Goal: Task Accomplishment & Management: Manage account settings

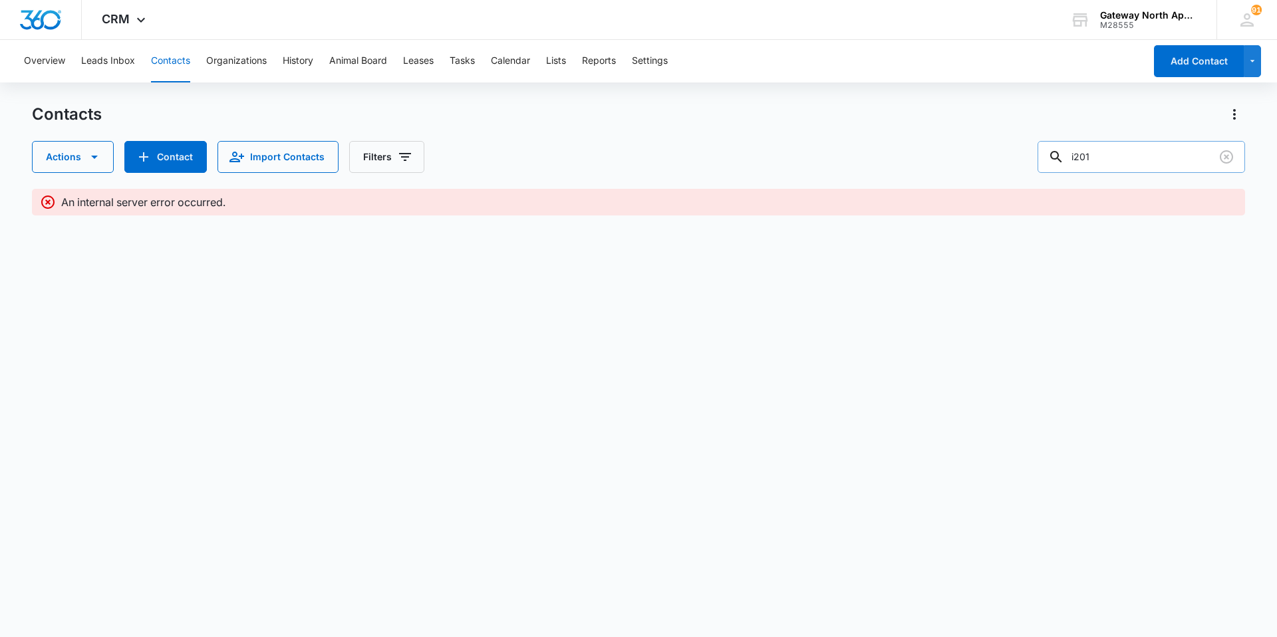
click at [1156, 159] on input "i201" at bounding box center [1140, 157] width 207 height 32
type input "i"
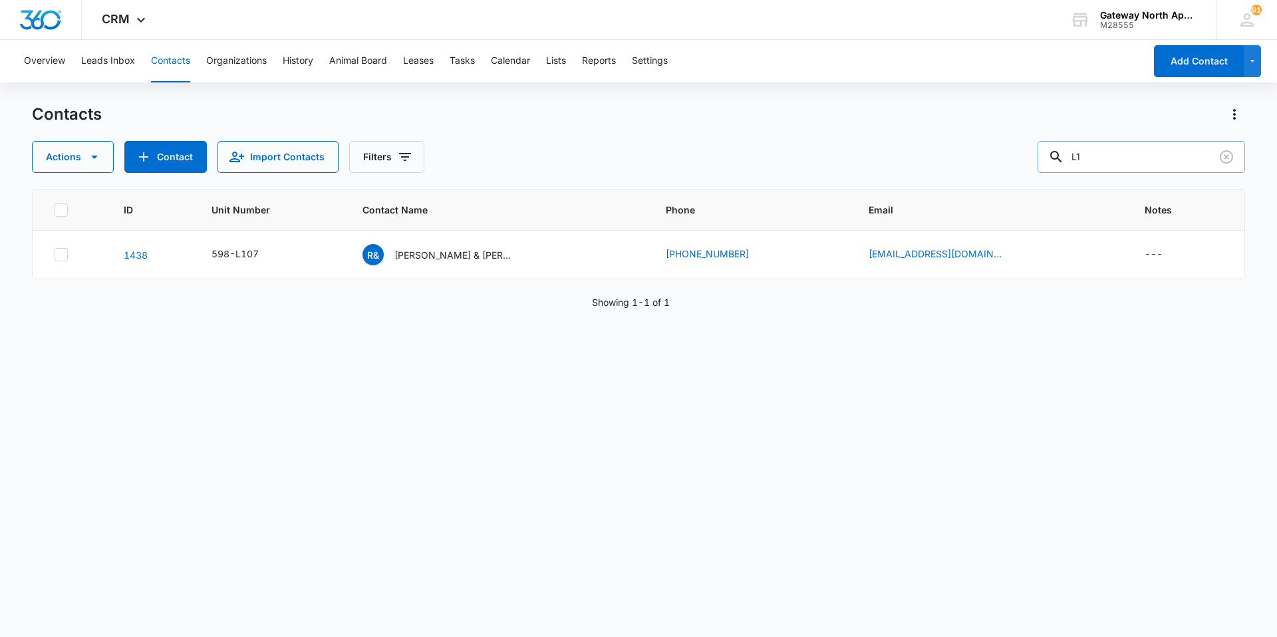
type input "L"
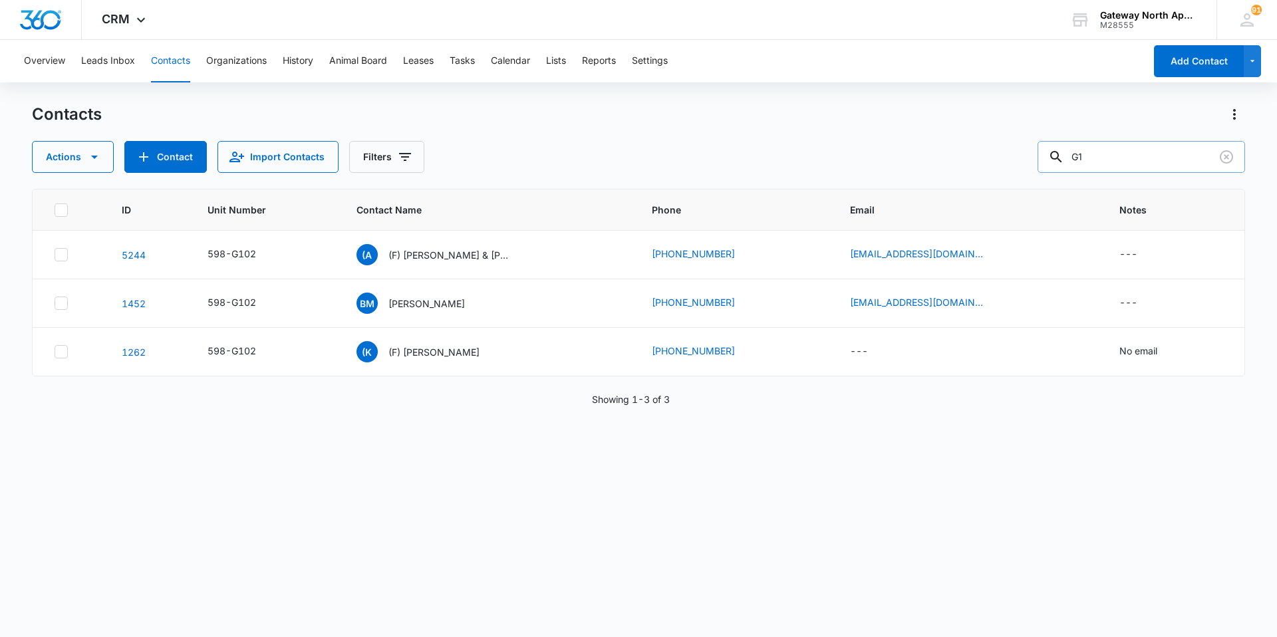
type input "G"
type input "C201"
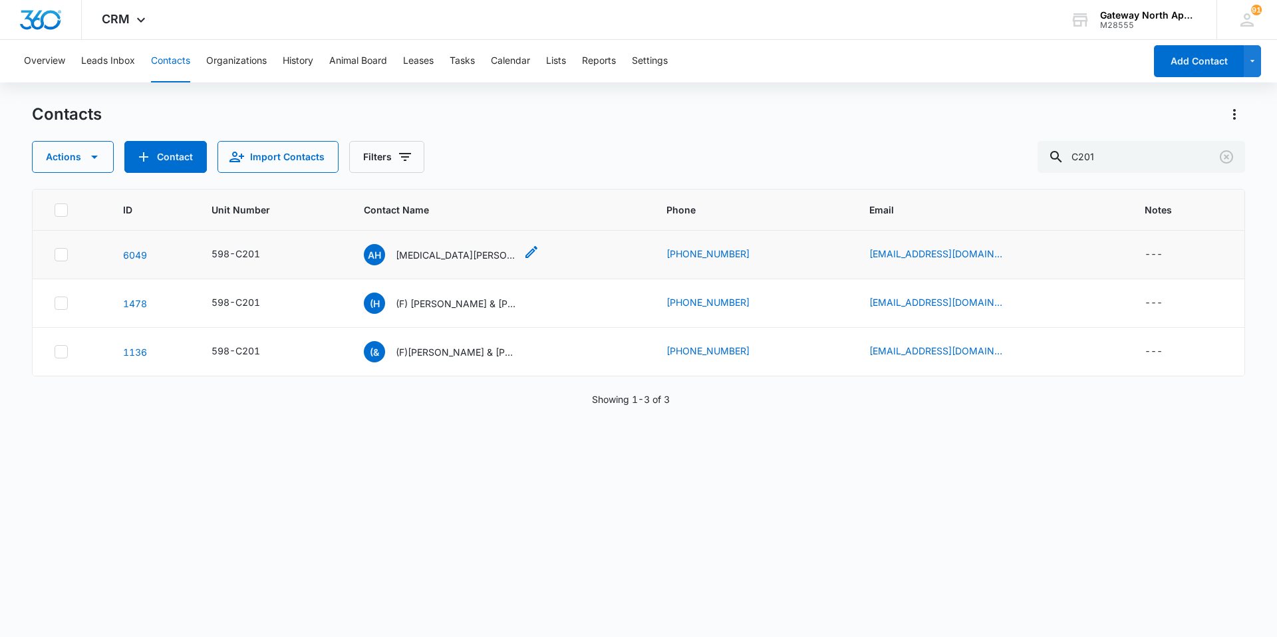
click at [465, 254] on p "[MEDICAL_DATA][PERSON_NAME] & [PERSON_NAME]" at bounding box center [456, 255] width 120 height 14
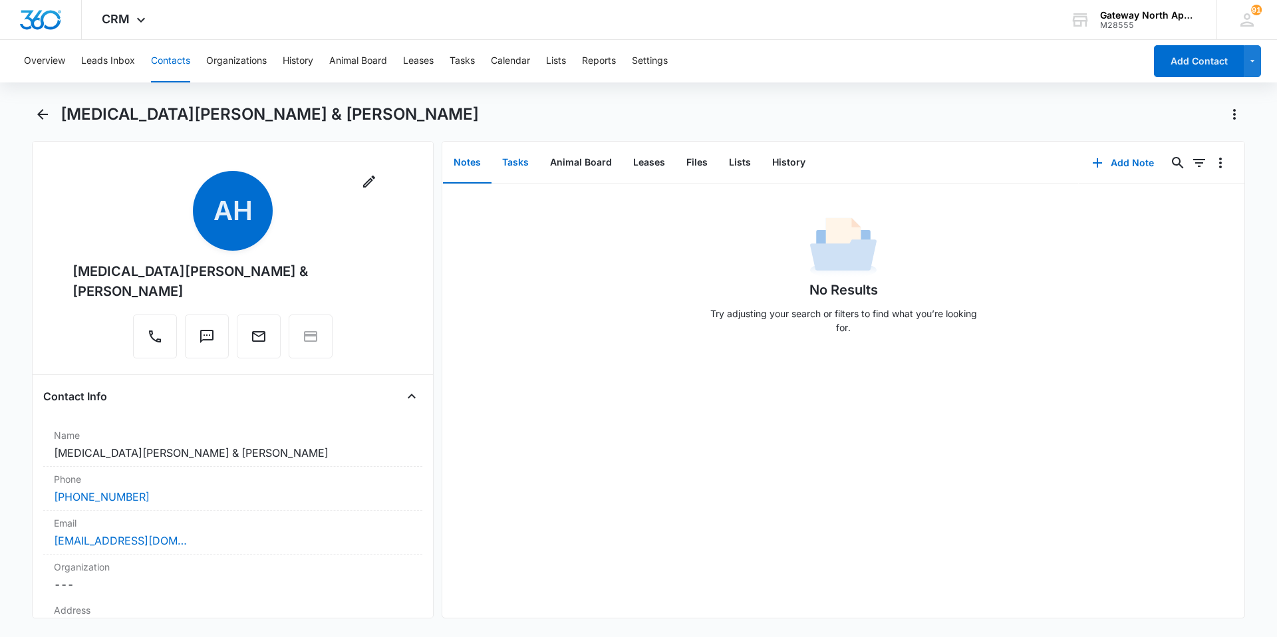
click at [515, 164] on button "Tasks" at bounding box center [515, 162] width 48 height 41
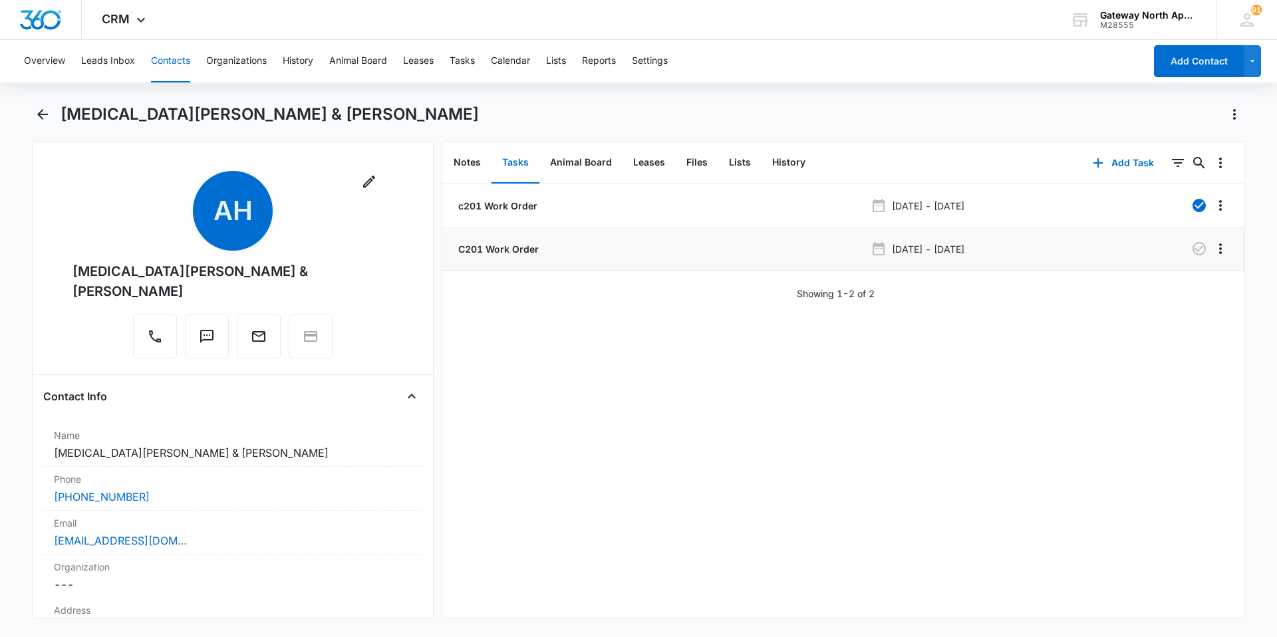
click at [531, 249] on p "C201 Work Order" at bounding box center [497, 249] width 83 height 14
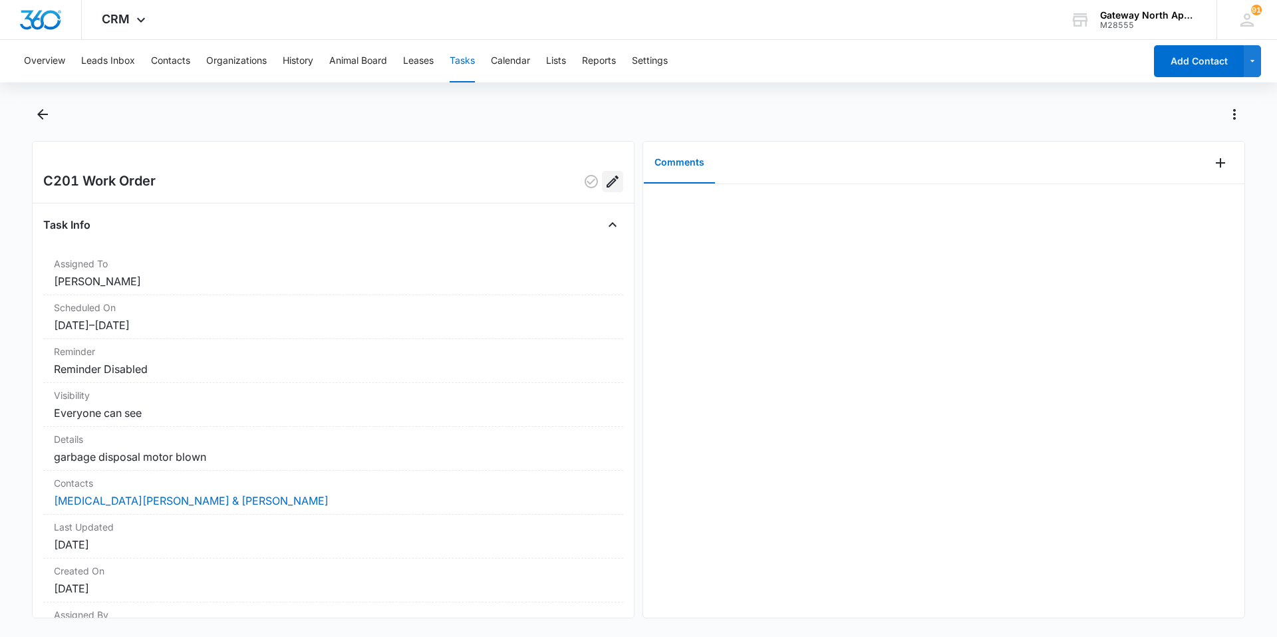
click at [604, 186] on icon "Edit" at bounding box center [612, 182] width 16 height 16
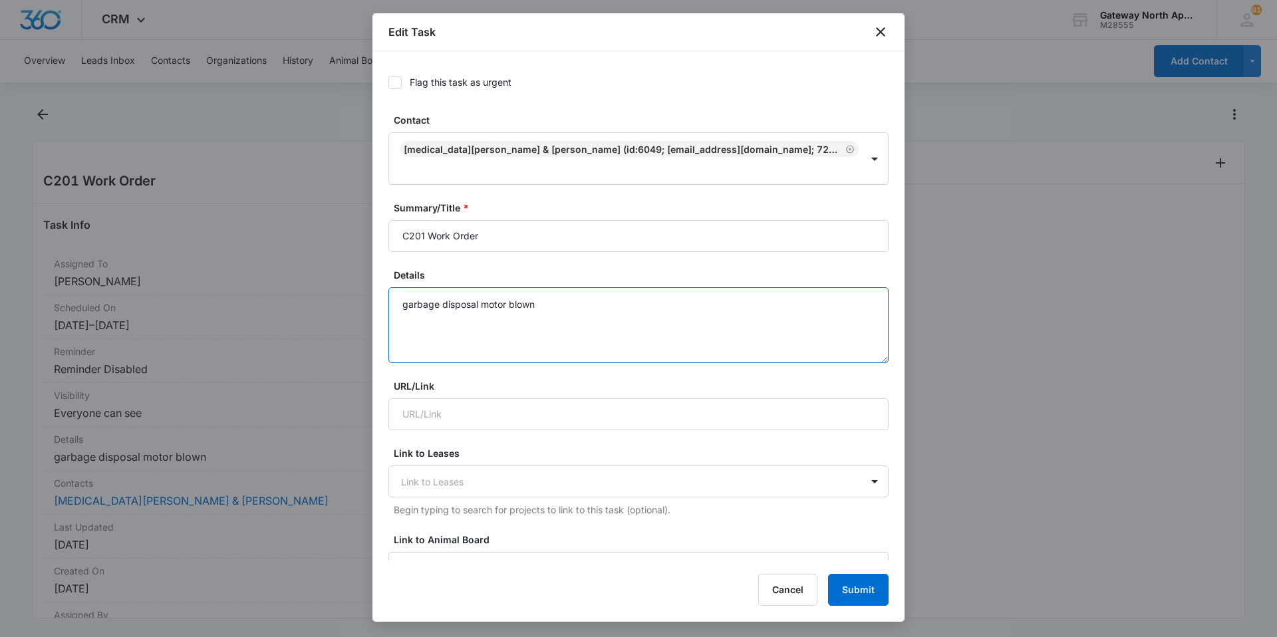
click at [587, 287] on textarea "garbage disposal motor blown" at bounding box center [638, 325] width 500 height 76
click at [456, 303] on textarea "garbage disposal motor blown. He said there's little kittens to be cautious whe…" at bounding box center [638, 325] width 500 height 76
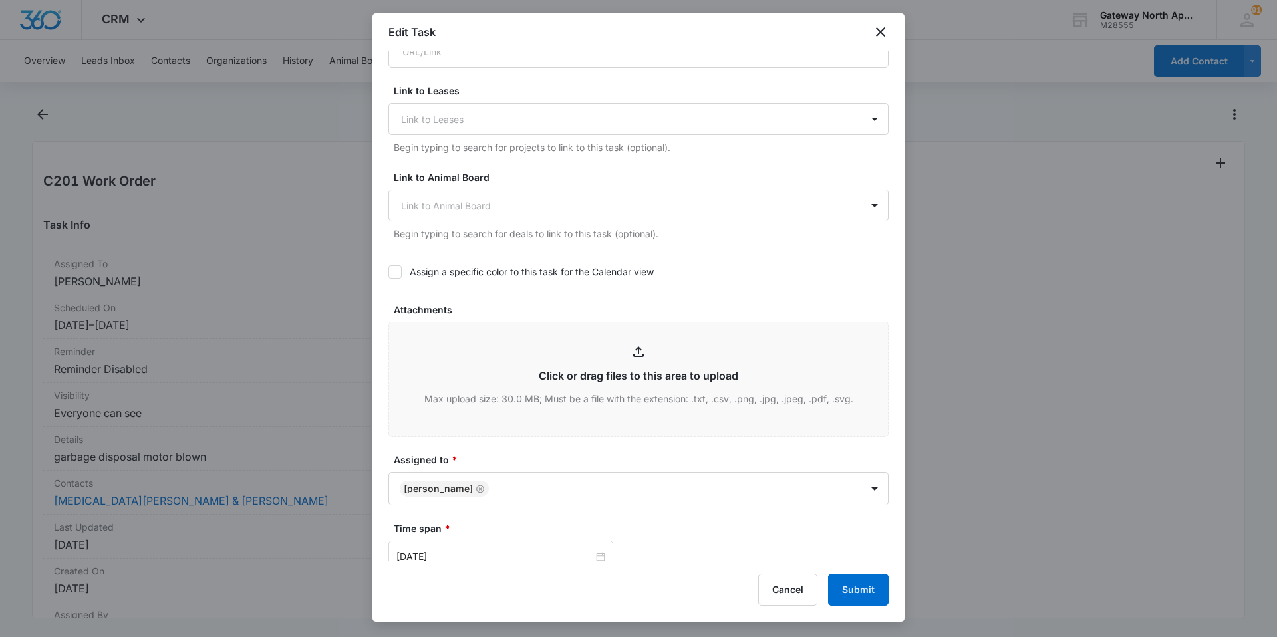
scroll to position [599, 0]
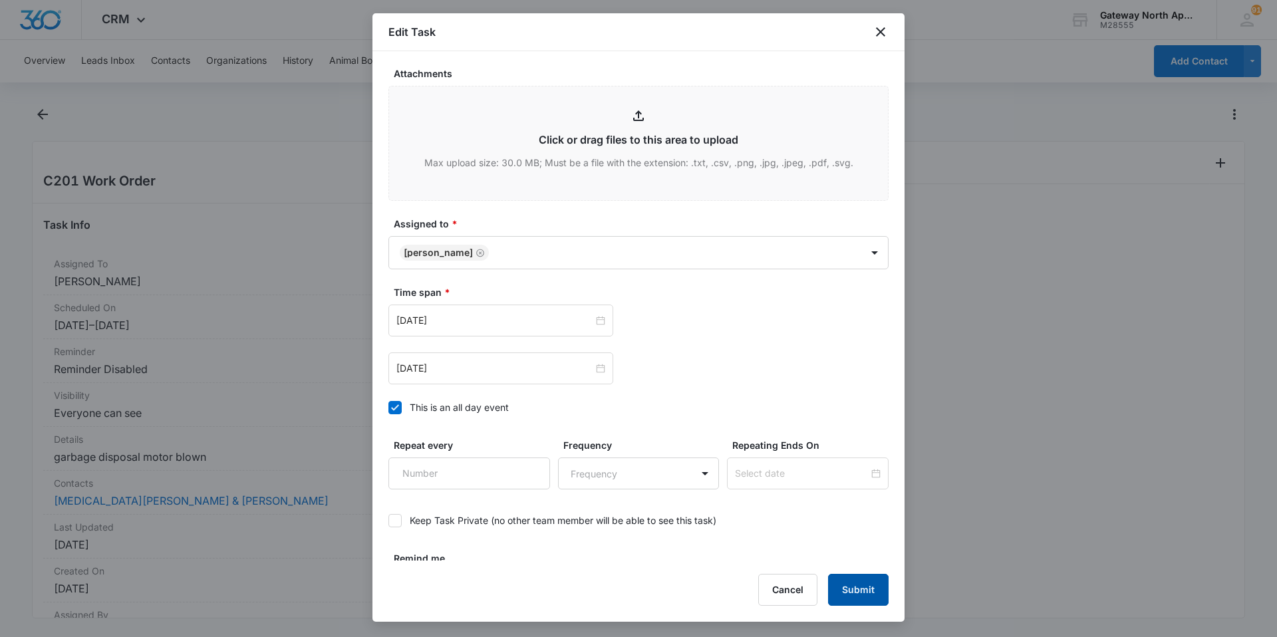
type textarea "garbage disposal motor blown. He said there's little kittens to be cautious whe…"
click at [877, 582] on button "Submit" at bounding box center [858, 590] width 61 height 32
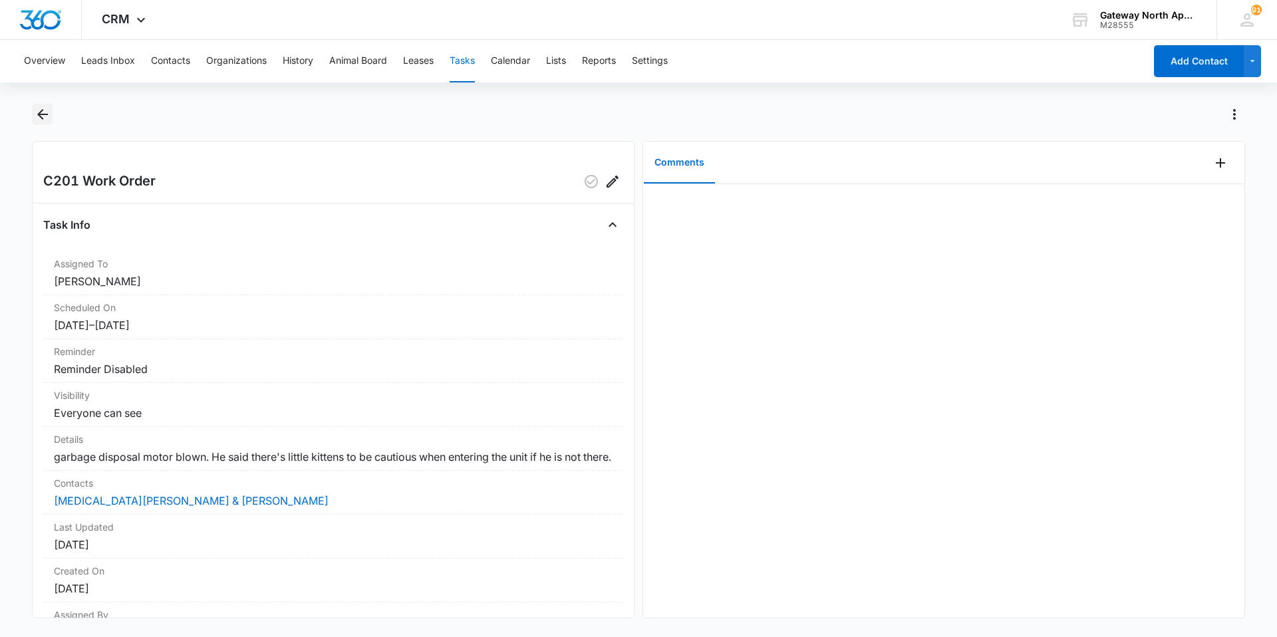
click at [39, 116] on icon "Back" at bounding box center [43, 114] width 16 height 16
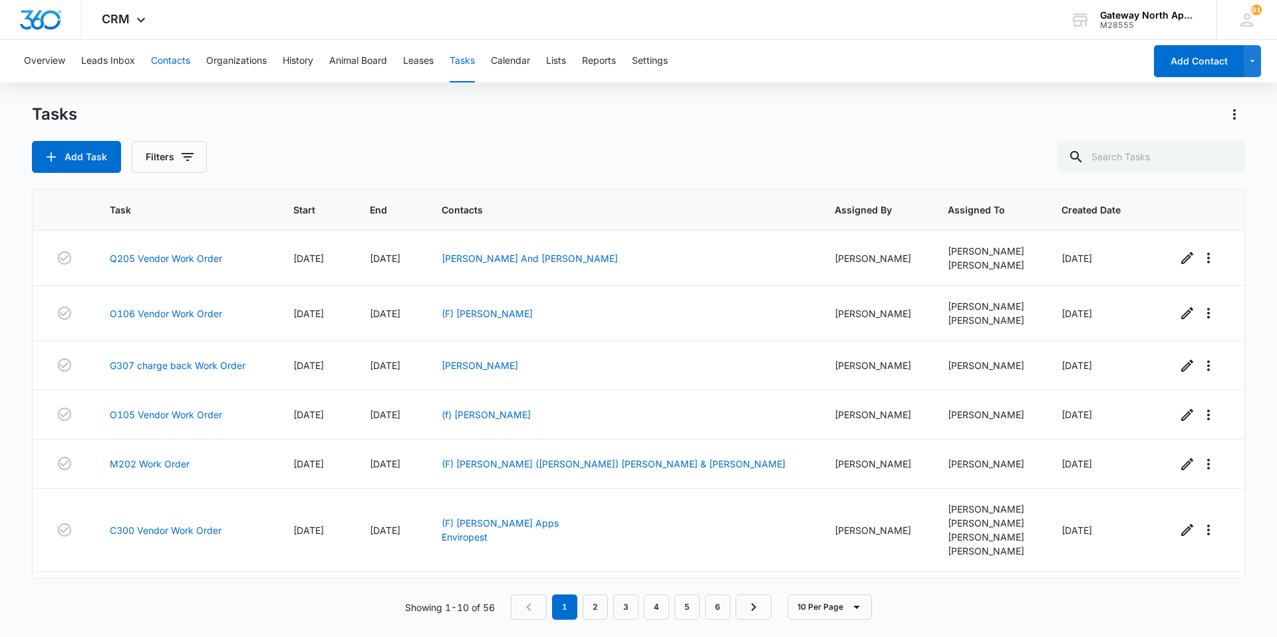
click at [184, 54] on button "Contacts" at bounding box center [170, 61] width 39 height 43
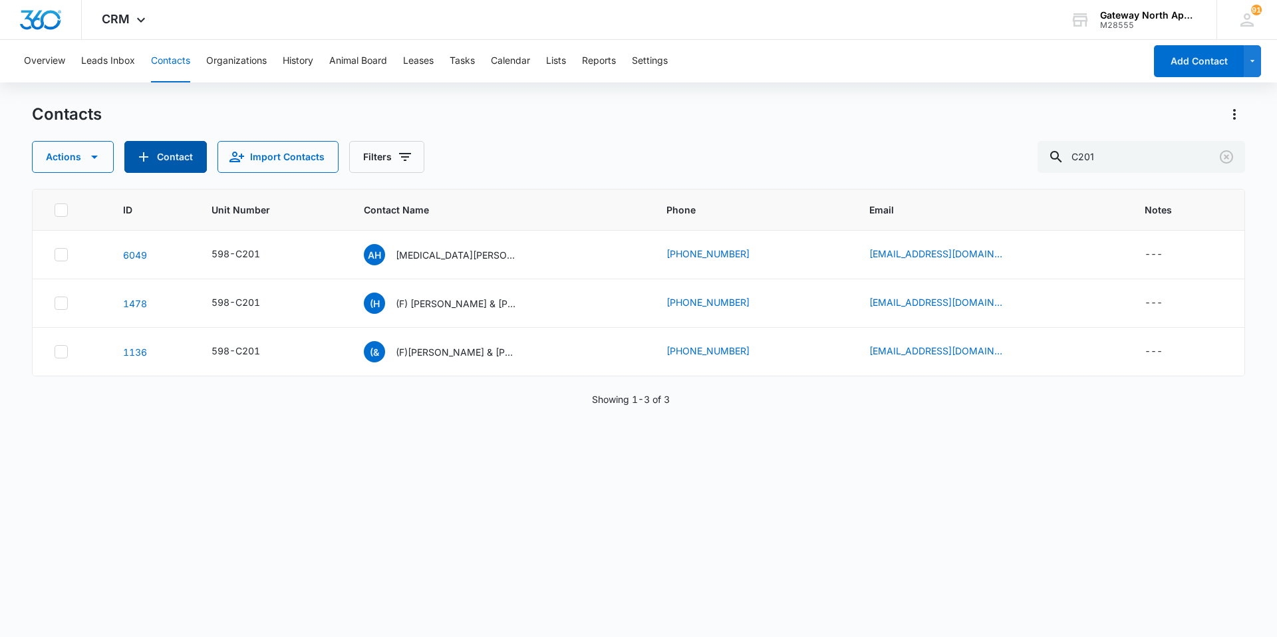
click at [193, 160] on button "Contact" at bounding box center [165, 157] width 82 height 32
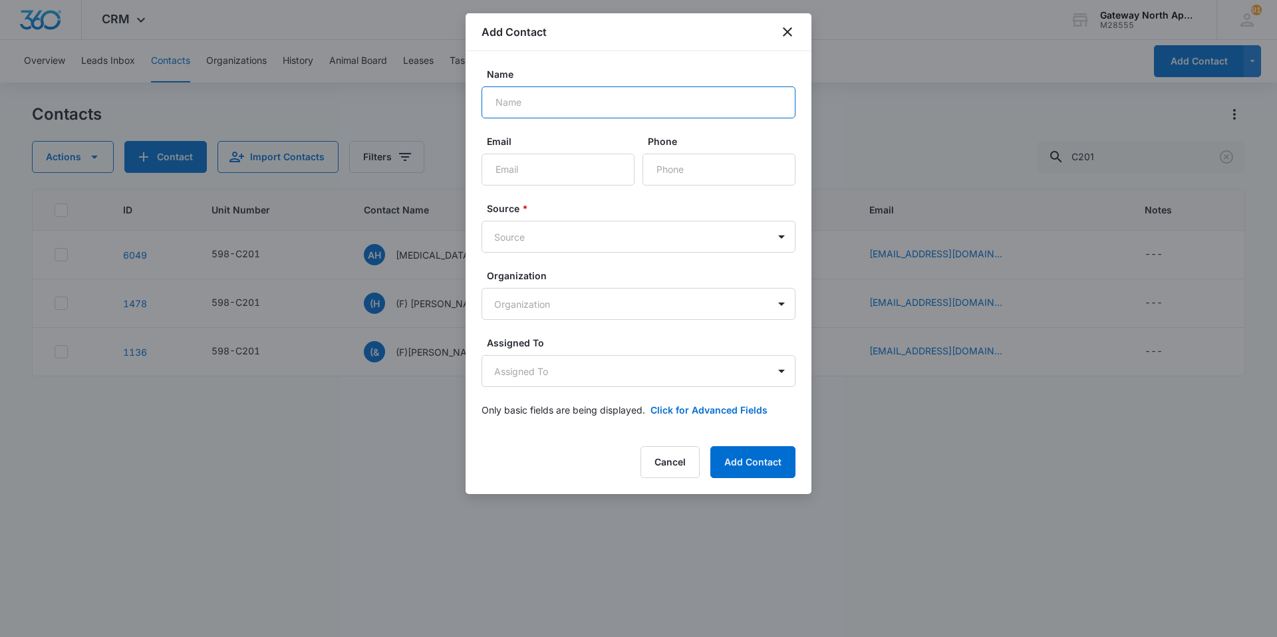
click at [599, 109] on input "Name" at bounding box center [638, 102] width 314 height 32
type input "[PERSON_NAME]"
click at [561, 160] on input "Email" at bounding box center [557, 170] width 153 height 32
click at [557, 169] on input "Email" at bounding box center [557, 170] width 153 height 32
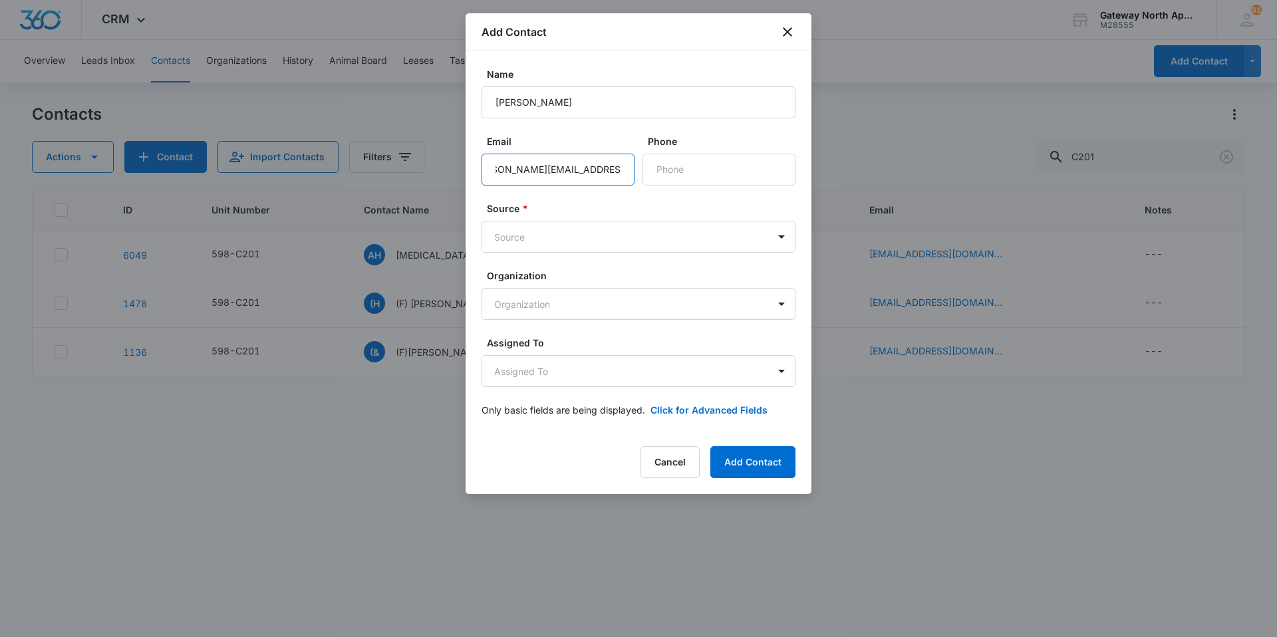
scroll to position [0, 33]
type input "[PERSON_NAME][EMAIL_ADDRESS][DOMAIN_NAME]"
click at [726, 167] on input "Phone" at bounding box center [718, 170] width 153 height 32
type input "[PHONE_NUMBER]"
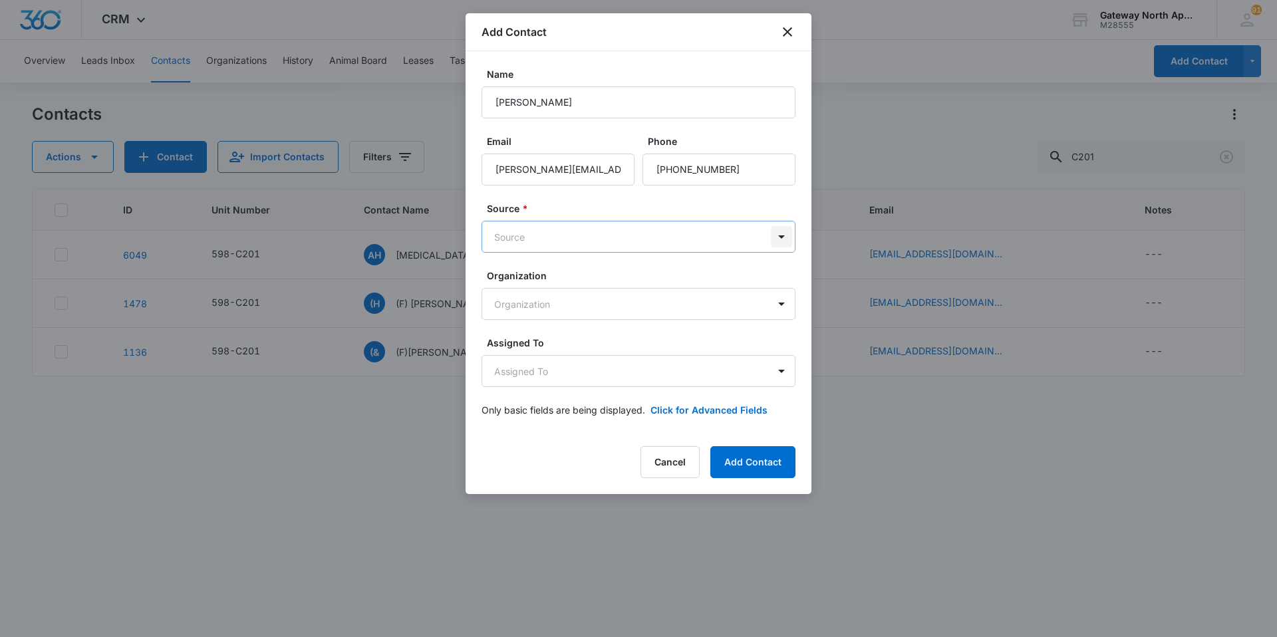
click at [775, 245] on body "CRM Apps Reputation Websites Forms CRM Email Social Content Ads Intelligence Fi…" at bounding box center [638, 318] width 1277 height 637
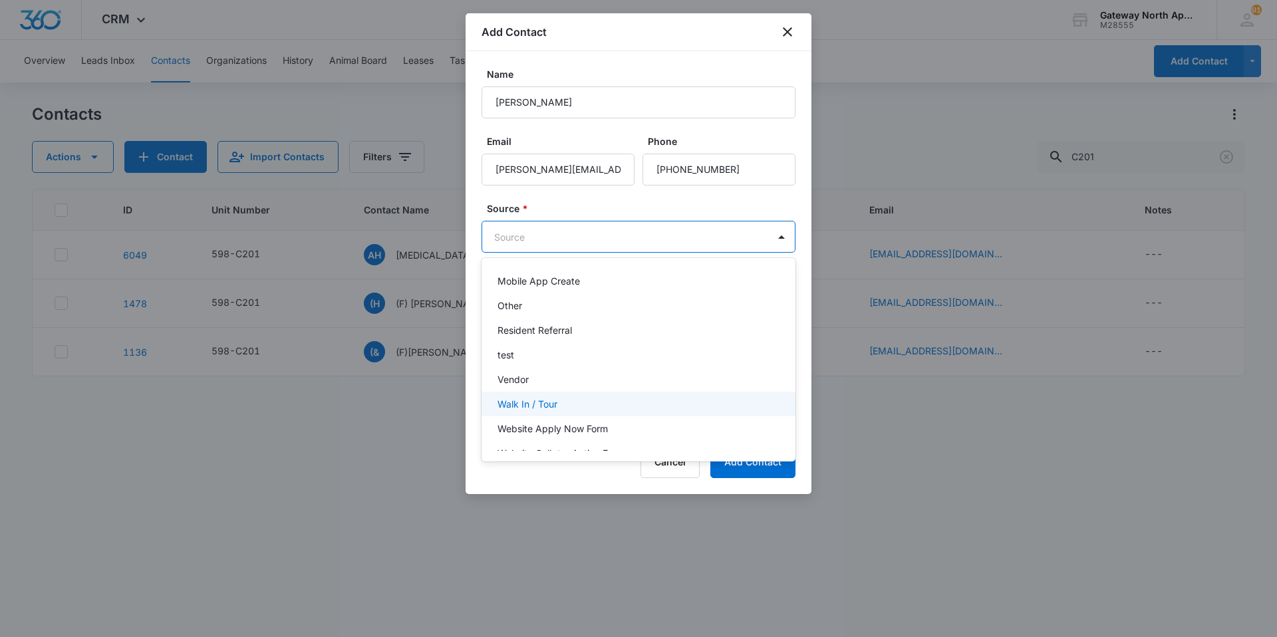
scroll to position [241, 0]
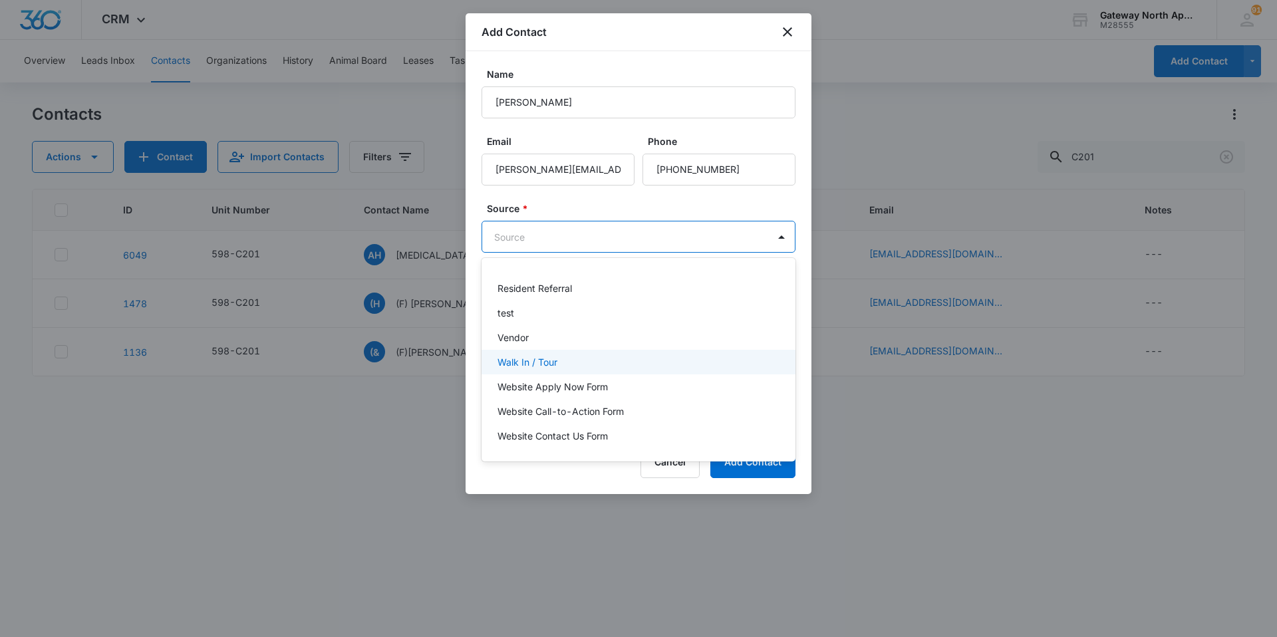
click at [565, 364] on div "Walk In / Tour" at bounding box center [636, 362] width 279 height 14
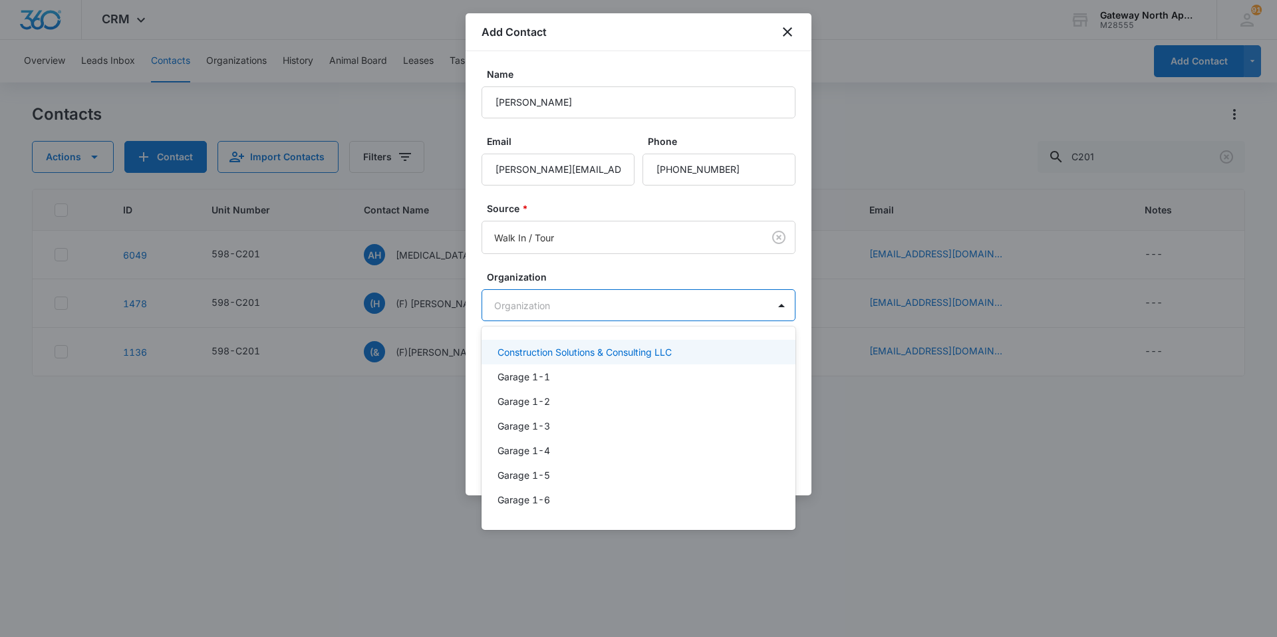
click at [768, 305] on body "CRM Apps Reputation Websites Forms CRM Email Social Content Ads Intelligence Fi…" at bounding box center [638, 318] width 1277 height 637
click at [777, 306] on div at bounding box center [638, 318] width 1277 height 637
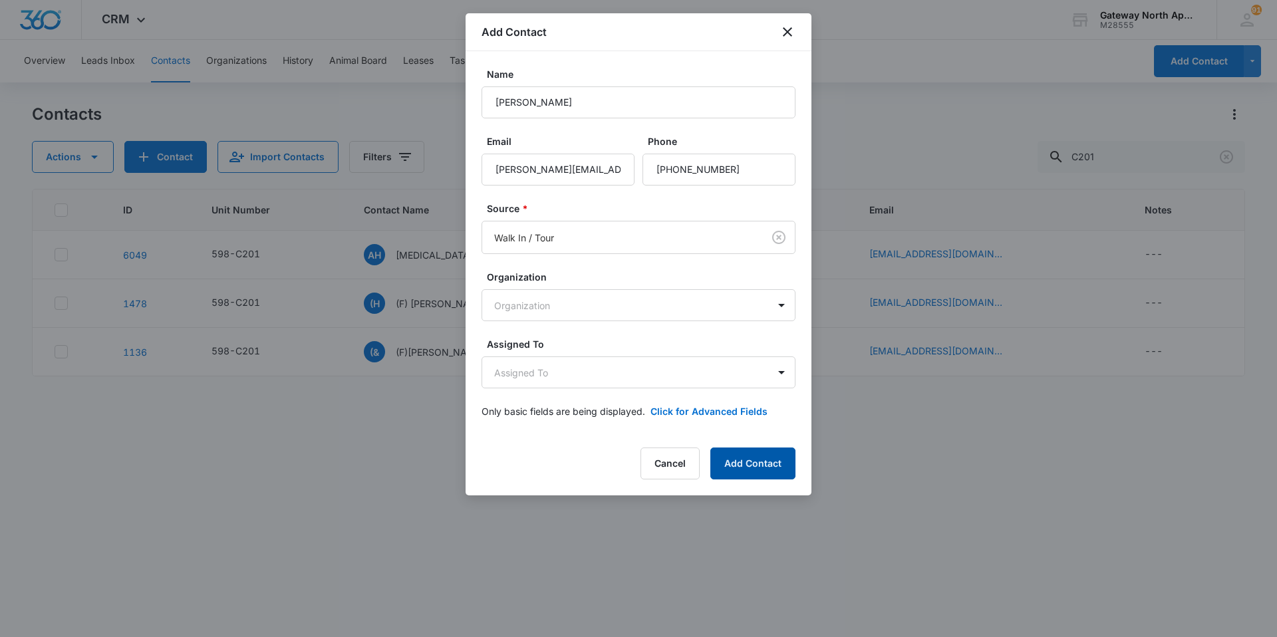
click at [746, 461] on button "Add Contact" at bounding box center [752, 464] width 85 height 32
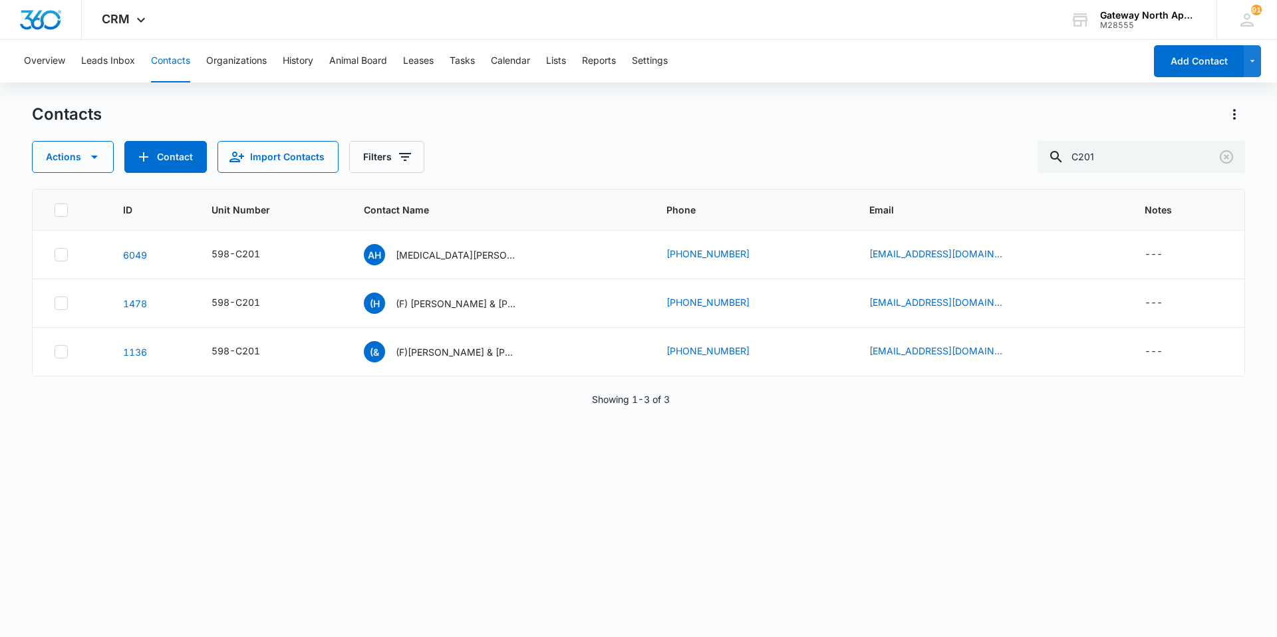
click at [175, 57] on button "Contacts" at bounding box center [170, 61] width 39 height 43
click at [1219, 157] on icon "Clear" at bounding box center [1226, 157] width 16 height 16
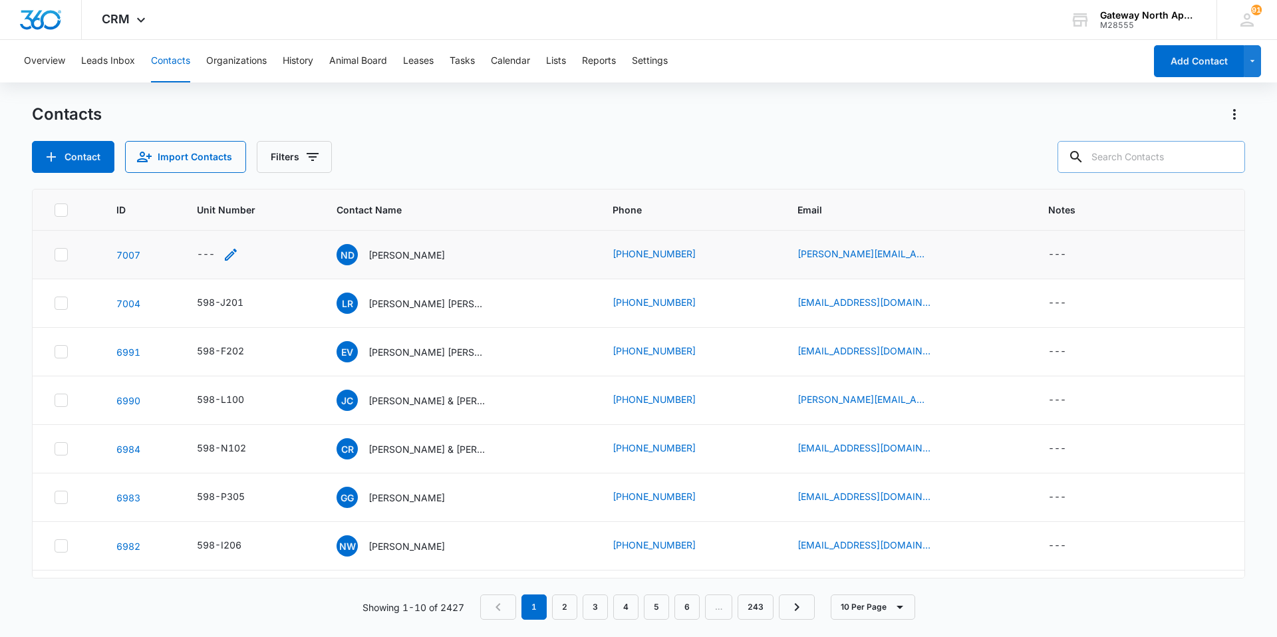
click at [211, 255] on div "---" at bounding box center [206, 255] width 18 height 16
click at [233, 160] on input "Unit Number" at bounding box center [226, 170] width 168 height 32
type input "598-B103"
click at [277, 200] on button "Save" at bounding box center [290, 211] width 39 height 25
click at [1160, 169] on input "text" at bounding box center [1151, 157] width 188 height 32
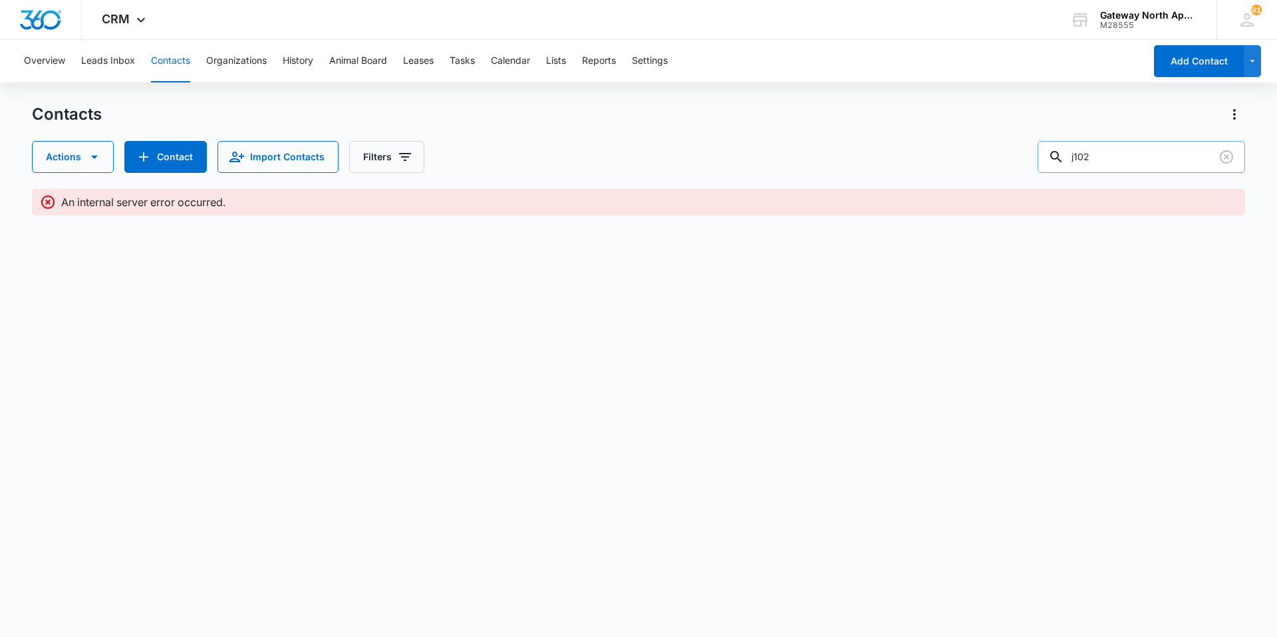
click at [1125, 148] on input "j102" at bounding box center [1140, 157] width 207 height 32
type input "j"
type input "f202"
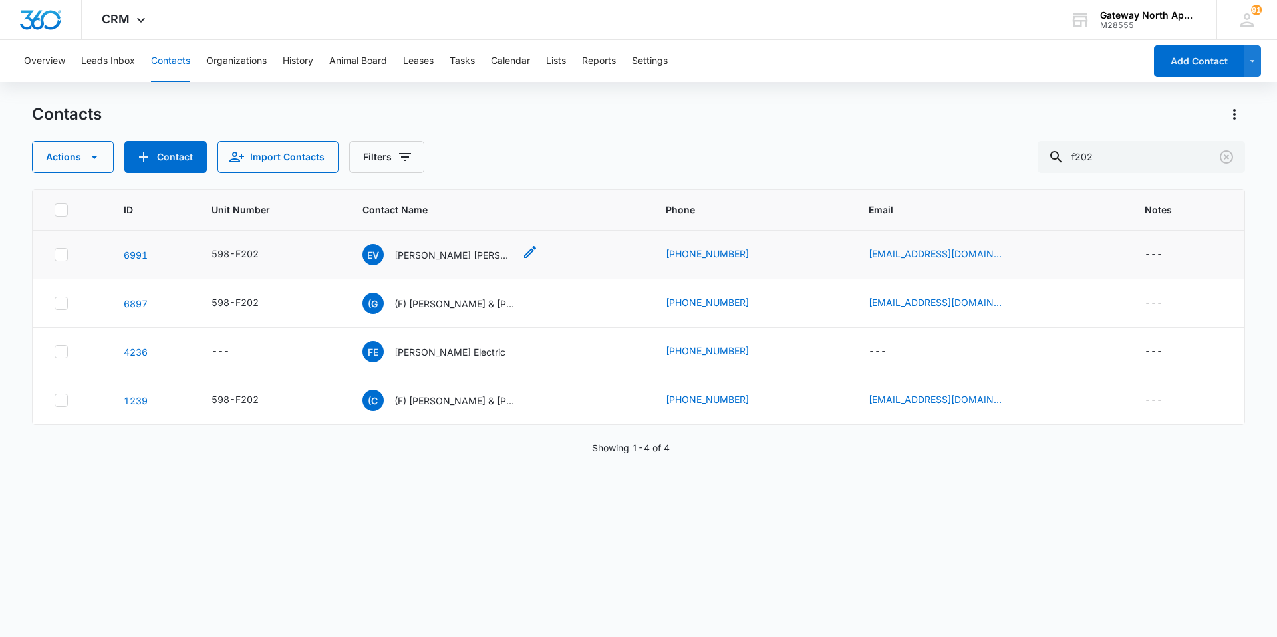
click at [449, 259] on p "[PERSON_NAME] [PERSON_NAME]" at bounding box center [454, 255] width 120 height 14
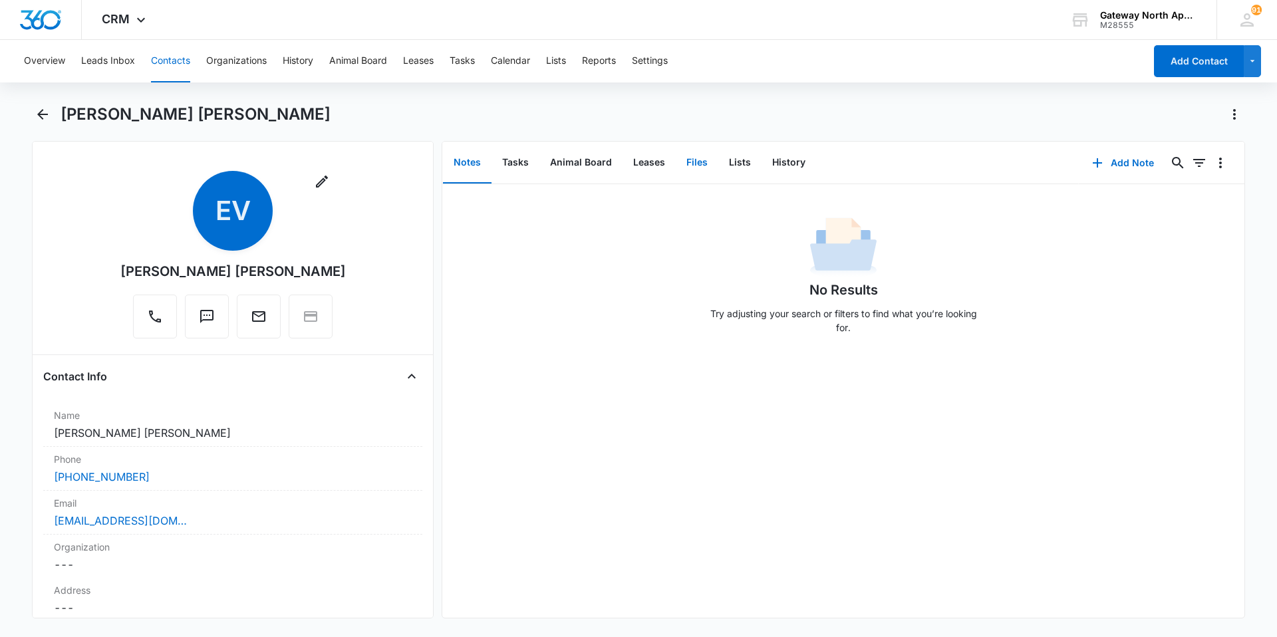
click at [681, 159] on button "Files" at bounding box center [697, 162] width 43 height 41
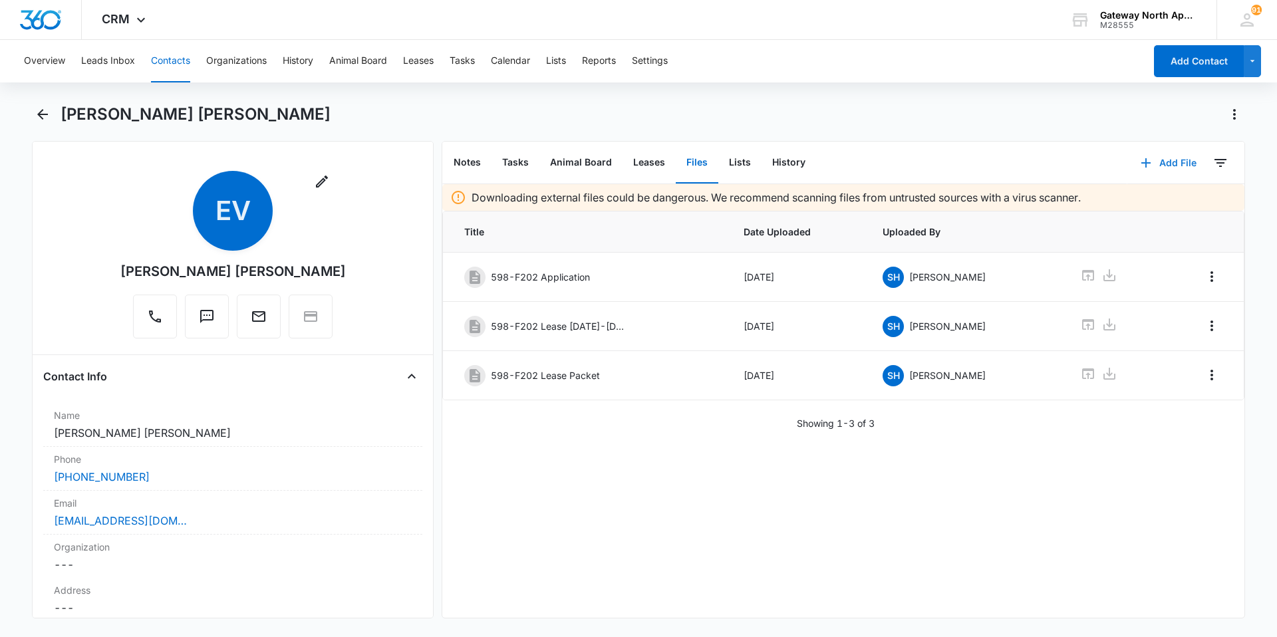
click at [1143, 162] on icon "button" at bounding box center [1146, 163] width 16 height 16
click at [1167, 199] on button "Upload Files" at bounding box center [1158, 206] width 101 height 20
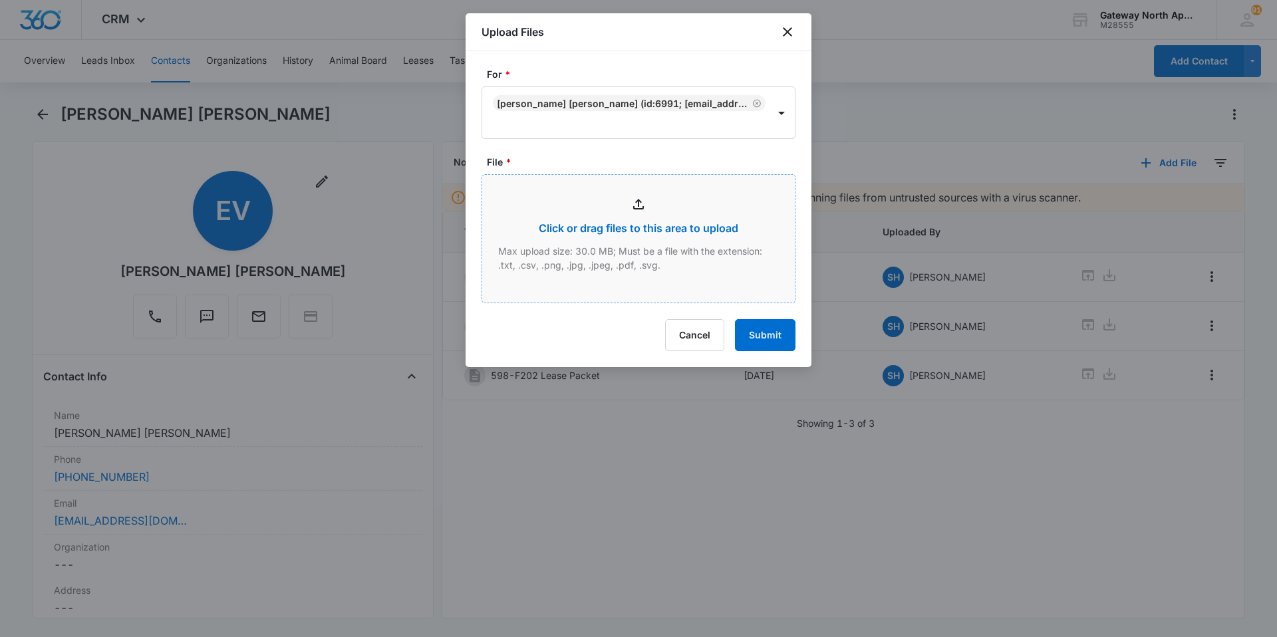
type input "C:\fakepath\F202 Renters_10112025102825.pdf"
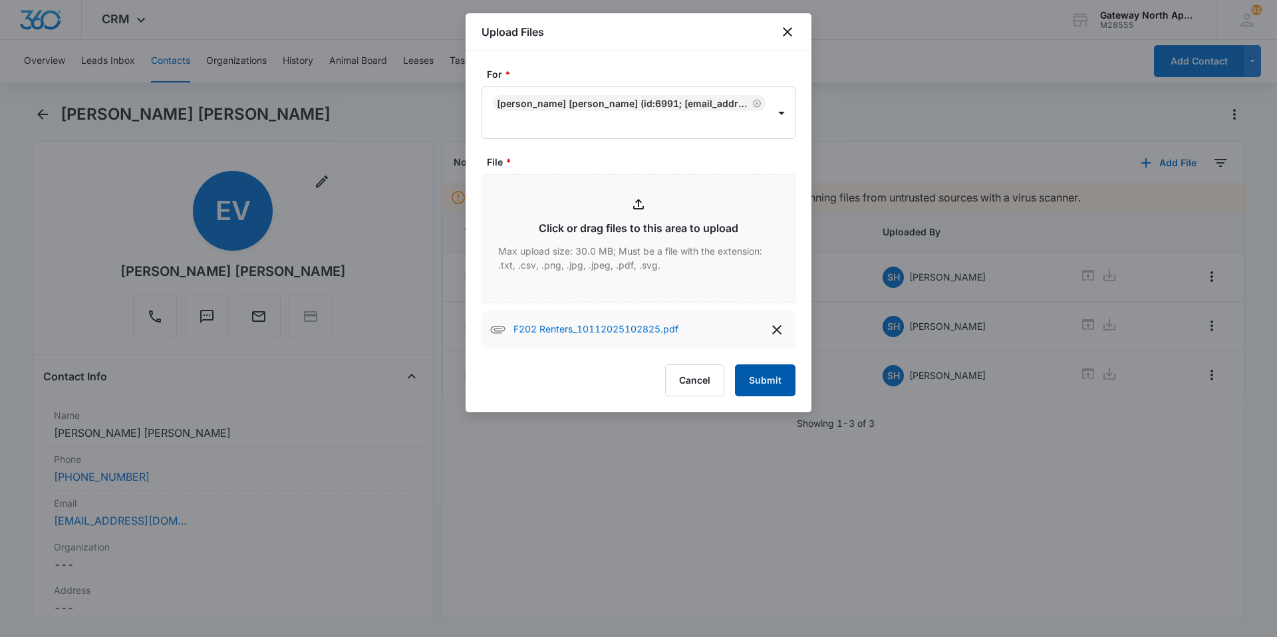
click at [785, 376] on button "Submit" at bounding box center [765, 380] width 61 height 32
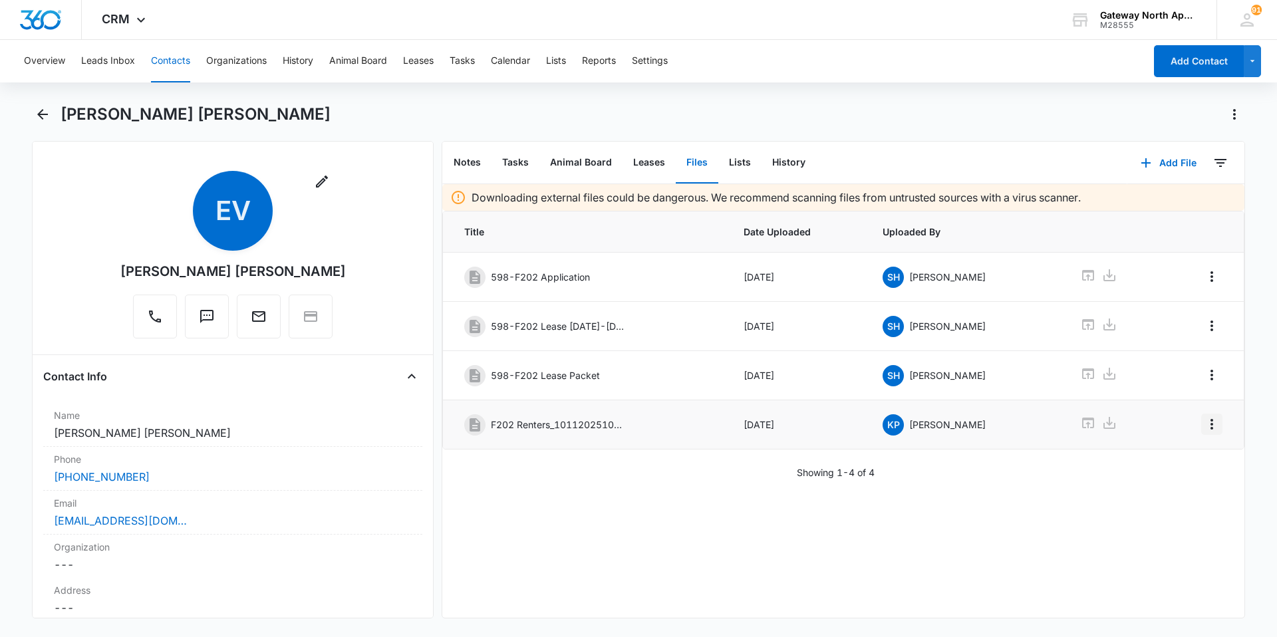
click at [1204, 425] on icon "Overflow Menu" at bounding box center [1212, 424] width 16 height 16
click at [1173, 456] on button "Edit" at bounding box center [1174, 462] width 76 height 20
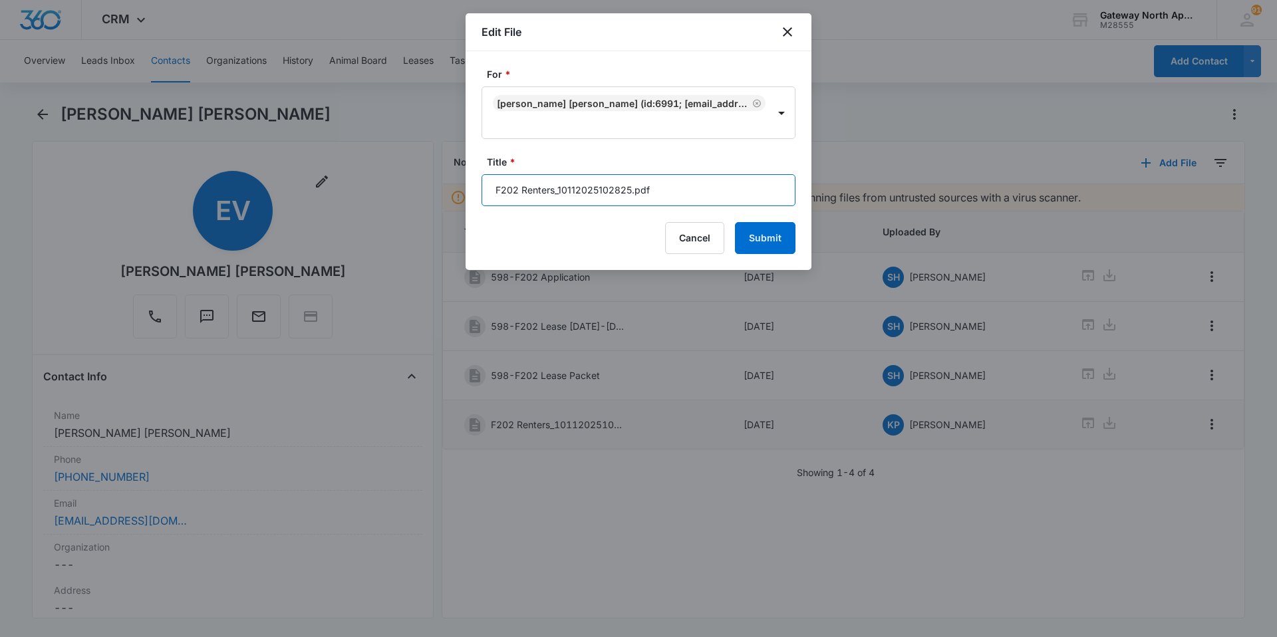
drag, startPoint x: 693, startPoint y: 184, endPoint x: 432, endPoint y: 191, distance: 260.8
click at [430, 192] on body "CRM Apps Reputation Websites Forms CRM Email Social Content Ads Intelligence Fi…" at bounding box center [638, 318] width 1277 height 637
click at [646, 194] on input "598-F202 Renters" at bounding box center [638, 190] width 314 height 32
type input "598-F202 Renters [DATE]-[DATE]"
click at [756, 222] on button "Submit" at bounding box center [765, 238] width 61 height 32
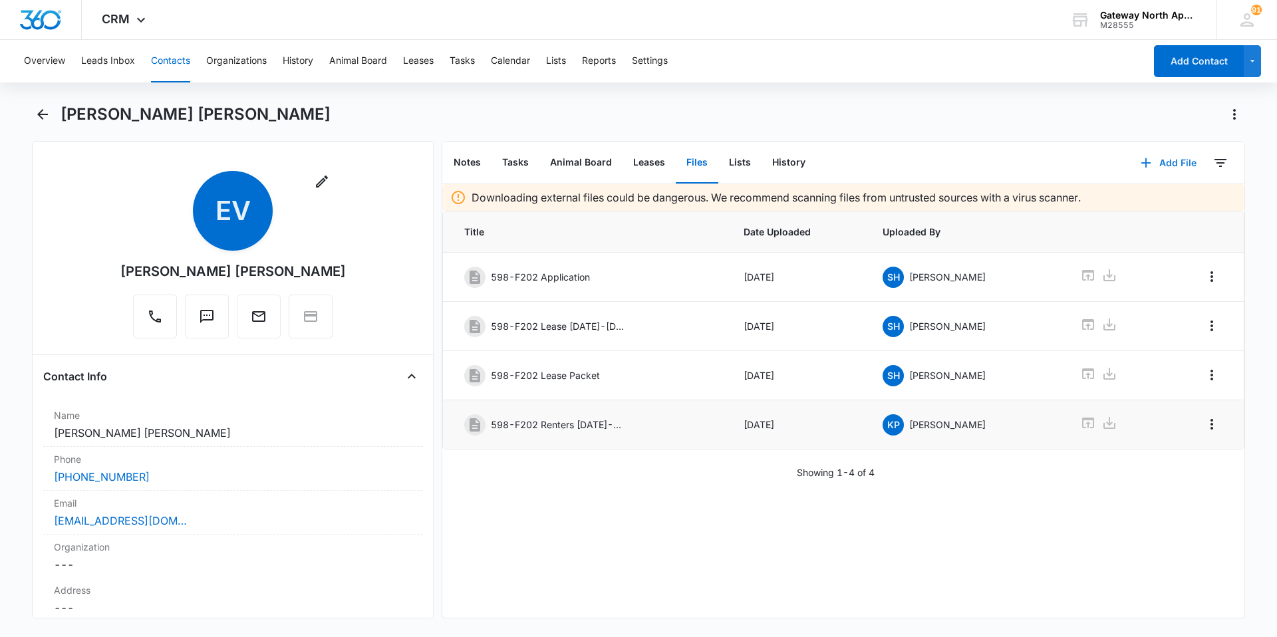
click at [1164, 162] on button "Add File" at bounding box center [1168, 163] width 82 height 32
click at [1154, 201] on div "Upload Files" at bounding box center [1150, 205] width 53 height 9
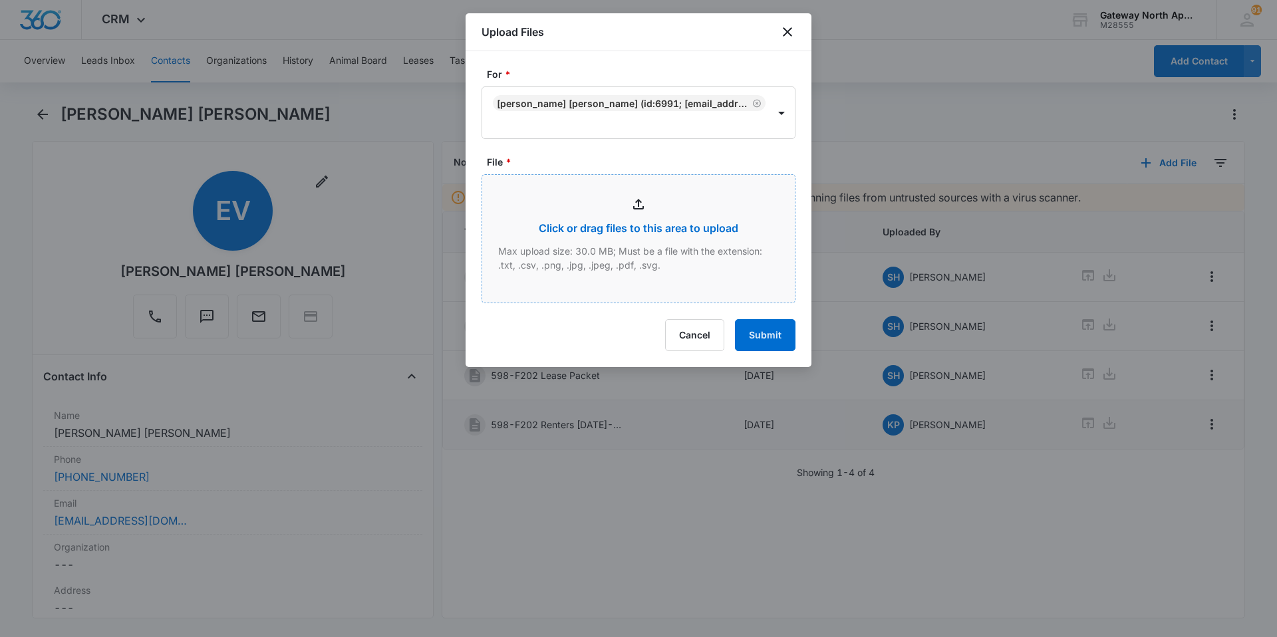
type input "C:\fakepath\F202 utilites_10112025102909.pdf"
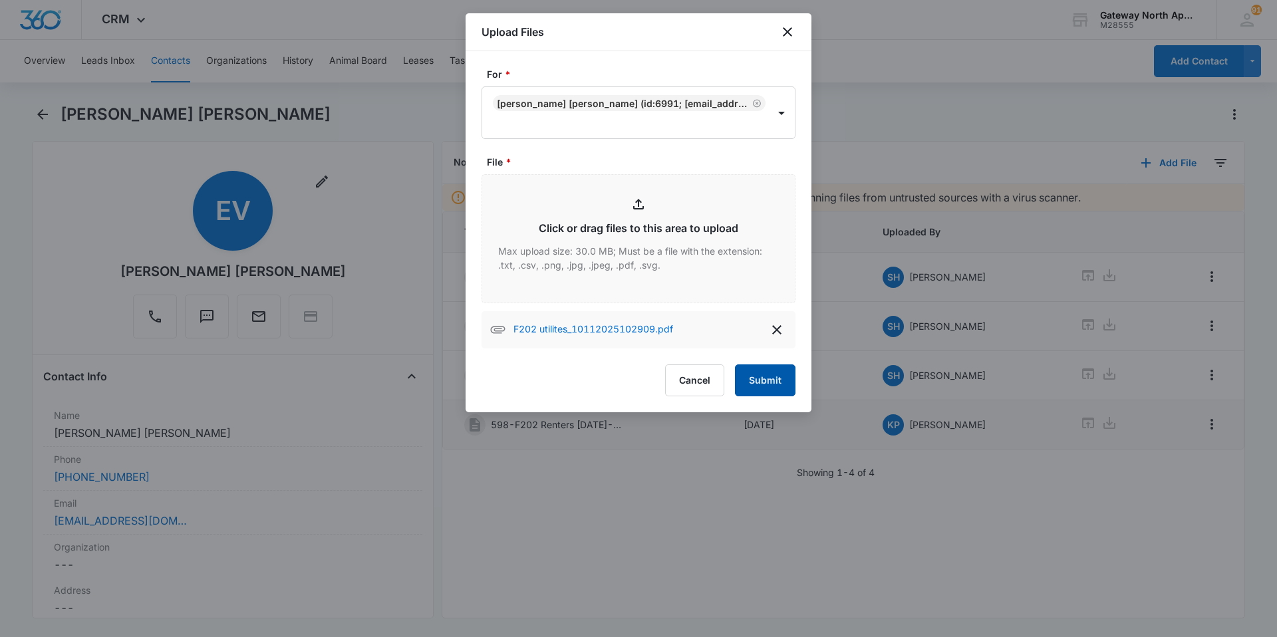
click at [765, 372] on button "Submit" at bounding box center [765, 380] width 61 height 32
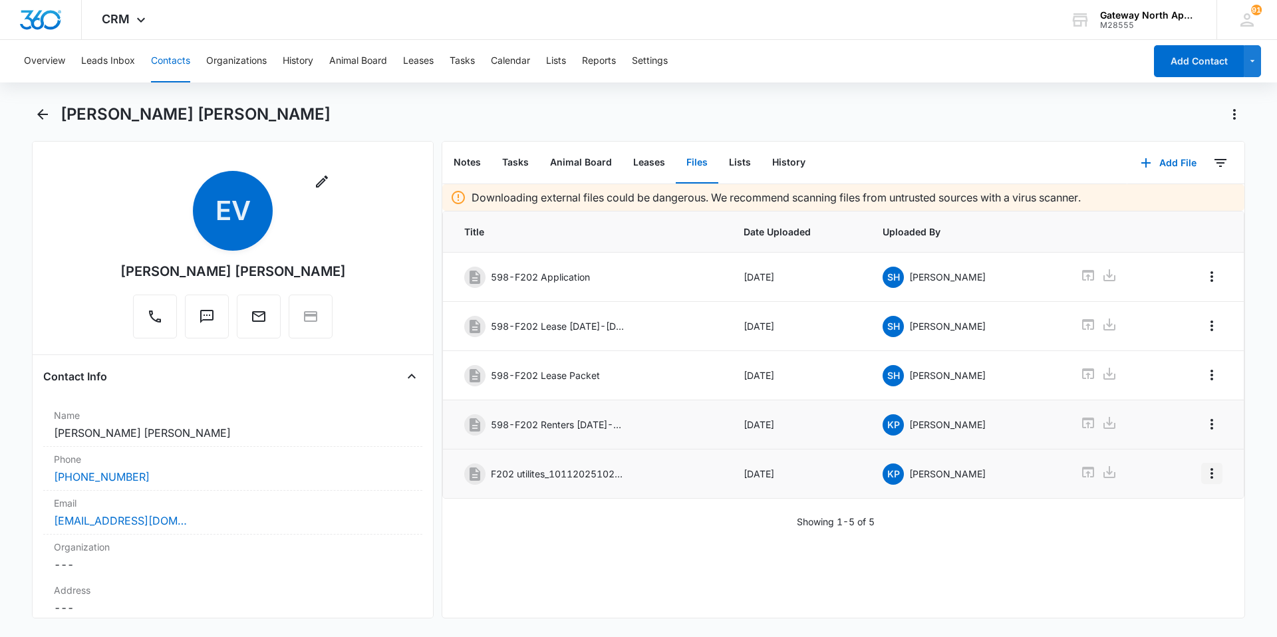
click at [1204, 471] on icon "Overflow Menu" at bounding box center [1212, 474] width 16 height 16
click at [1177, 509] on div "Edit" at bounding box center [1166, 510] width 28 height 9
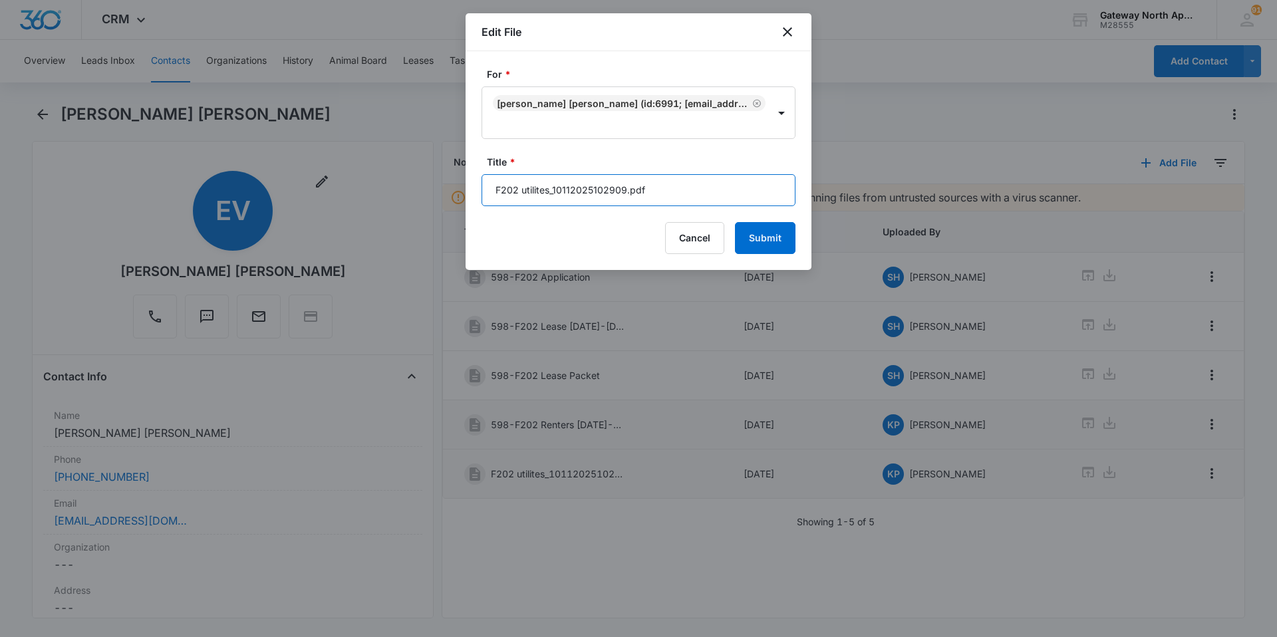
drag, startPoint x: 670, startPoint y: 186, endPoint x: 440, endPoint y: 207, distance: 230.4
click at [440, 207] on body "CRM Apps Reputation Websites Forms CRM Email Social Content Ads Intelligence Fi…" at bounding box center [638, 318] width 1277 height 637
type input "598-F202 Utilites"
click at [767, 239] on button "Submit" at bounding box center [765, 238] width 61 height 32
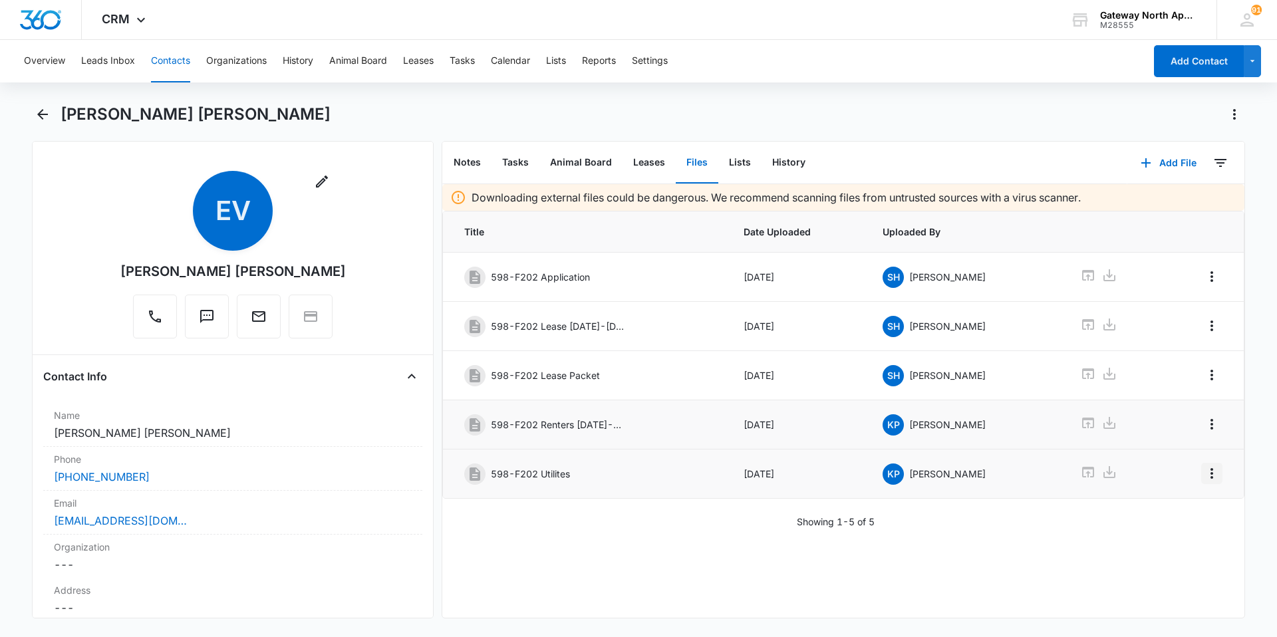
click at [1204, 474] on icon "Overflow Menu" at bounding box center [1212, 474] width 16 height 16
click at [1168, 509] on div "Edit" at bounding box center [1166, 510] width 28 height 9
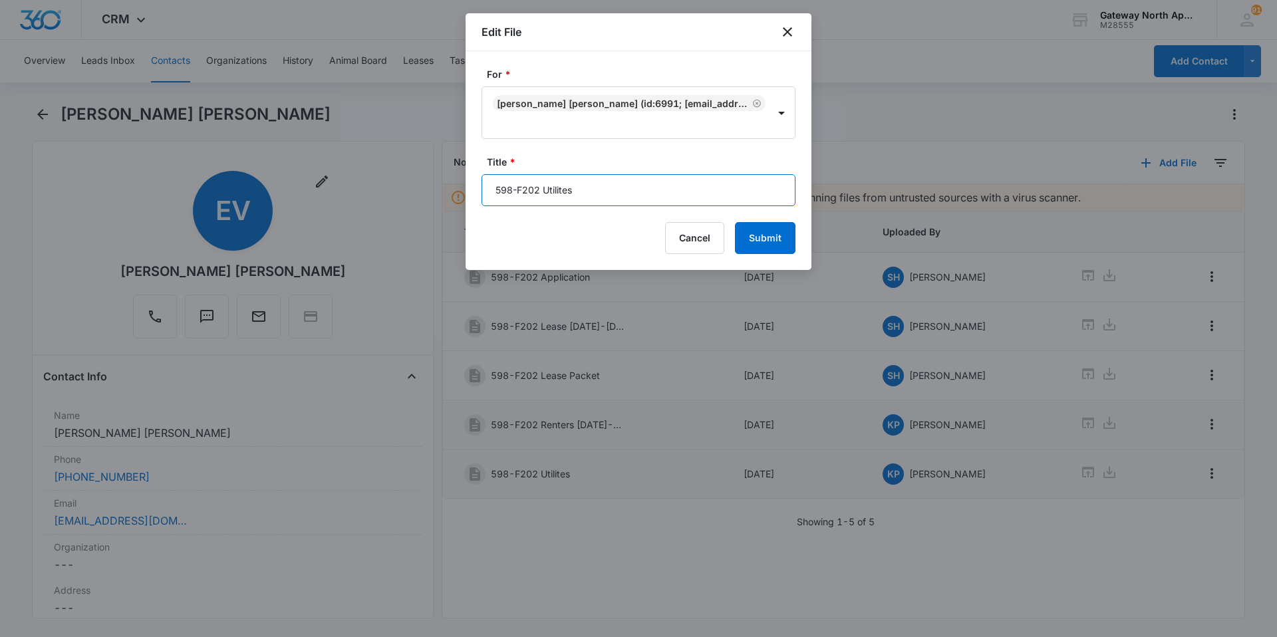
drag, startPoint x: 599, startPoint y: 196, endPoint x: 543, endPoint y: 203, distance: 56.3
click at [543, 203] on input "598-F202 Utilites" at bounding box center [638, 190] width 314 height 32
type input "598-F202 United and [GEOGRAPHIC_DATA]"
click at [751, 234] on button "Submit" at bounding box center [765, 238] width 61 height 32
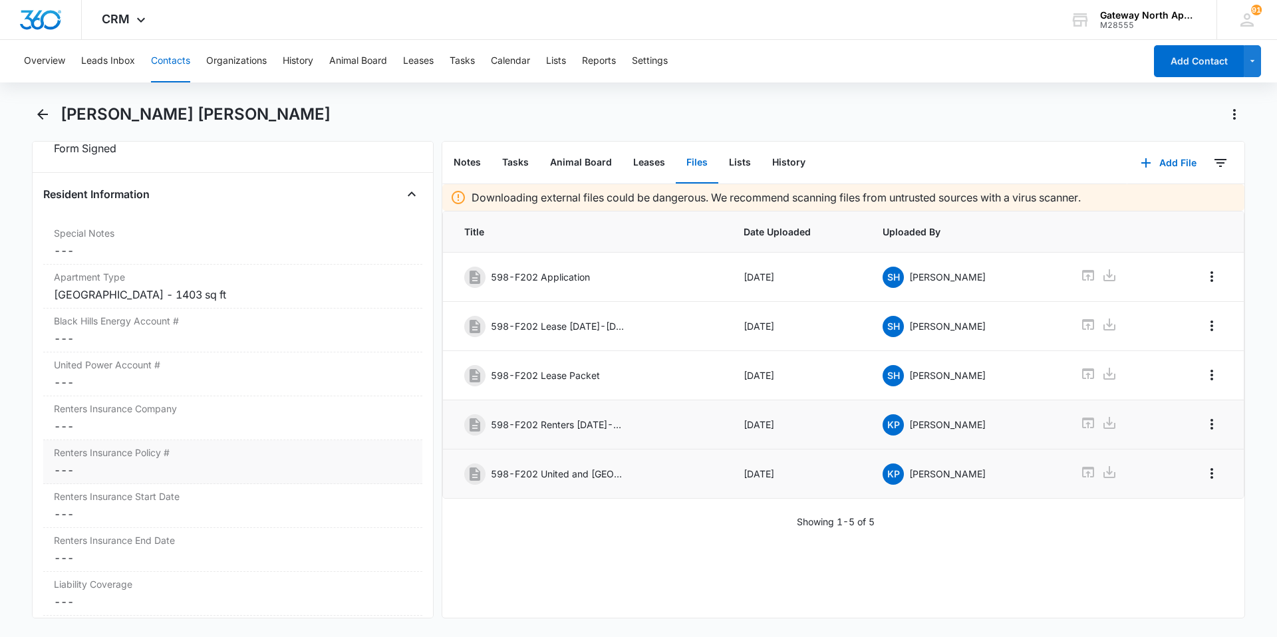
scroll to position [1397, 0]
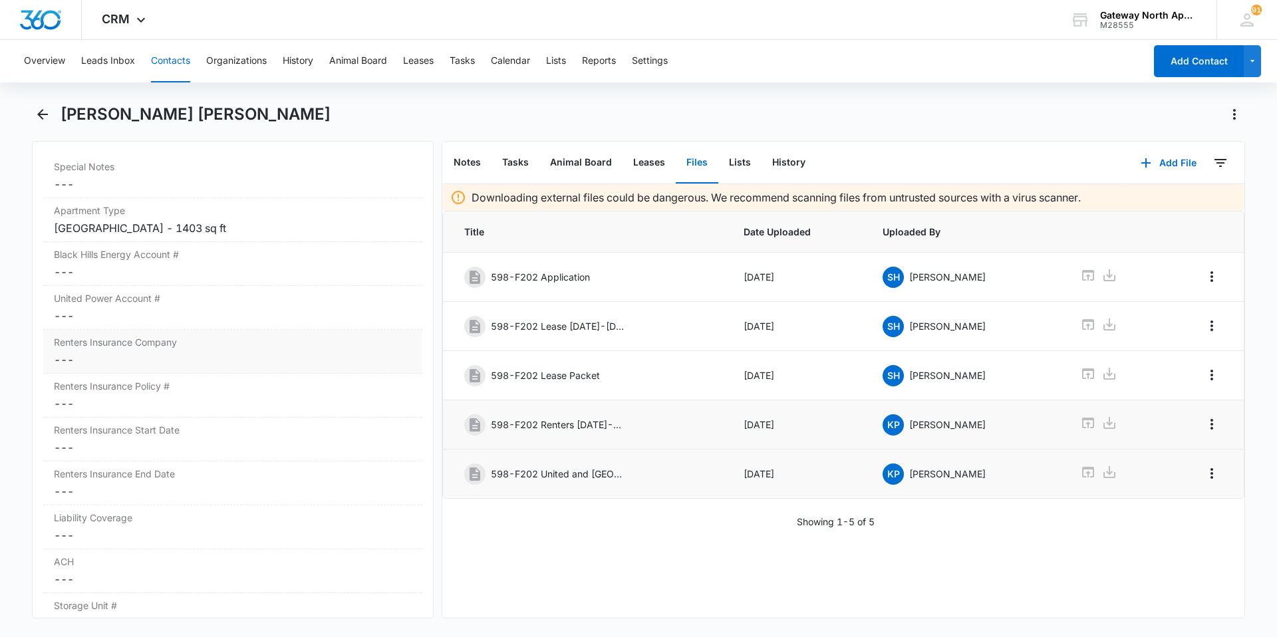
click at [174, 363] on dd "Cancel Save Changes ---" at bounding box center [233, 360] width 358 height 16
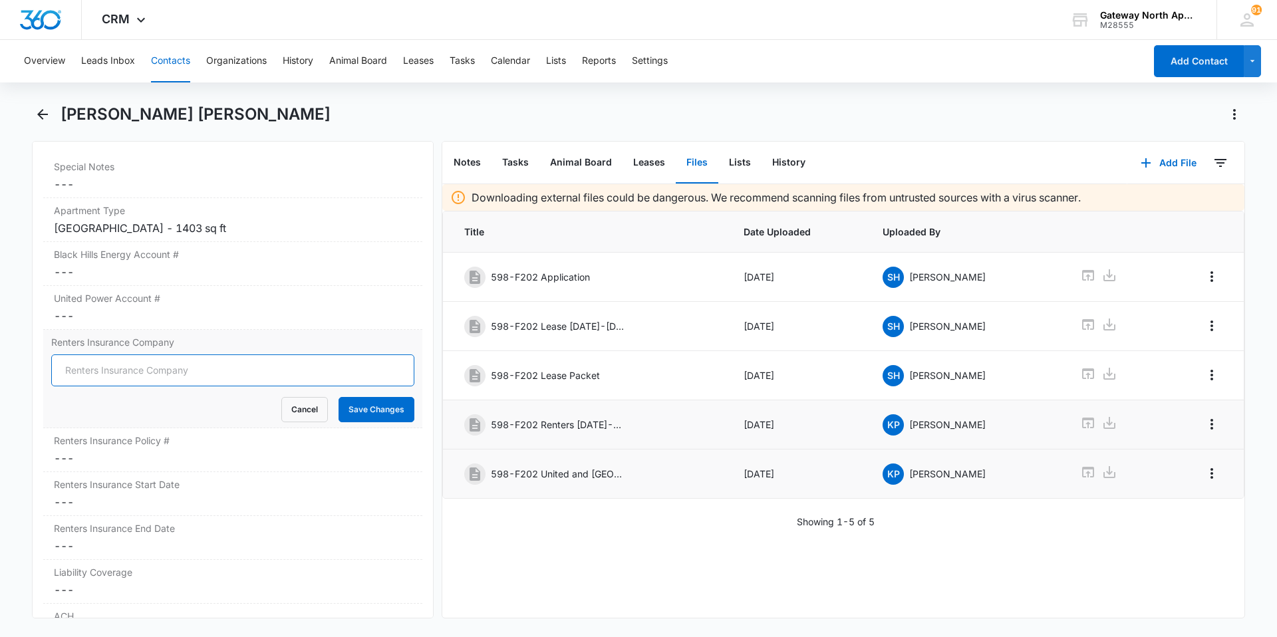
click at [180, 371] on input "Renters Insurance Company" at bounding box center [232, 370] width 363 height 32
type input "Lemonade"
click at [394, 404] on button "Save Changes" at bounding box center [376, 409] width 76 height 25
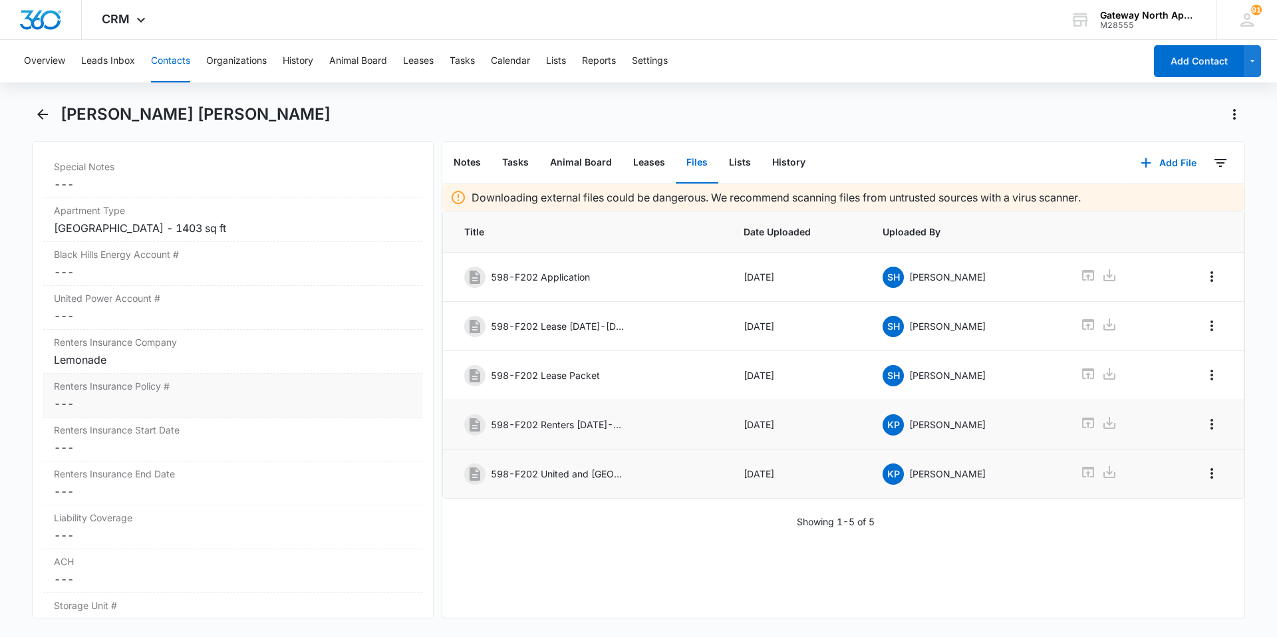
click at [185, 400] on dd "Cancel Save Changes ---" at bounding box center [233, 404] width 358 height 16
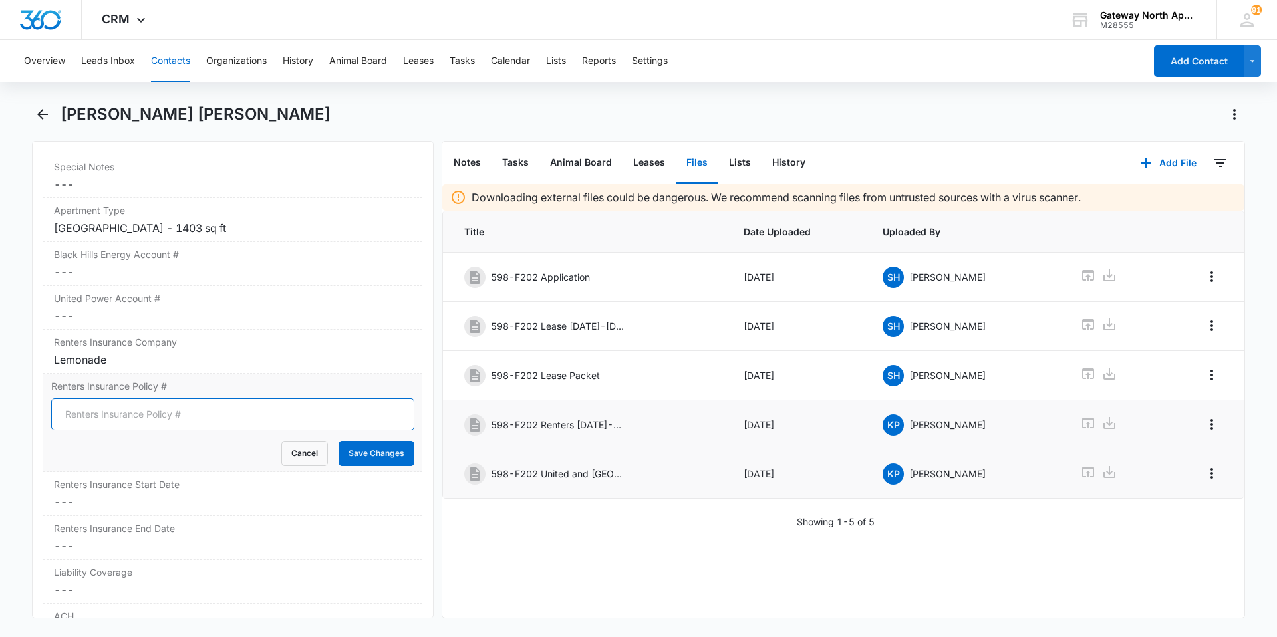
click at [178, 414] on input "Renters Insurance Policy #" at bounding box center [232, 414] width 363 height 32
click at [118, 416] on input "LP474" at bounding box center [232, 414] width 363 height 32
type input "LP474E85F84"
click at [392, 450] on button "Save Changes" at bounding box center [376, 453] width 76 height 25
click at [156, 497] on dd "Cancel Save Changes ---" at bounding box center [233, 502] width 358 height 16
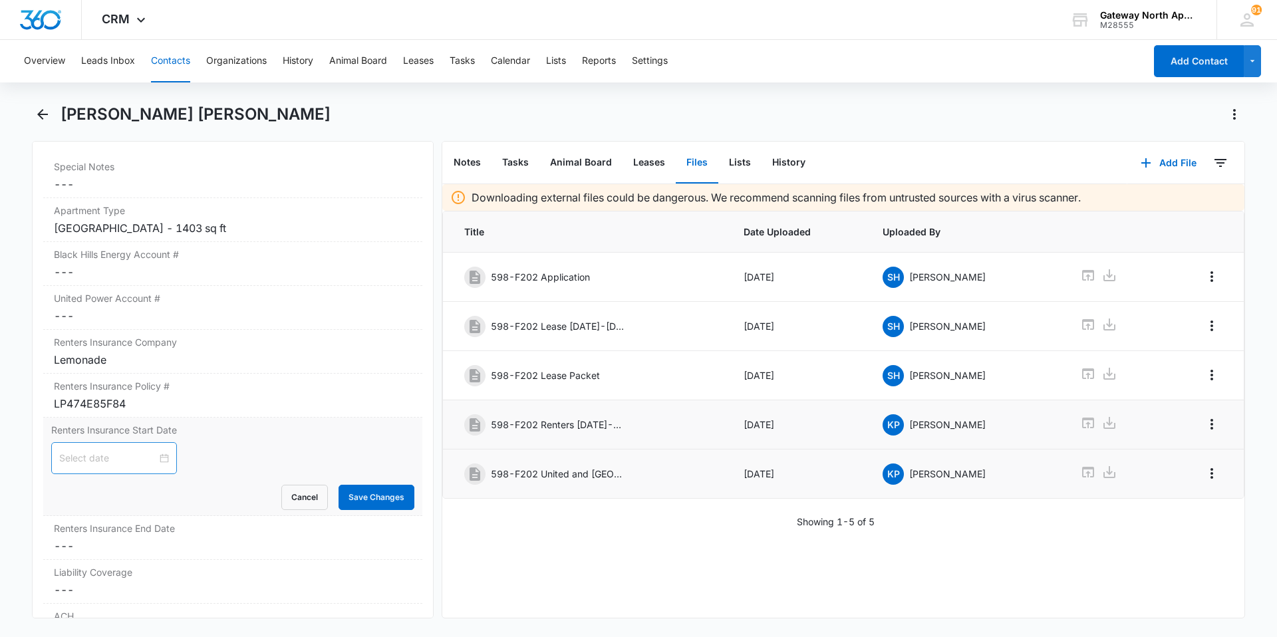
click at [160, 460] on div at bounding box center [114, 458] width 110 height 15
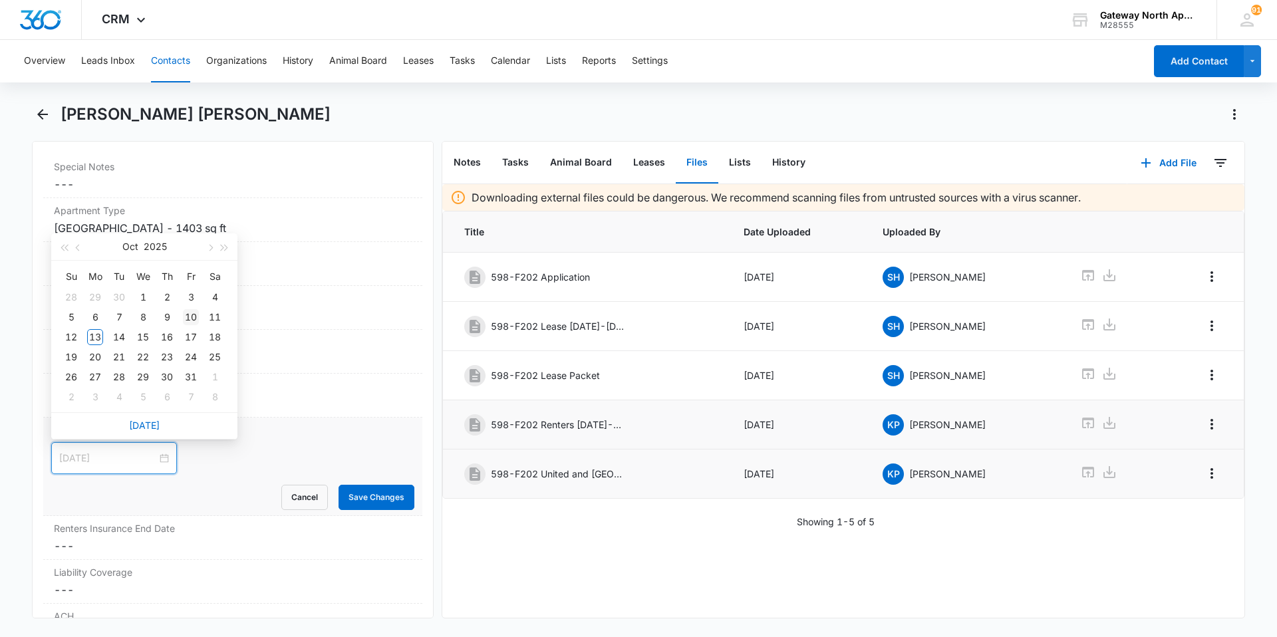
type input "[DATE]"
click at [187, 317] on div "10" at bounding box center [191, 317] width 16 height 16
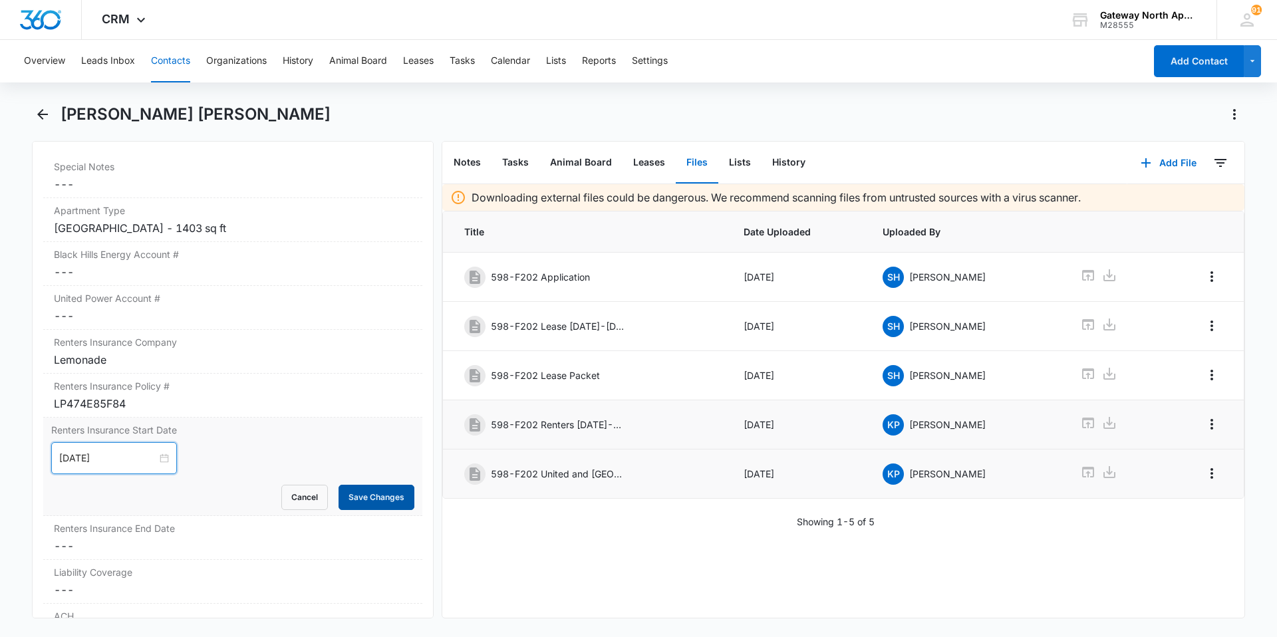
click at [380, 503] on button "Save Changes" at bounding box center [376, 497] width 76 height 25
click at [122, 537] on div "Renters Insurance End Date Cancel Save Changes ---" at bounding box center [232, 538] width 379 height 44
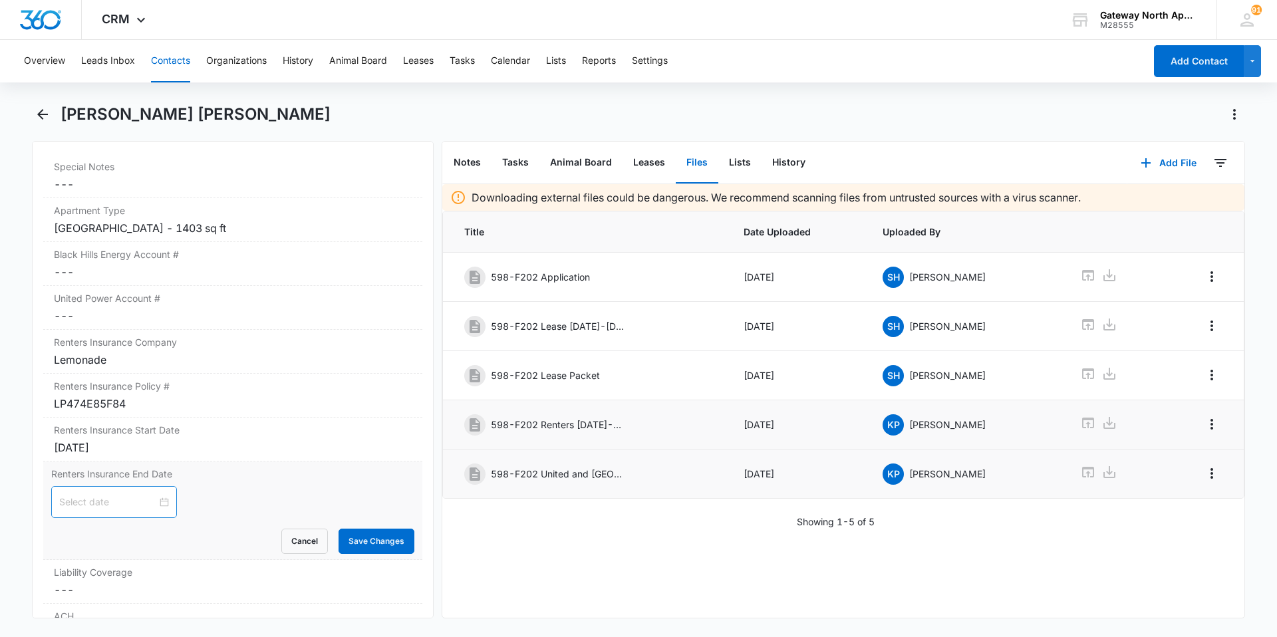
click at [159, 502] on div at bounding box center [114, 502] width 110 height 15
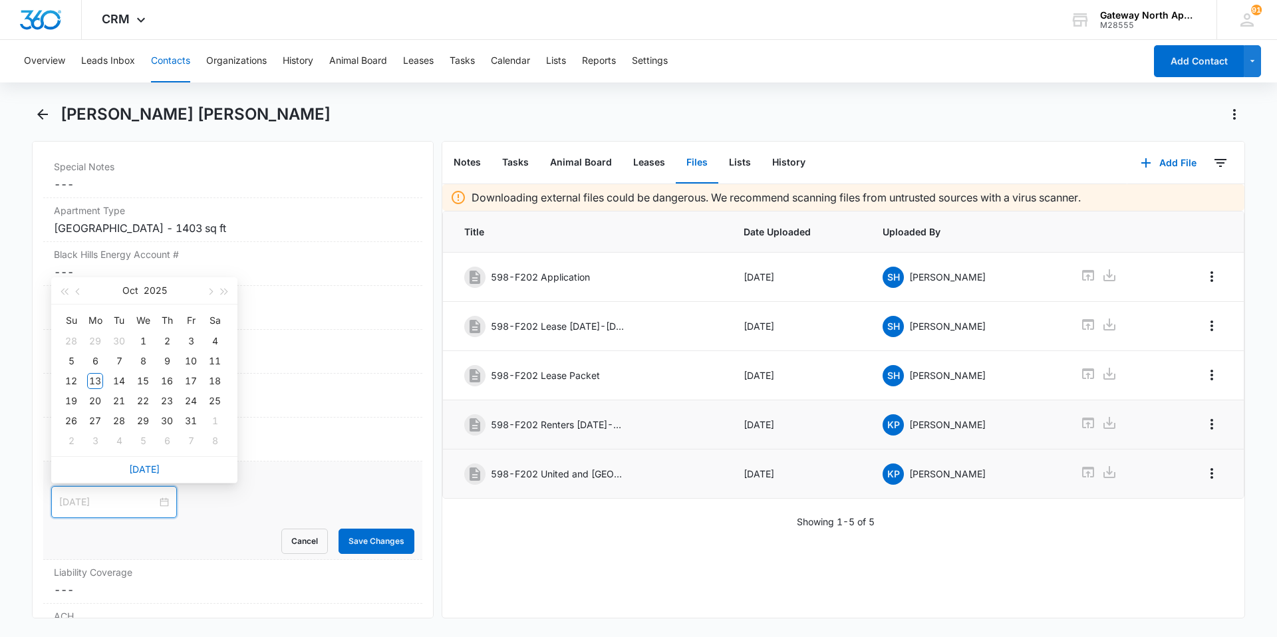
type input "[DATE]"
click at [223, 288] on button "button" at bounding box center [224, 290] width 15 height 27
type input "[DATE]"
click at [214, 357] on div "10" at bounding box center [215, 361] width 16 height 16
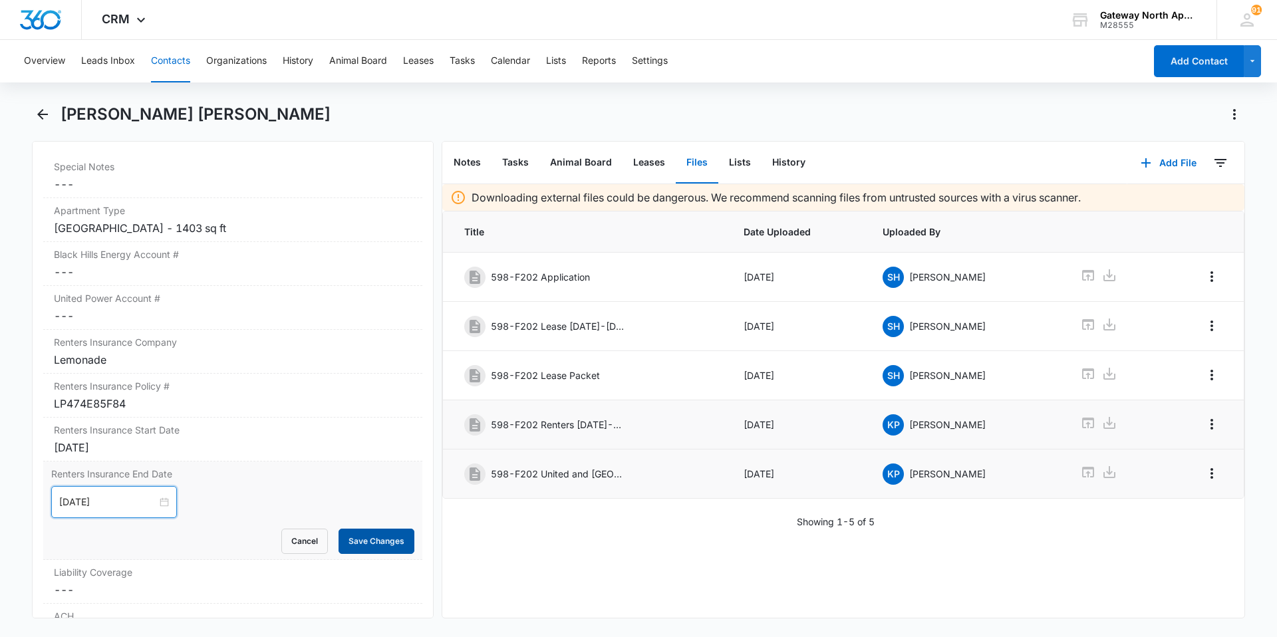
click at [356, 536] on button "Save Changes" at bounding box center [376, 541] width 76 height 25
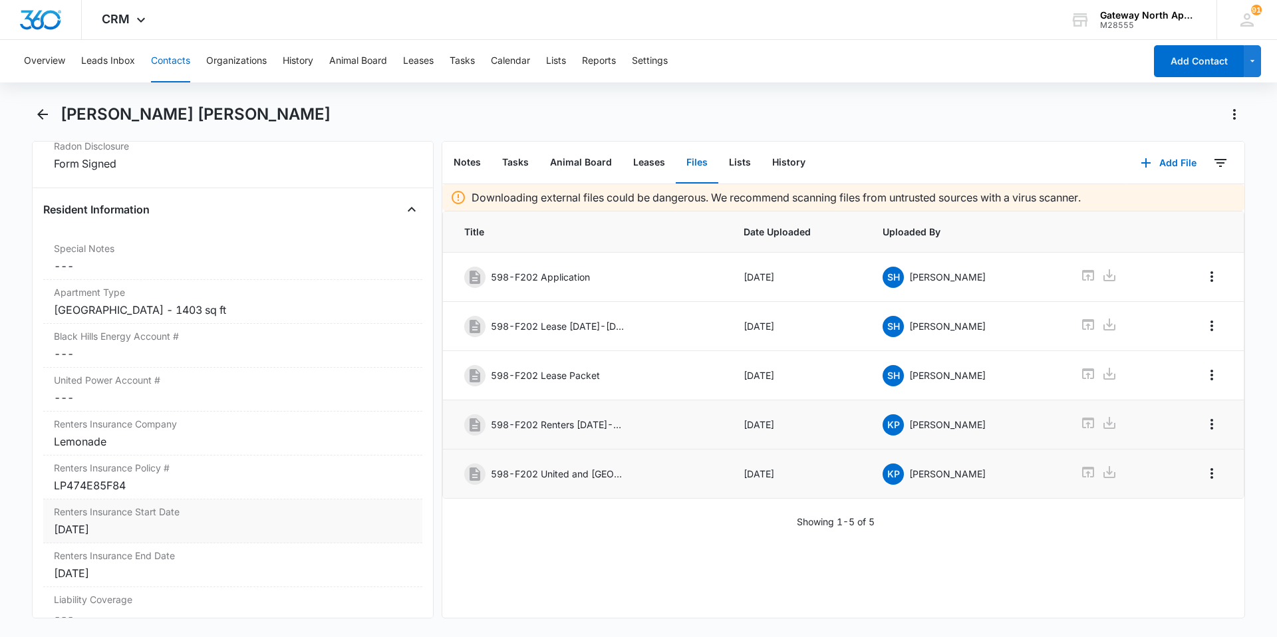
scroll to position [1264, 0]
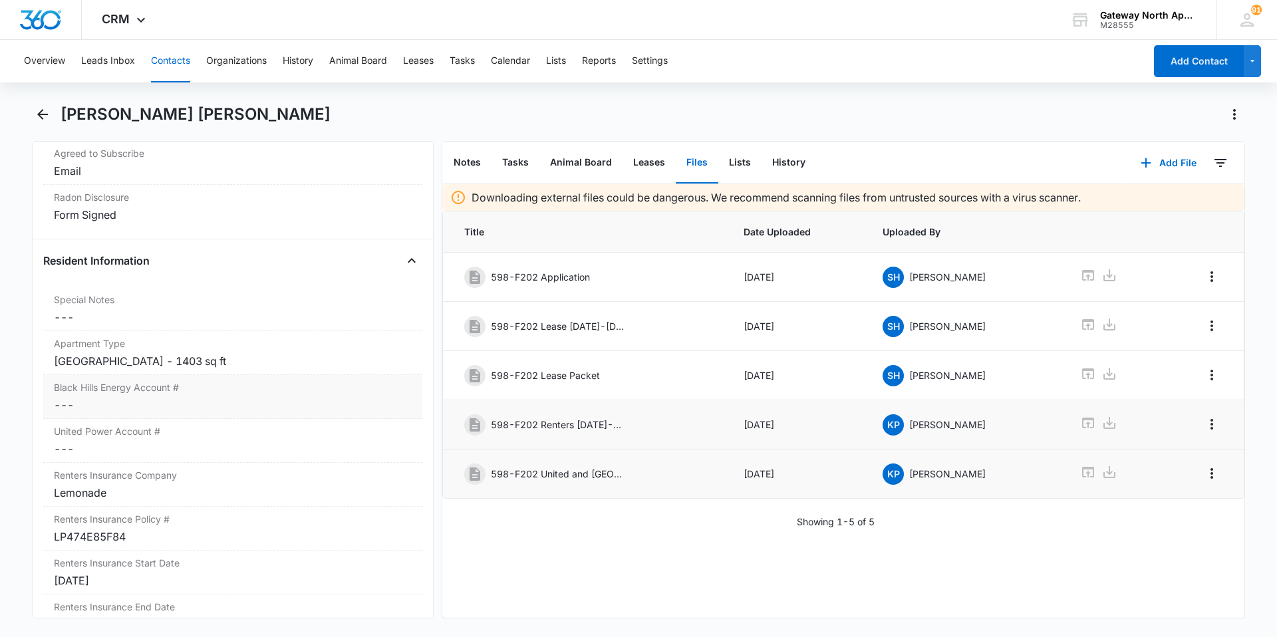
click at [126, 404] on dd "Cancel Save Changes ---" at bounding box center [233, 405] width 358 height 16
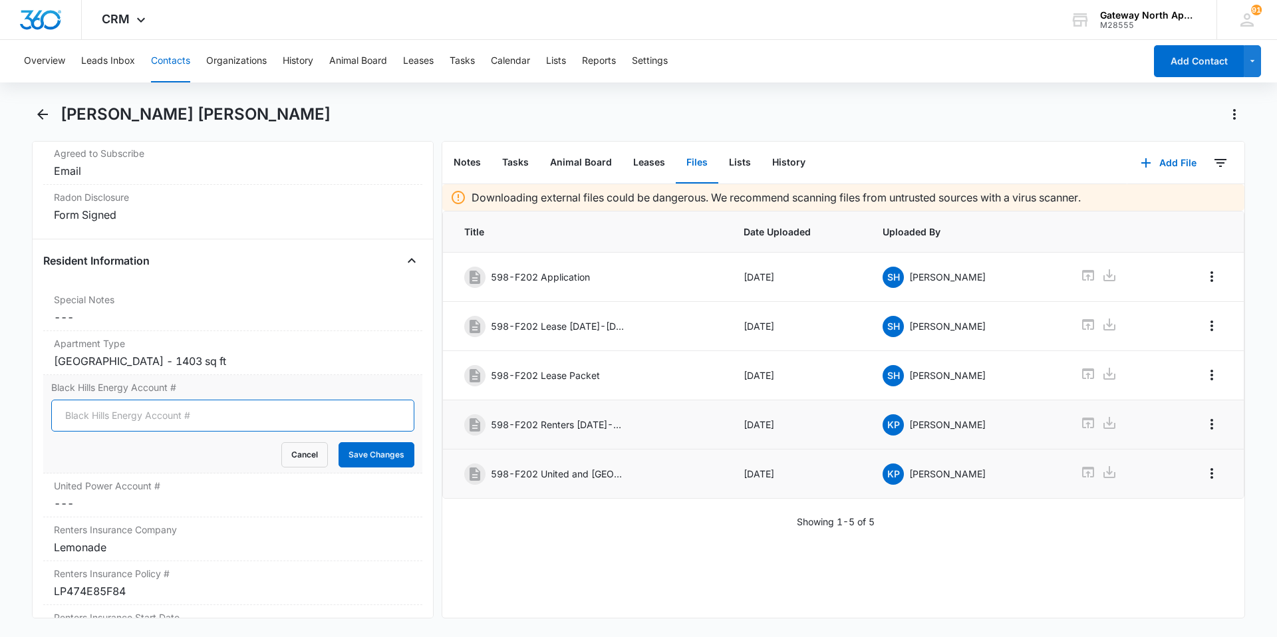
click at [134, 417] on input "Black Hills Energy Account #" at bounding box center [232, 416] width 363 height 32
type input "8002659958"
click at [344, 443] on button "Save Changes" at bounding box center [376, 454] width 76 height 25
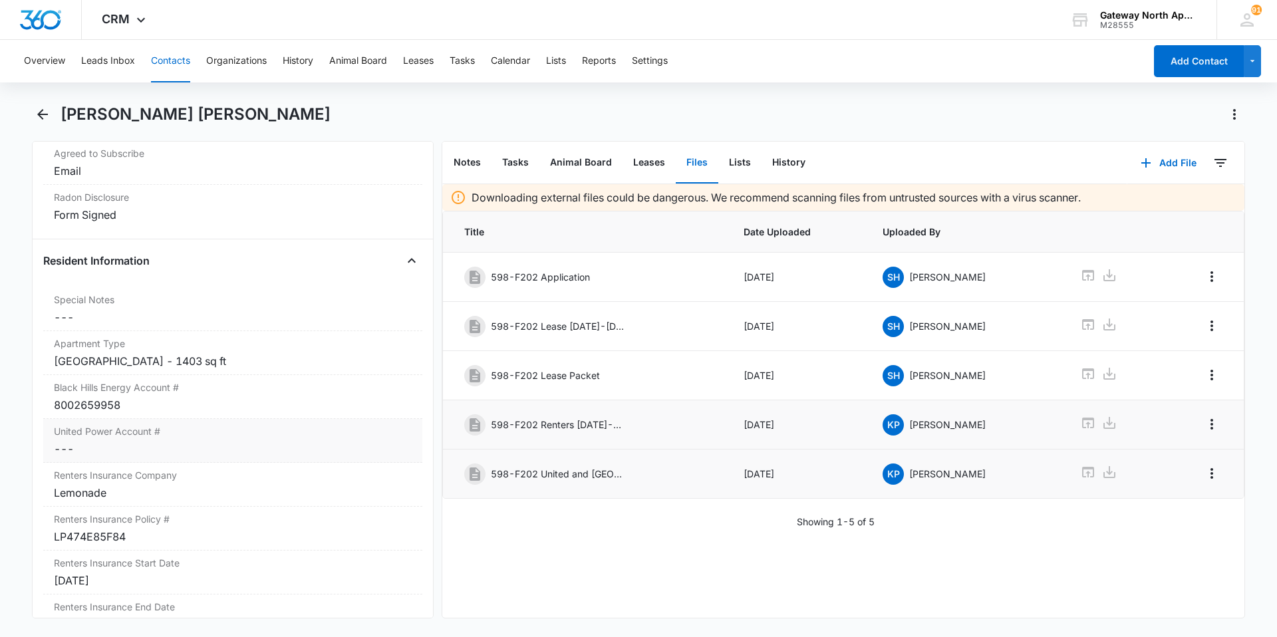
click at [148, 441] on dd "Cancel Save Changes ---" at bounding box center [233, 449] width 358 height 16
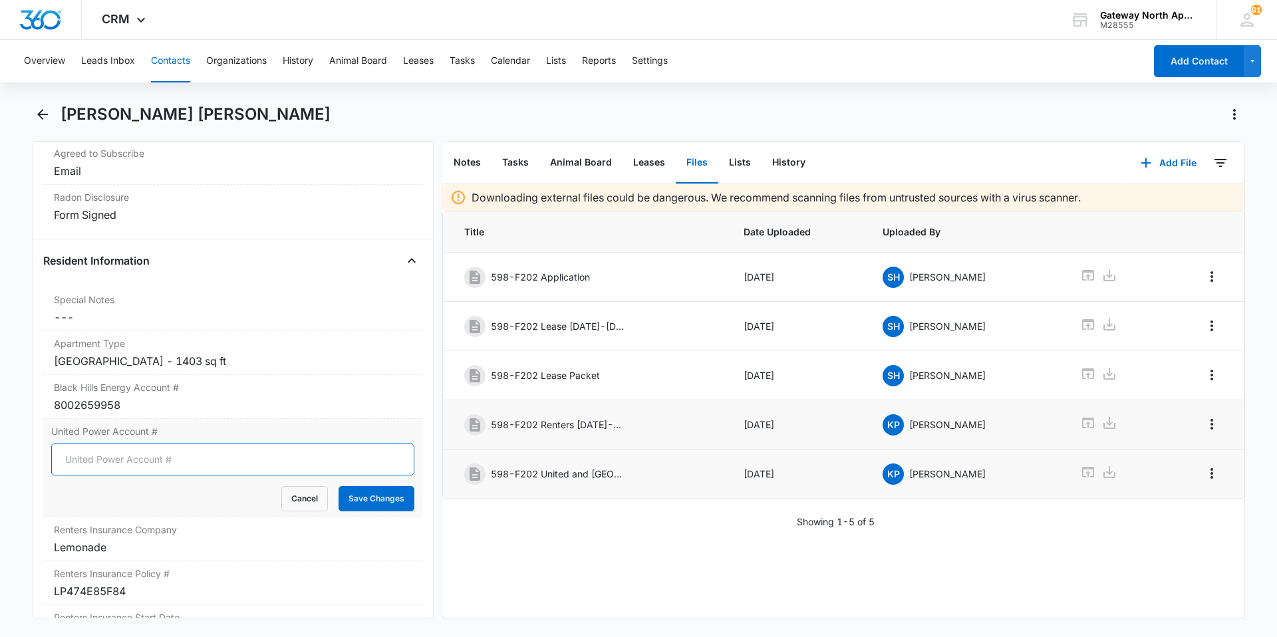
click at [147, 462] on input "United Power Account #" at bounding box center [232, 460] width 363 height 32
type input "20010705"
click at [361, 494] on button "Save Changes" at bounding box center [376, 498] width 76 height 25
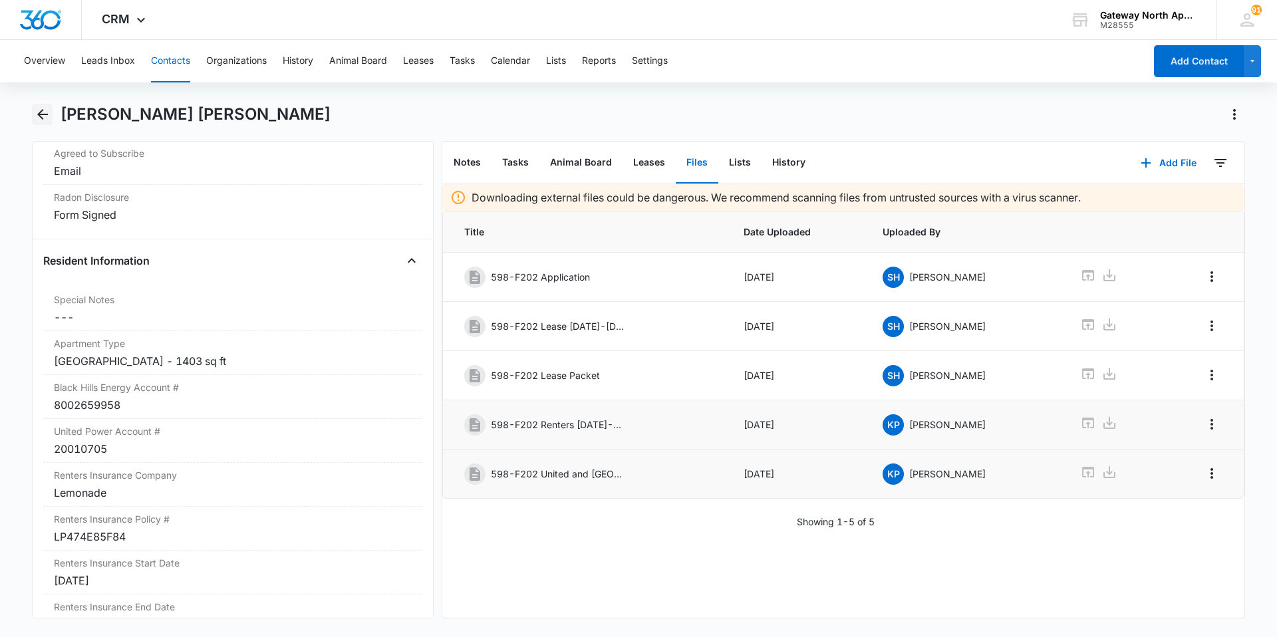
click at [45, 111] on icon "Back" at bounding box center [43, 114] width 16 height 16
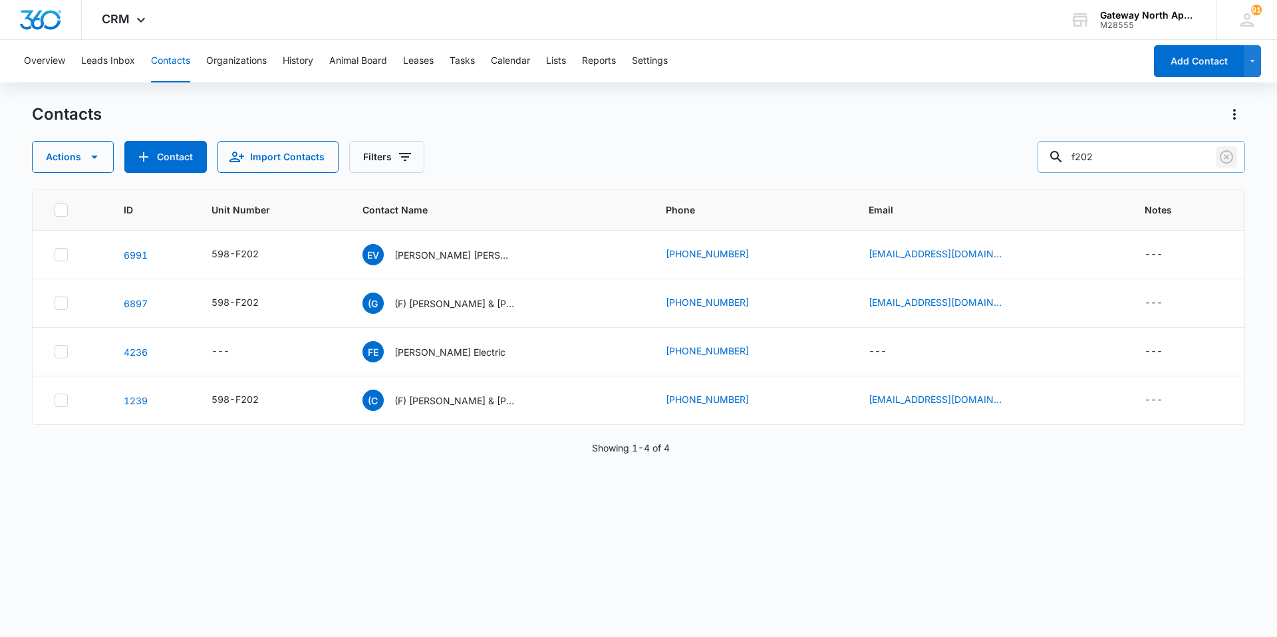
click at [1230, 159] on icon "Clear" at bounding box center [1226, 157] width 16 height 16
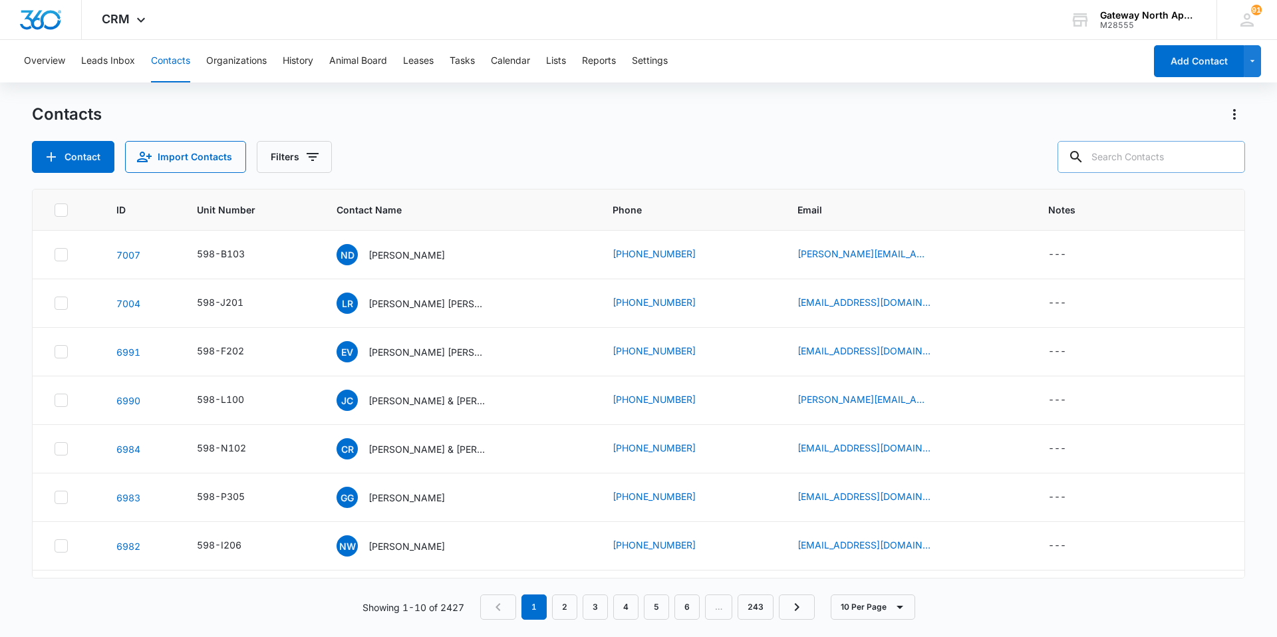
click at [1192, 160] on input "text" at bounding box center [1151, 157] width 188 height 32
type input "p305"
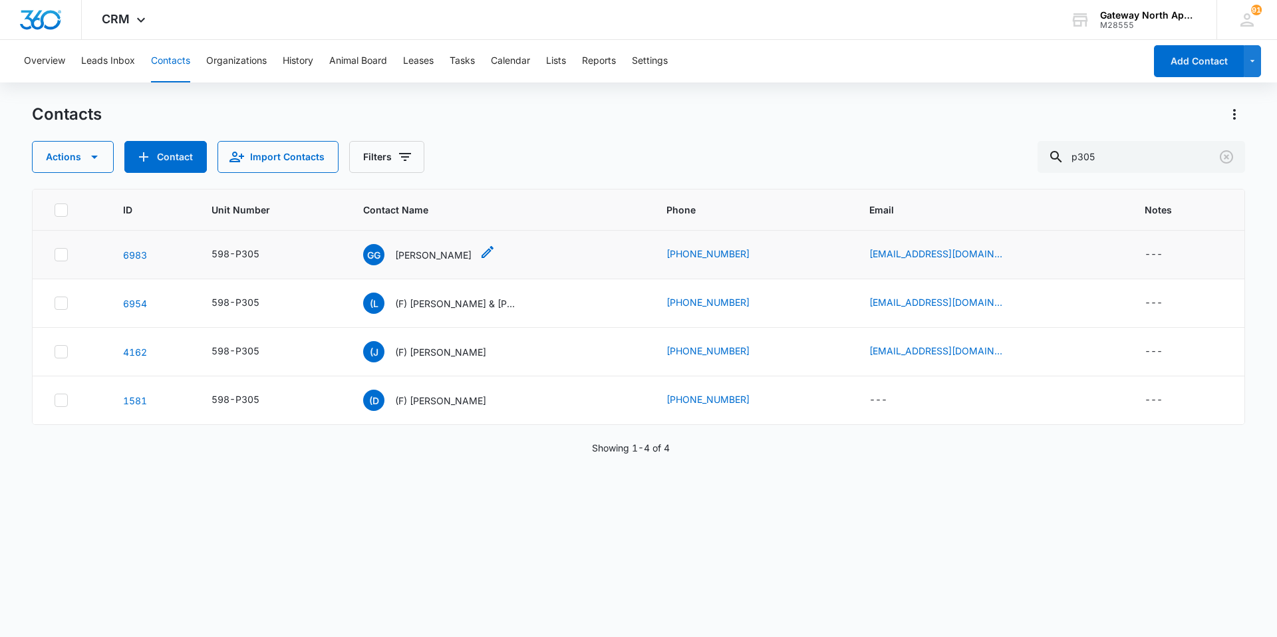
click at [419, 255] on p "[PERSON_NAME]" at bounding box center [433, 255] width 76 height 14
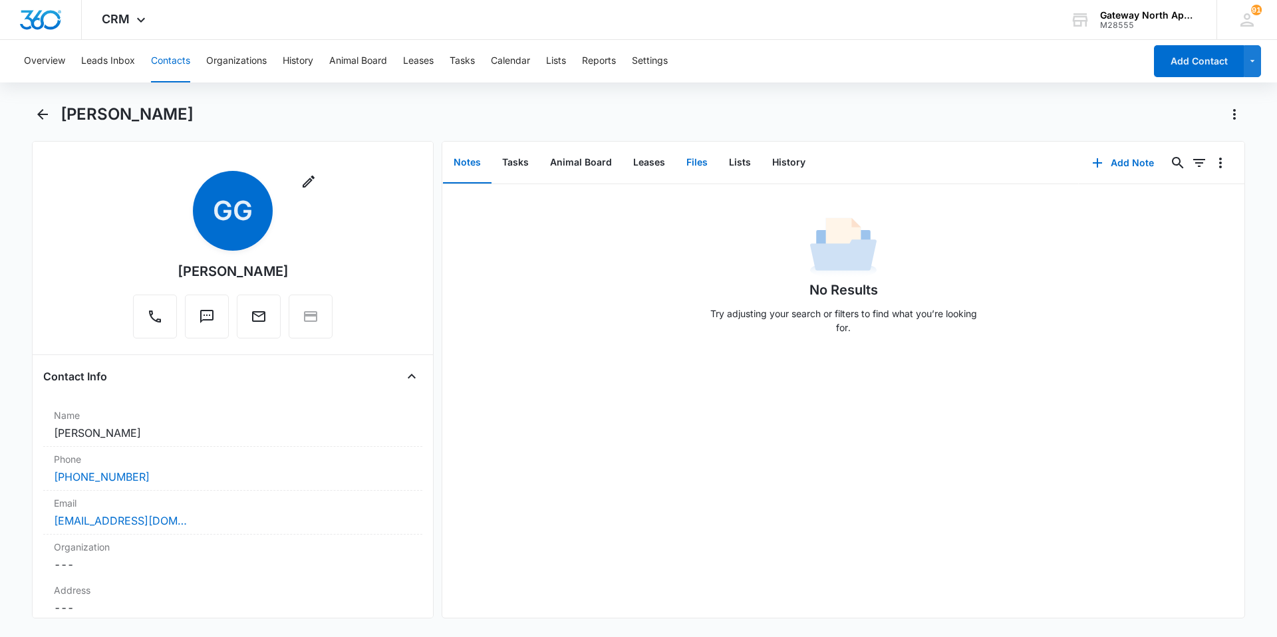
drag, startPoint x: 690, startPoint y: 160, endPoint x: 688, endPoint y: 167, distance: 7.2
click at [690, 160] on button "Files" at bounding box center [697, 162] width 43 height 41
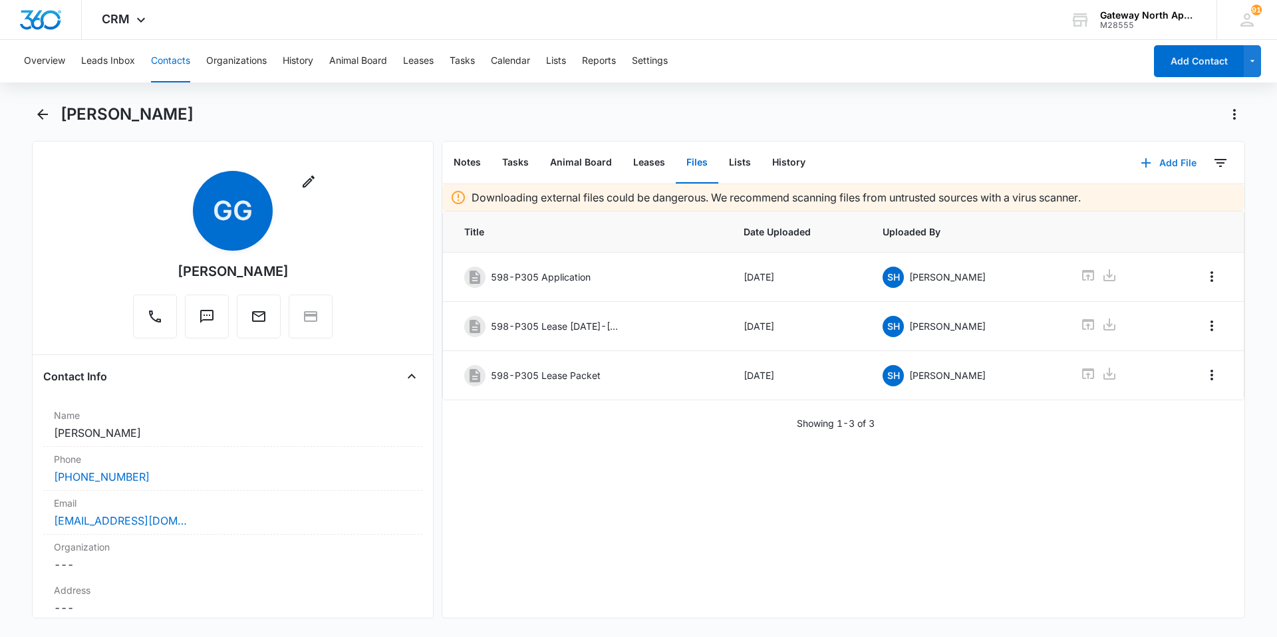
click at [1152, 163] on button "Add File" at bounding box center [1168, 163] width 82 height 32
click at [1164, 207] on div "Upload Files" at bounding box center [1150, 205] width 53 height 9
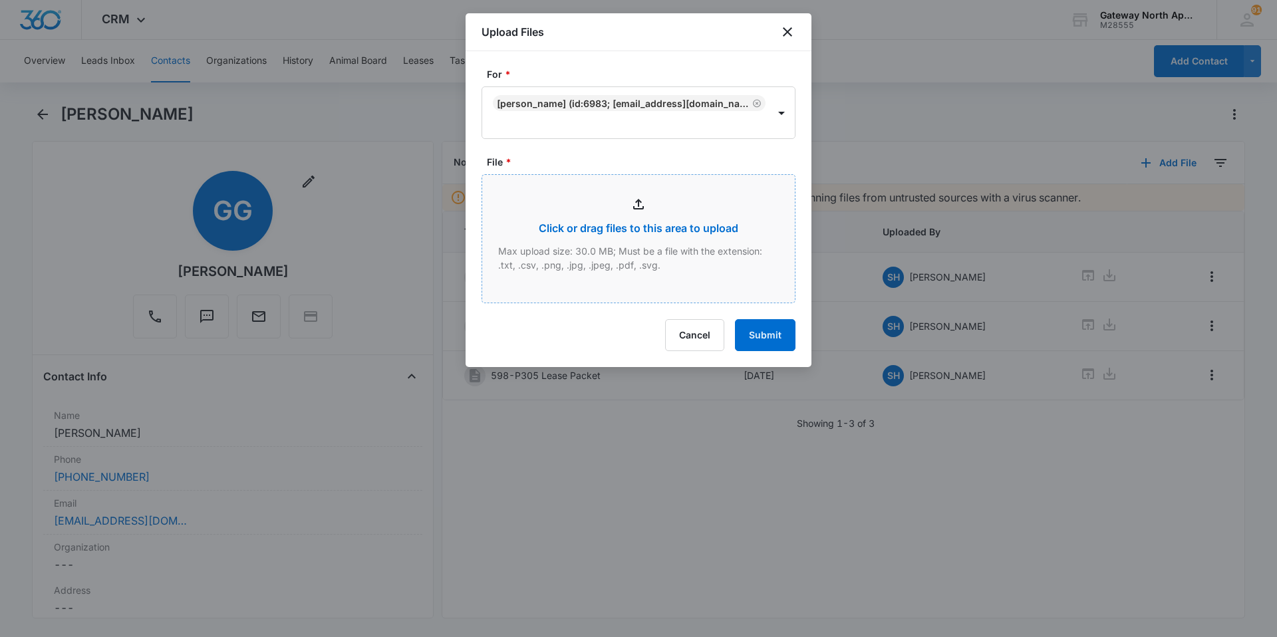
type input "C:\fakepath\P305 Renters_10112025103242.pdf"
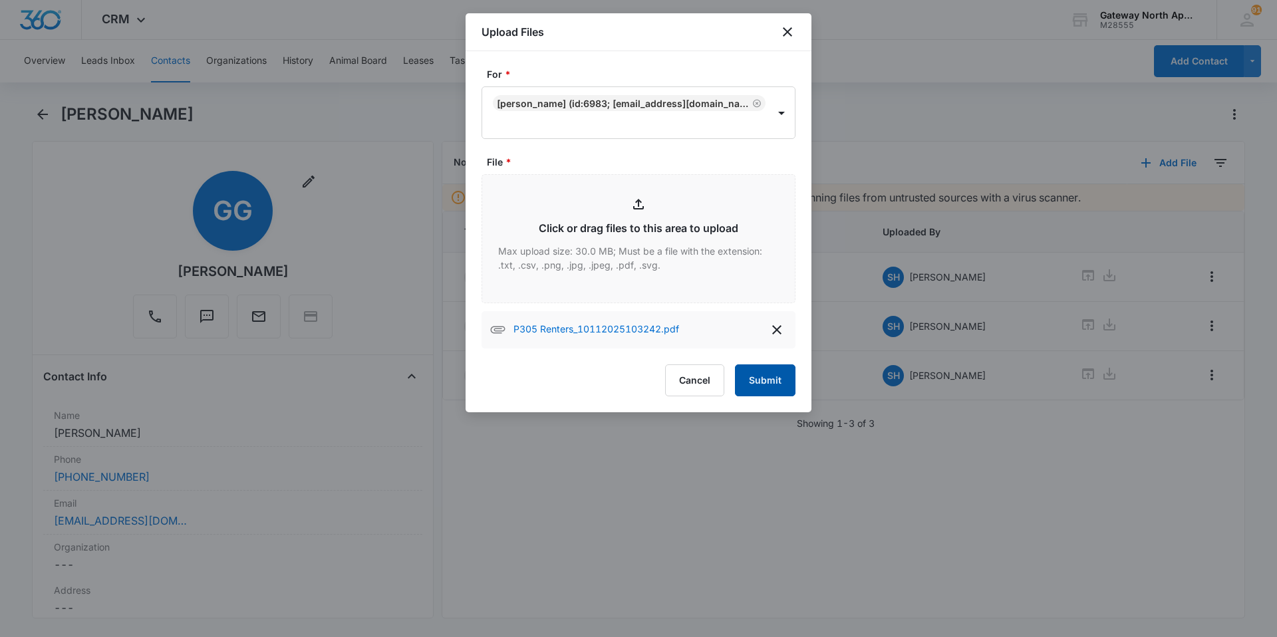
click at [761, 378] on button "Submit" at bounding box center [765, 380] width 61 height 32
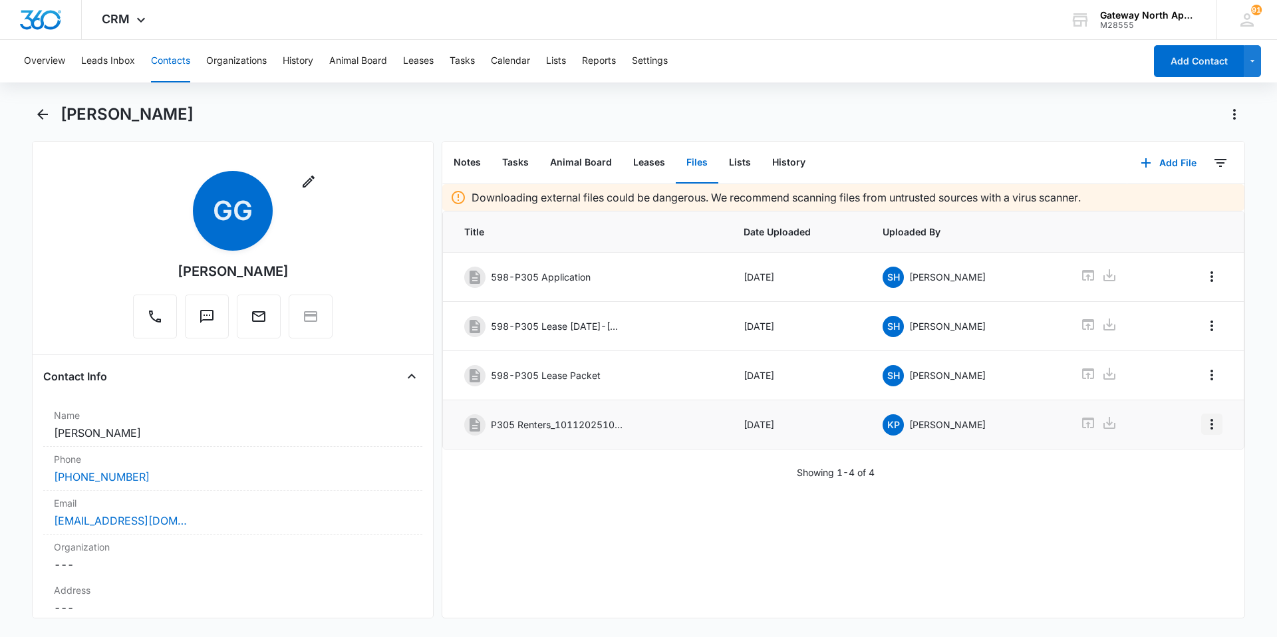
click at [1204, 429] on icon "Overflow Menu" at bounding box center [1212, 424] width 16 height 16
click at [1174, 465] on div "Edit" at bounding box center [1166, 461] width 28 height 9
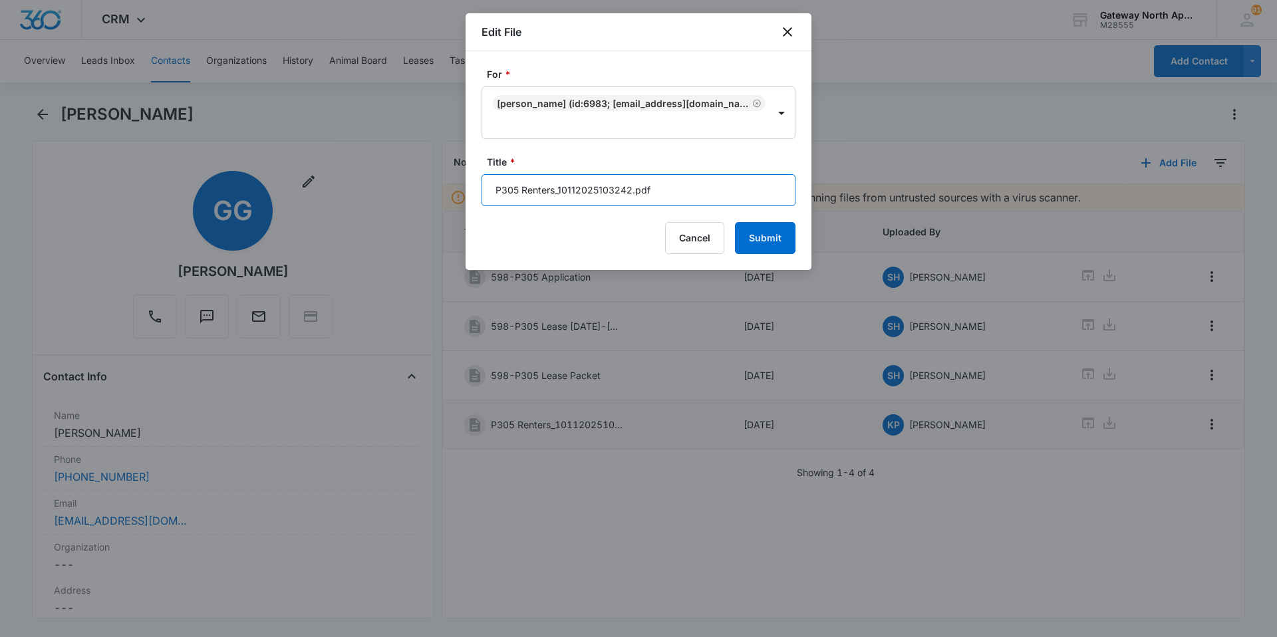
drag, startPoint x: 676, startPoint y: 187, endPoint x: 434, endPoint y: 185, distance: 241.4
click at [434, 185] on body "CRM Apps Reputation Websites Forms CRM Email Social Content Ads Intelligence Fi…" at bounding box center [638, 318] width 1277 height 637
click at [599, 185] on input "598-P305 Renters" at bounding box center [638, 190] width 314 height 32
type input "598-P305 Renters [DATE]-[DATE]"
click at [771, 237] on button "Submit" at bounding box center [765, 238] width 61 height 32
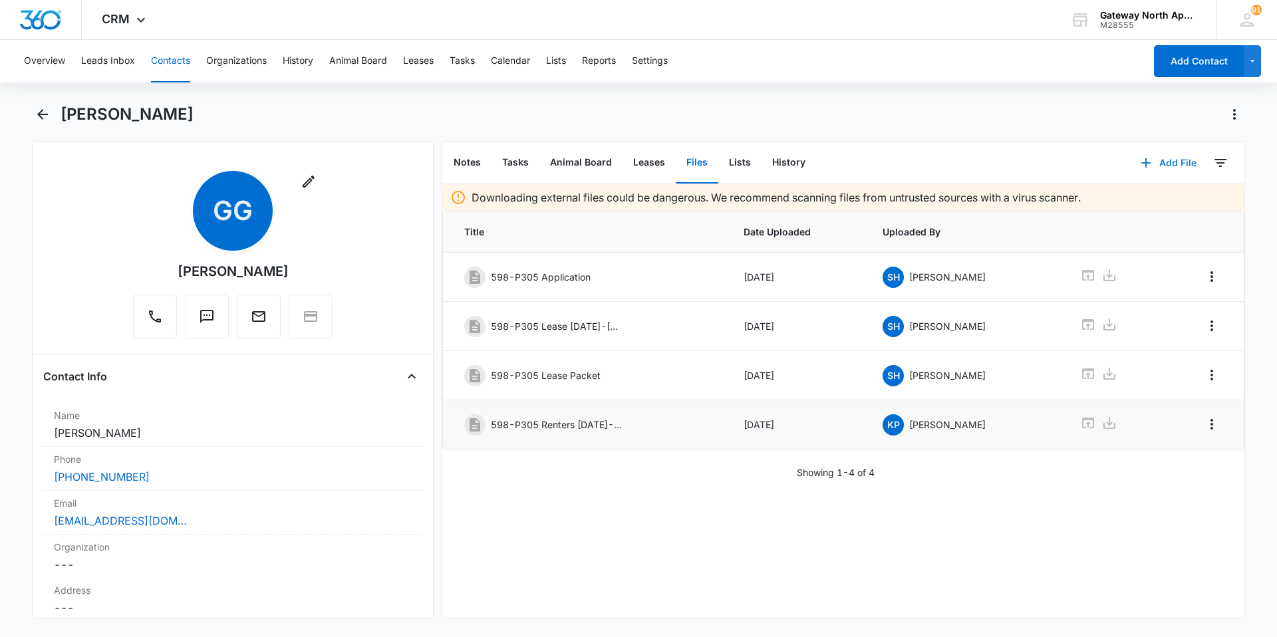
click at [1179, 156] on button "Add File" at bounding box center [1168, 163] width 82 height 32
click at [1152, 205] on div "Upload Files" at bounding box center [1150, 205] width 53 height 9
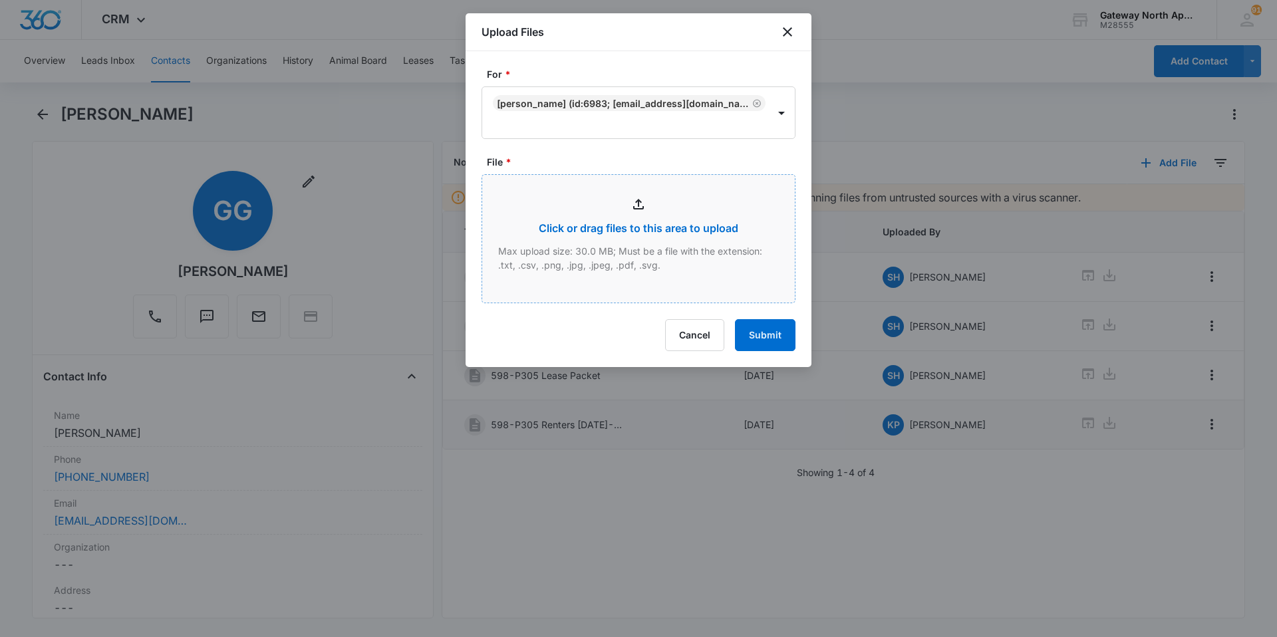
type input "C:\fakepath\P305 utillites_10112025103317.pdf"
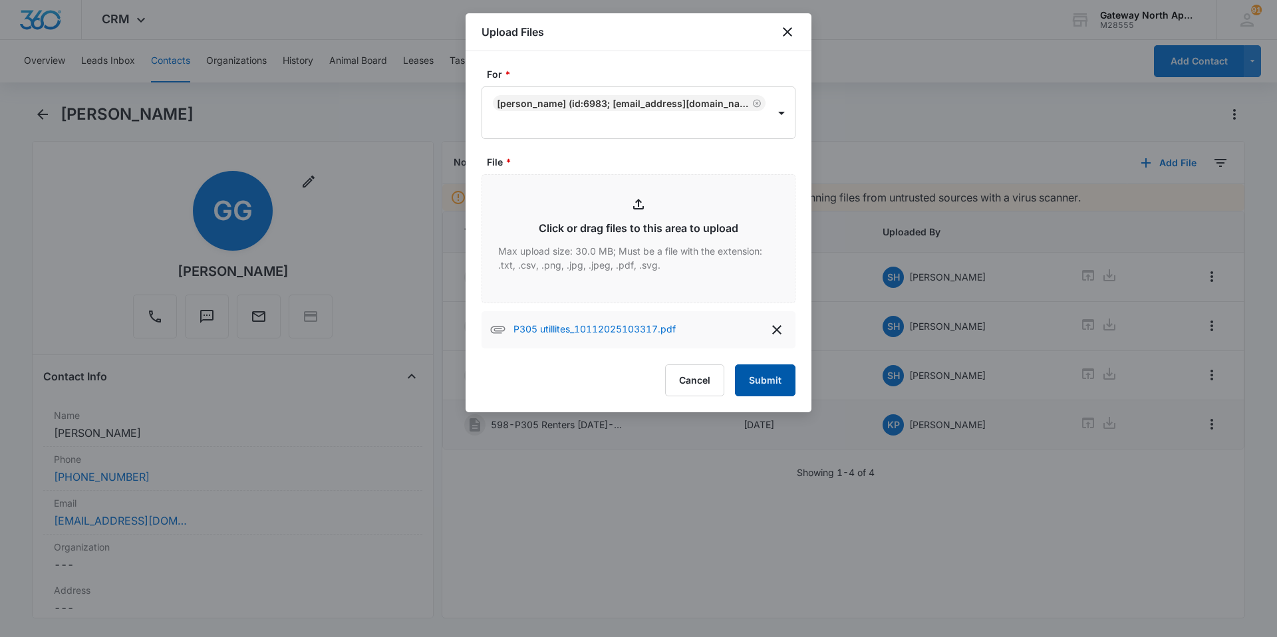
click at [763, 374] on button "Submit" at bounding box center [765, 380] width 61 height 32
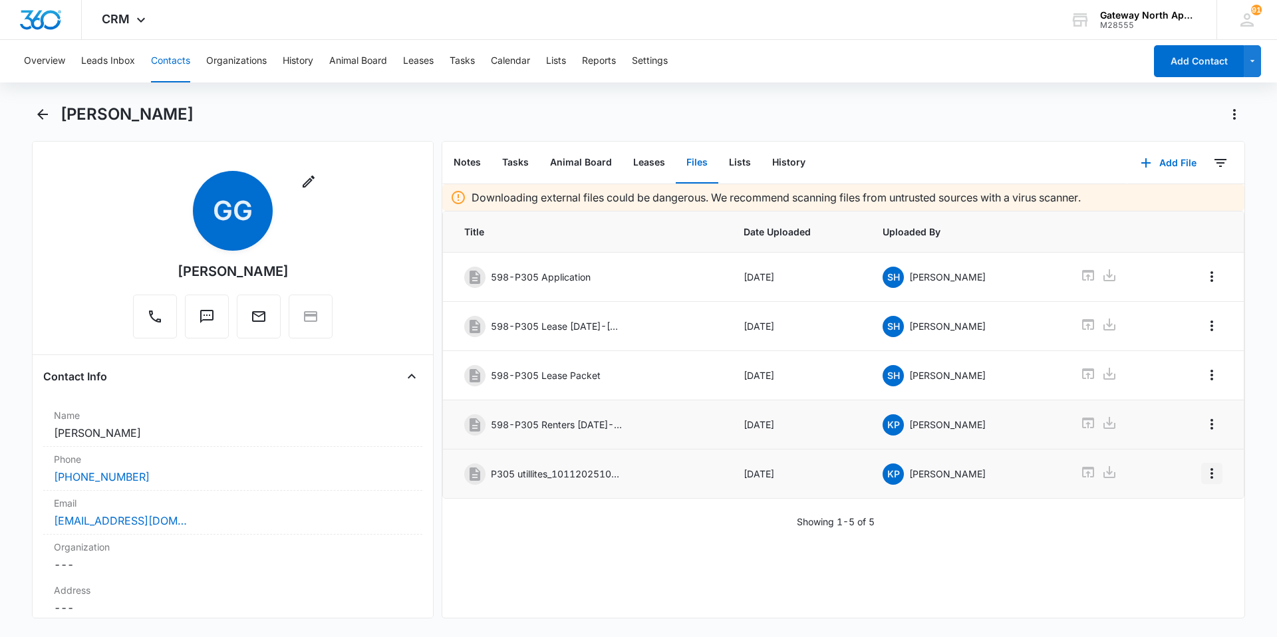
click at [1210, 470] on icon "Overflow Menu" at bounding box center [1211, 473] width 3 height 11
click at [1161, 506] on div "Edit" at bounding box center [1166, 510] width 28 height 9
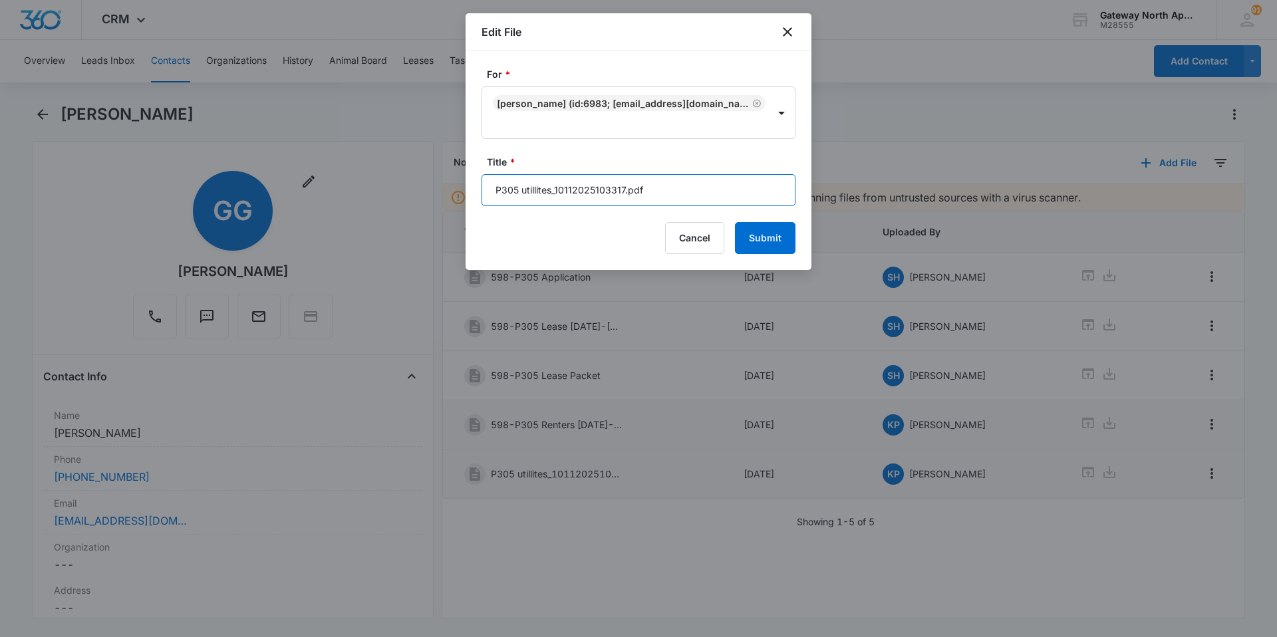
drag, startPoint x: 661, startPoint y: 184, endPoint x: 380, endPoint y: 223, distance: 284.1
click at [380, 223] on body "CRM Apps Reputation Websites Forms CRM Email Social Content Ads Intelligence Fi…" at bounding box center [638, 318] width 1277 height 637
type input "598-P305 Utillites"
click at [749, 241] on button "Submit" at bounding box center [765, 238] width 61 height 32
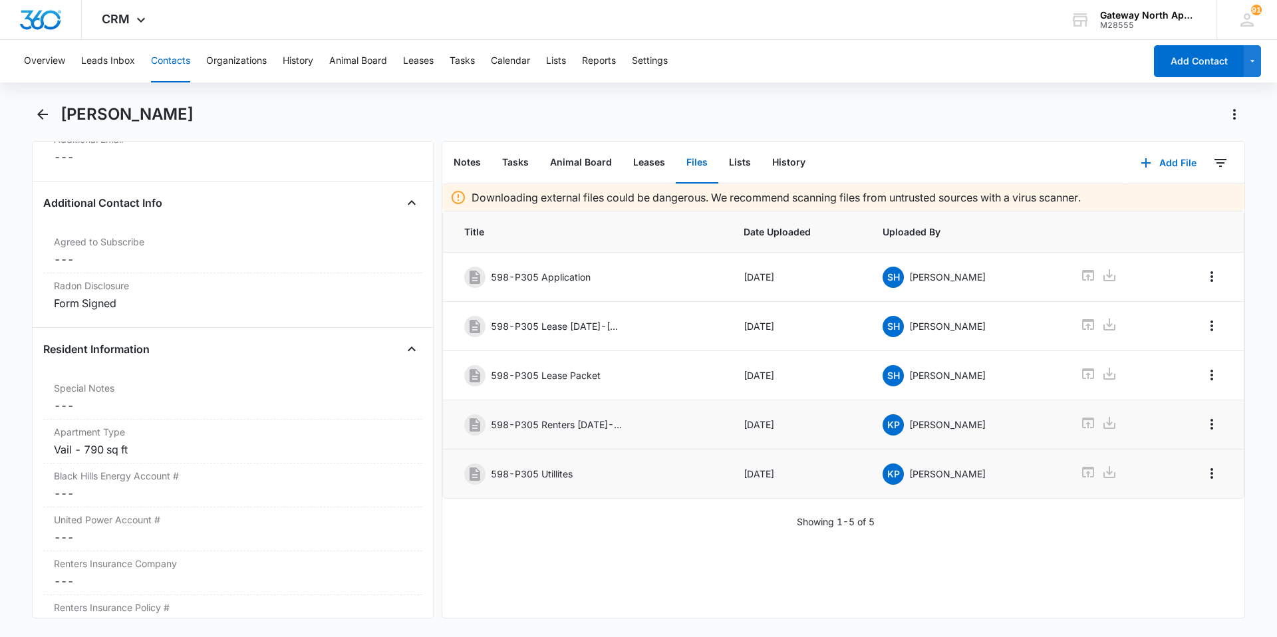
scroll to position [1330, 0]
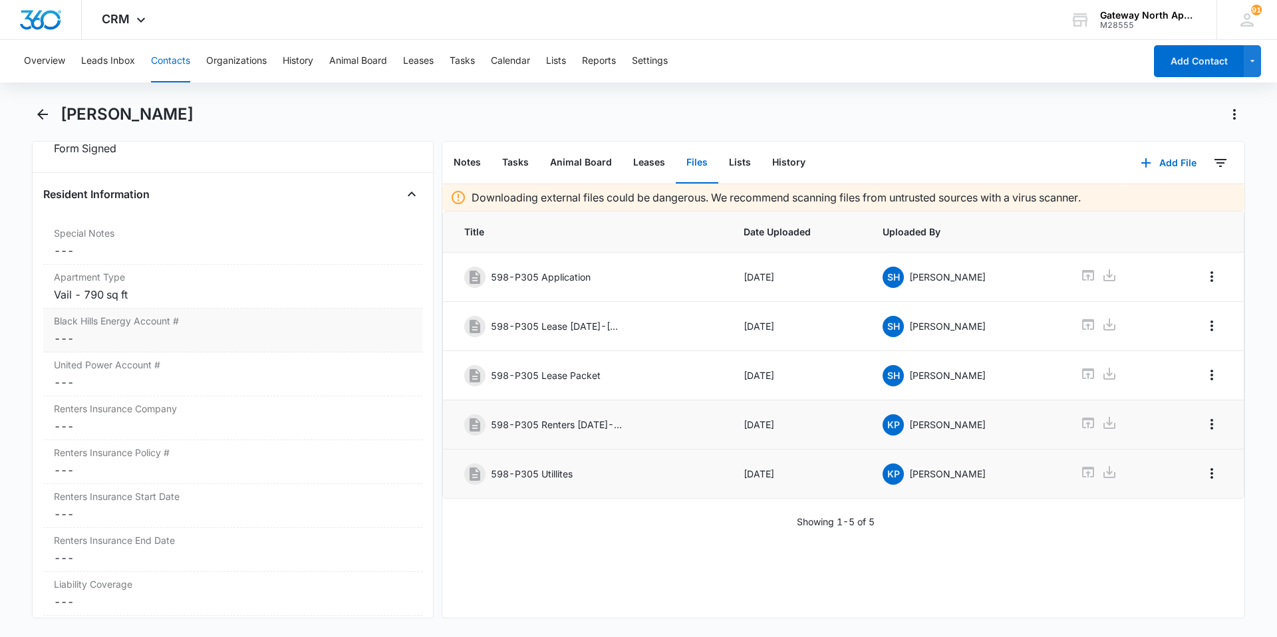
click at [154, 336] on dd "Cancel Save Changes ---" at bounding box center [233, 339] width 358 height 16
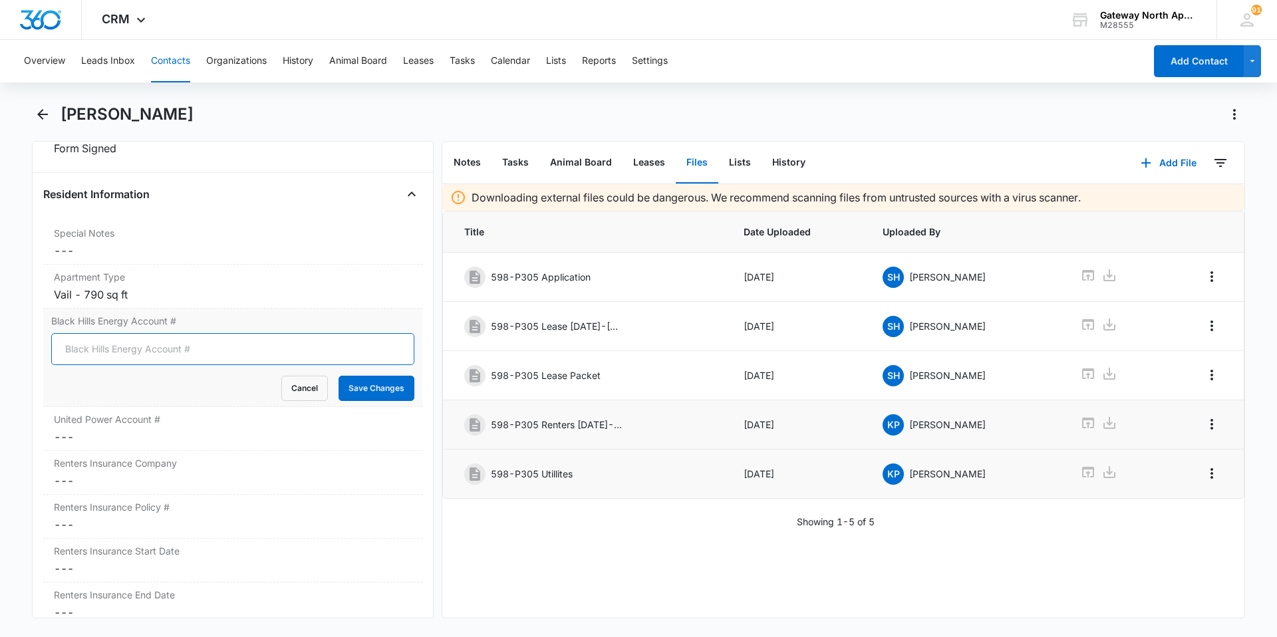
click at [161, 350] on input "Black Hills Energy Account #" at bounding box center [232, 349] width 363 height 32
type input "9763006905"
click at [377, 388] on button "Save Changes" at bounding box center [376, 388] width 76 height 25
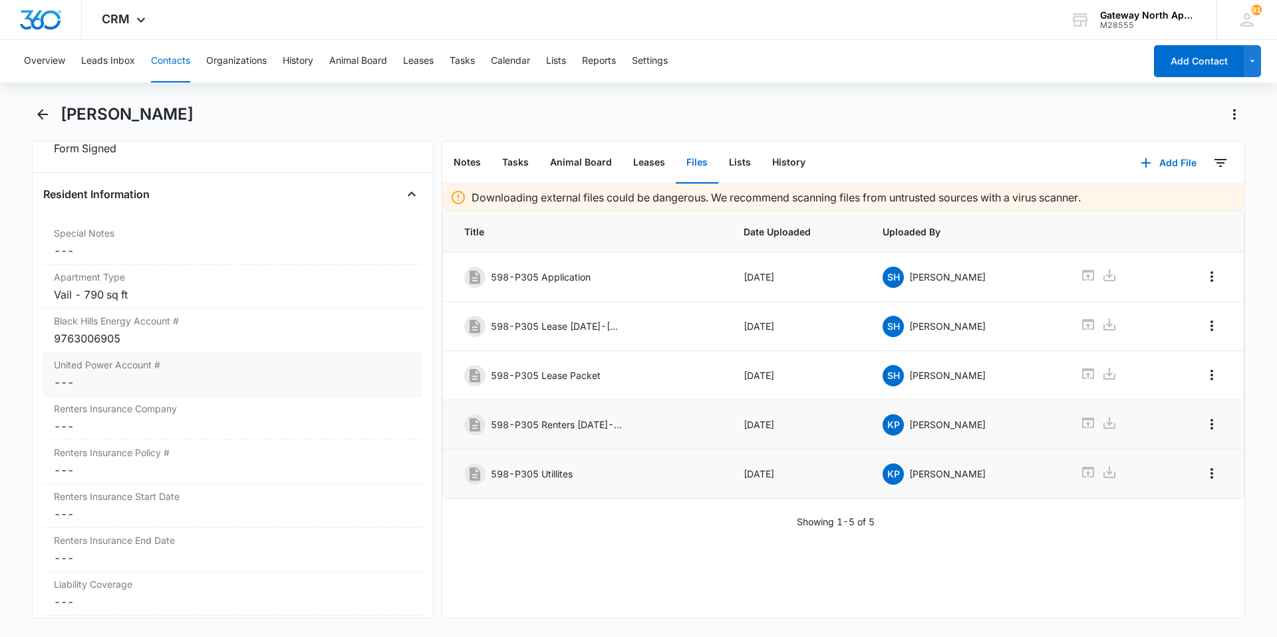
click at [138, 379] on dd "Cancel Save Changes ---" at bounding box center [233, 382] width 358 height 16
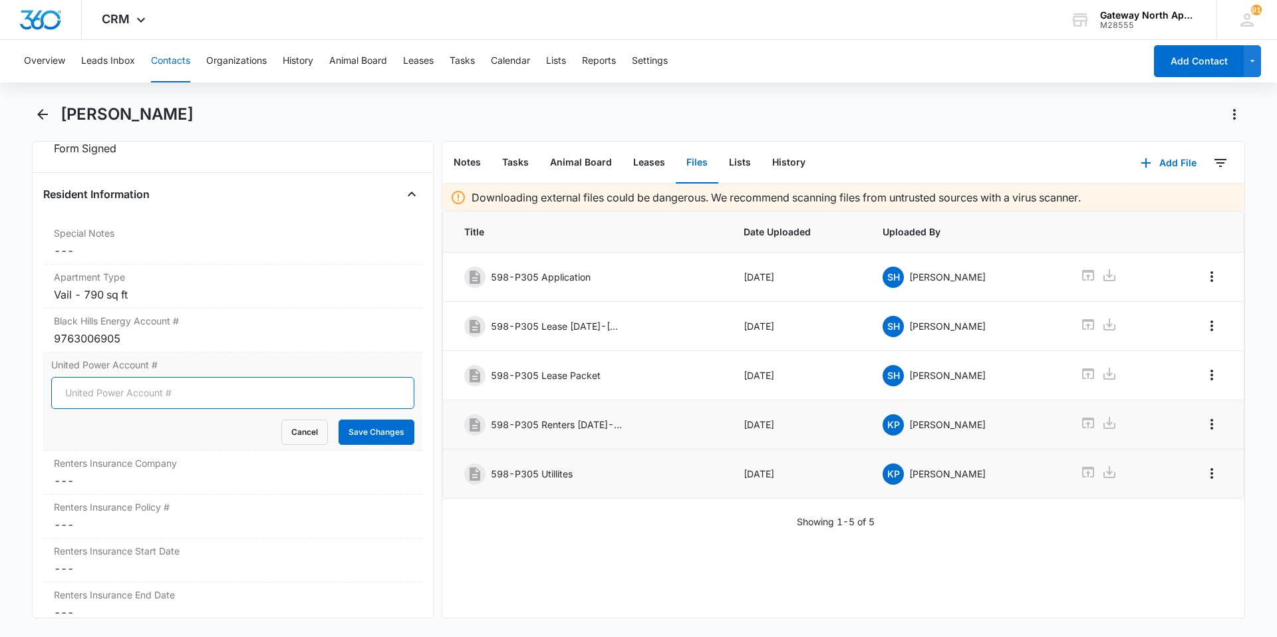
click at [153, 400] on input "United Power Account #" at bounding box center [232, 393] width 363 height 32
type input "21172107"
click at [377, 427] on button "Save Changes" at bounding box center [376, 432] width 76 height 25
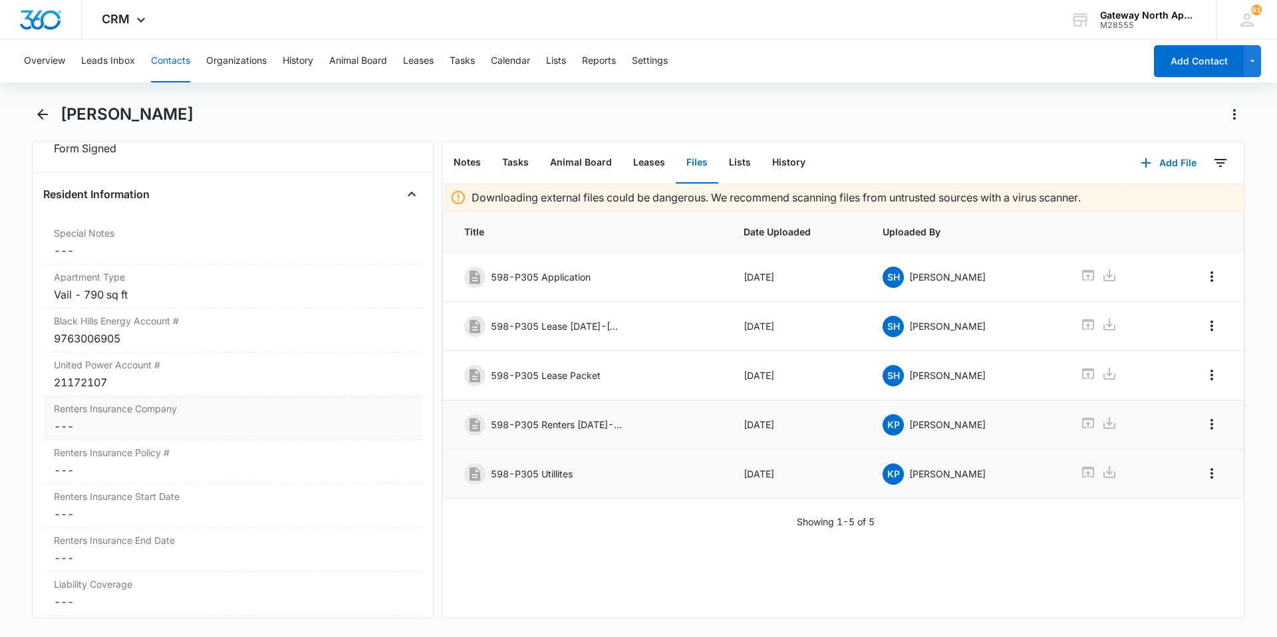
click at [153, 416] on div "Renters Insurance Company Cancel Save Changes ---" at bounding box center [232, 418] width 379 height 44
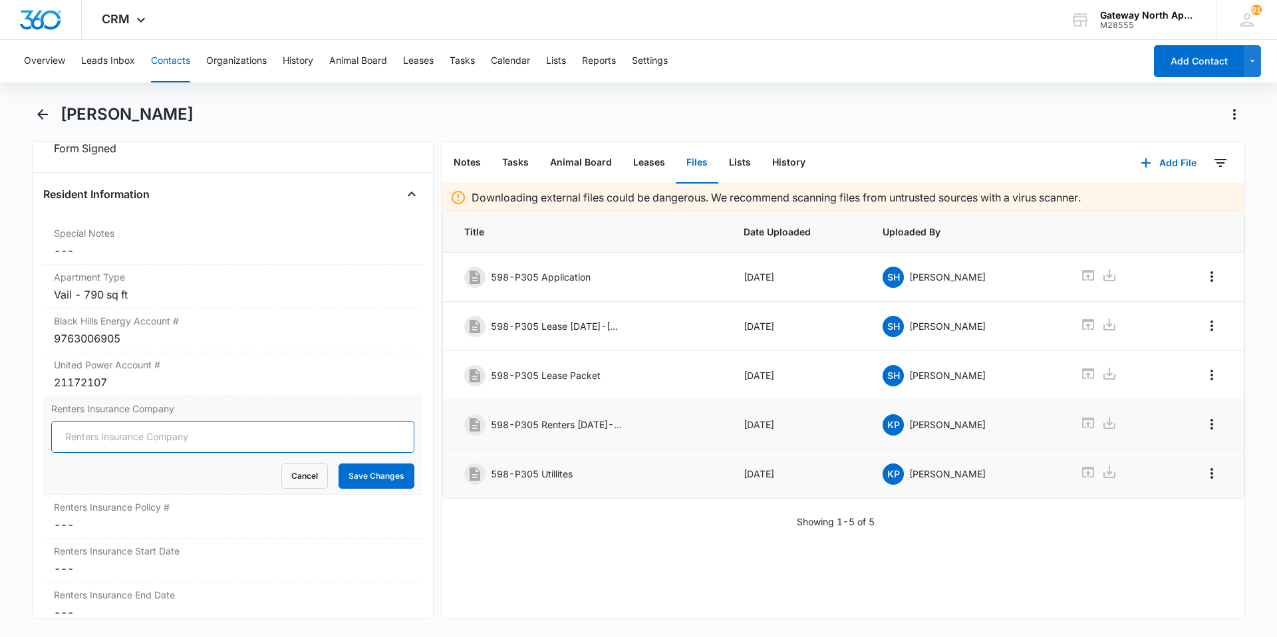
click at [165, 436] on input "Renters Insurance Company" at bounding box center [232, 437] width 363 height 32
type input "Lemonade"
click at [367, 475] on button "Save Changes" at bounding box center [376, 476] width 76 height 25
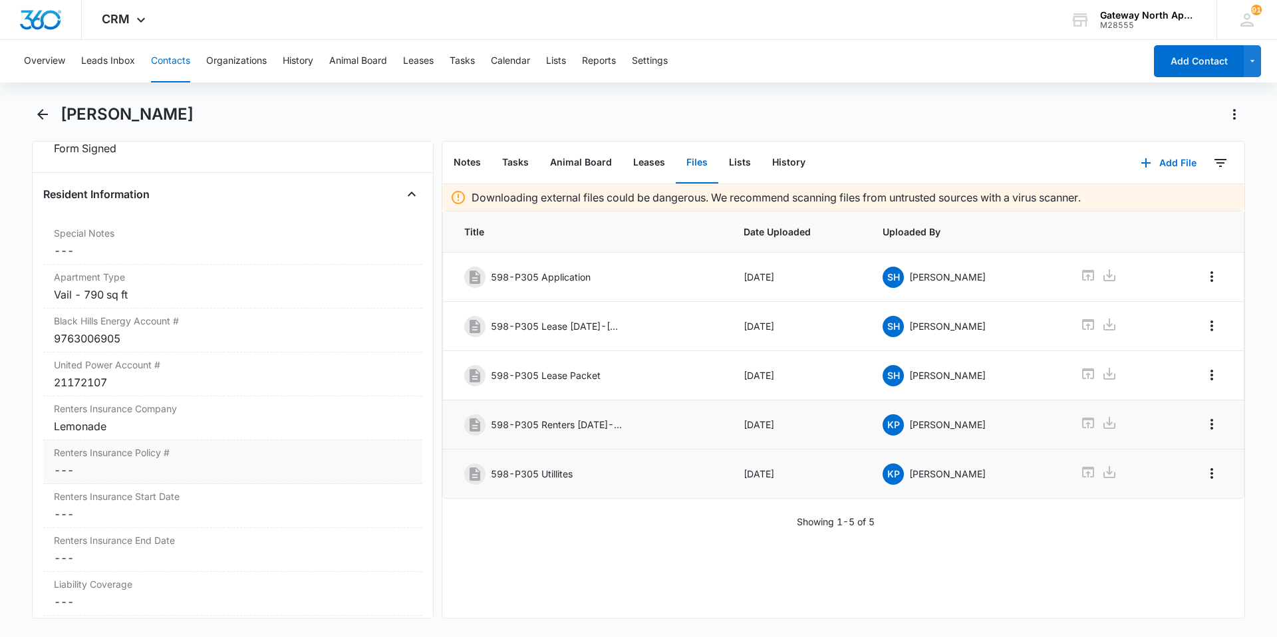
click at [150, 464] on dd "Cancel Save Changes ---" at bounding box center [233, 470] width 358 height 16
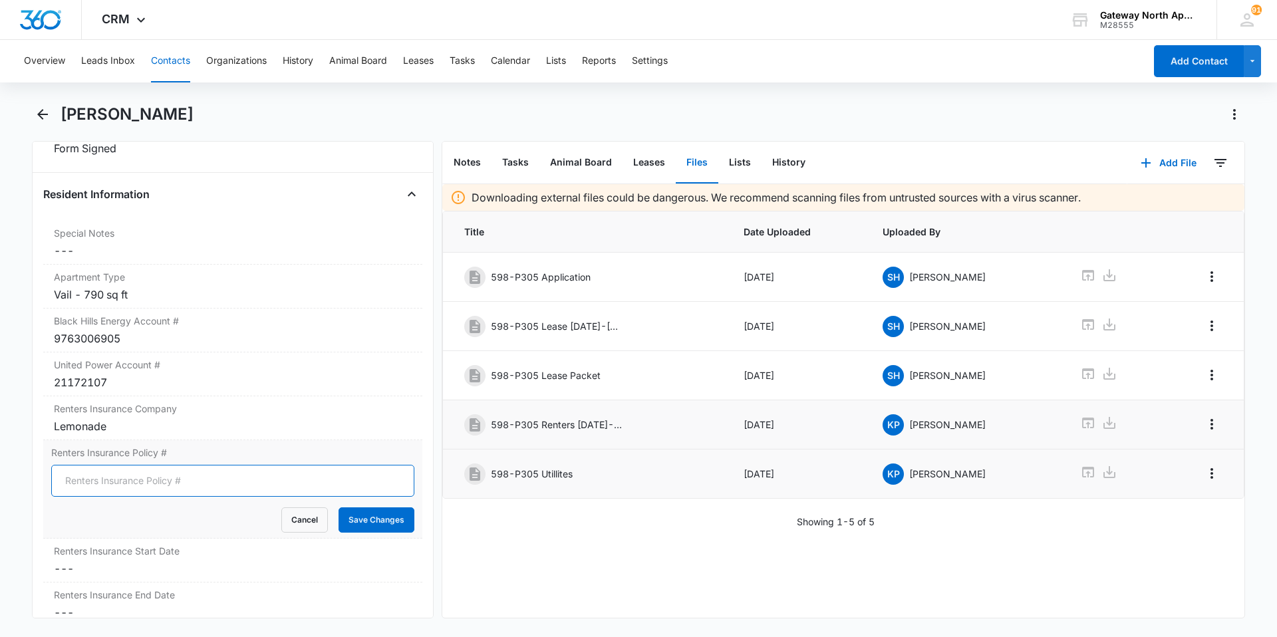
click at [145, 477] on input "Renters Insurance Policy #" at bounding box center [232, 481] width 363 height 32
type input "LP7A0E3DCA4"
click at [400, 511] on button "Save Changes" at bounding box center [376, 519] width 76 height 25
click at [164, 563] on dd "Cancel Save Changes ---" at bounding box center [233, 569] width 358 height 16
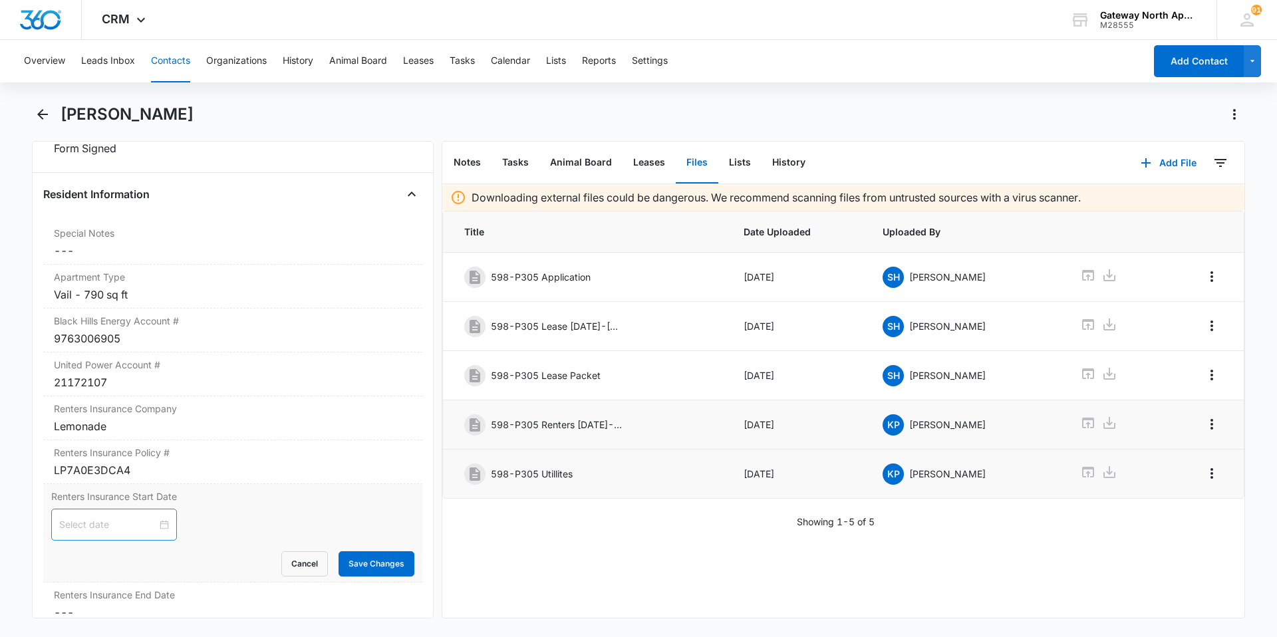
click at [160, 520] on div at bounding box center [114, 524] width 110 height 15
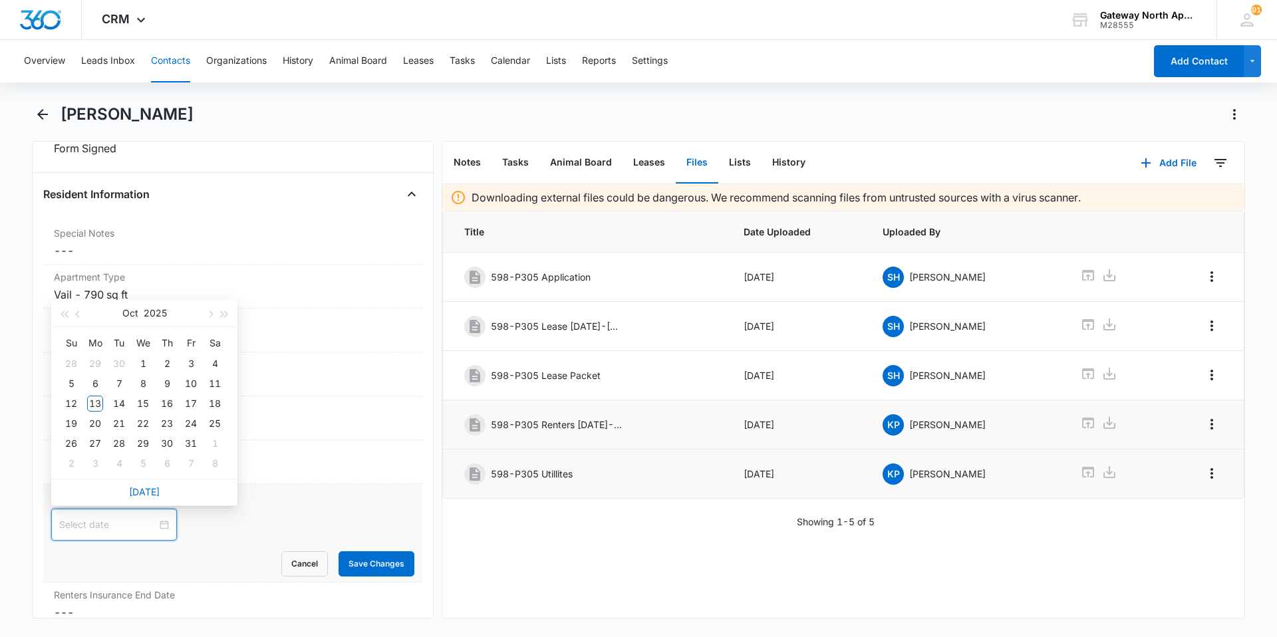
click at [160, 526] on div at bounding box center [114, 524] width 110 height 15
type input "[DATE]"
click at [75, 404] on div "12" at bounding box center [71, 404] width 16 height 16
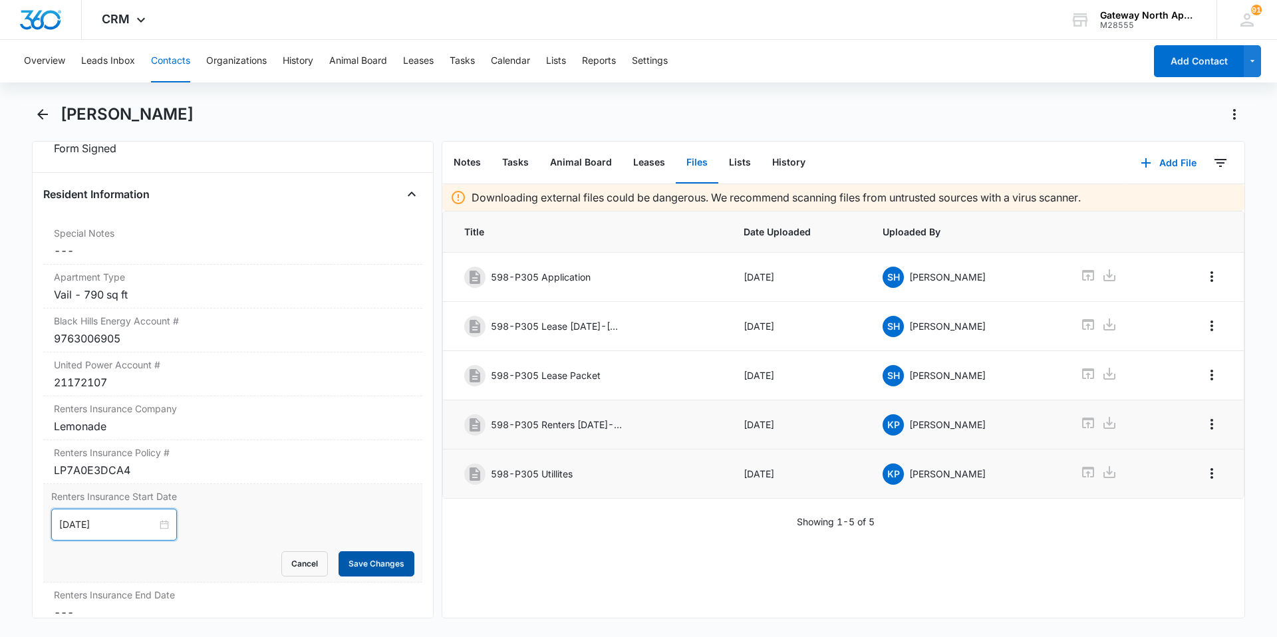
click at [380, 560] on button "Save Changes" at bounding box center [376, 563] width 76 height 25
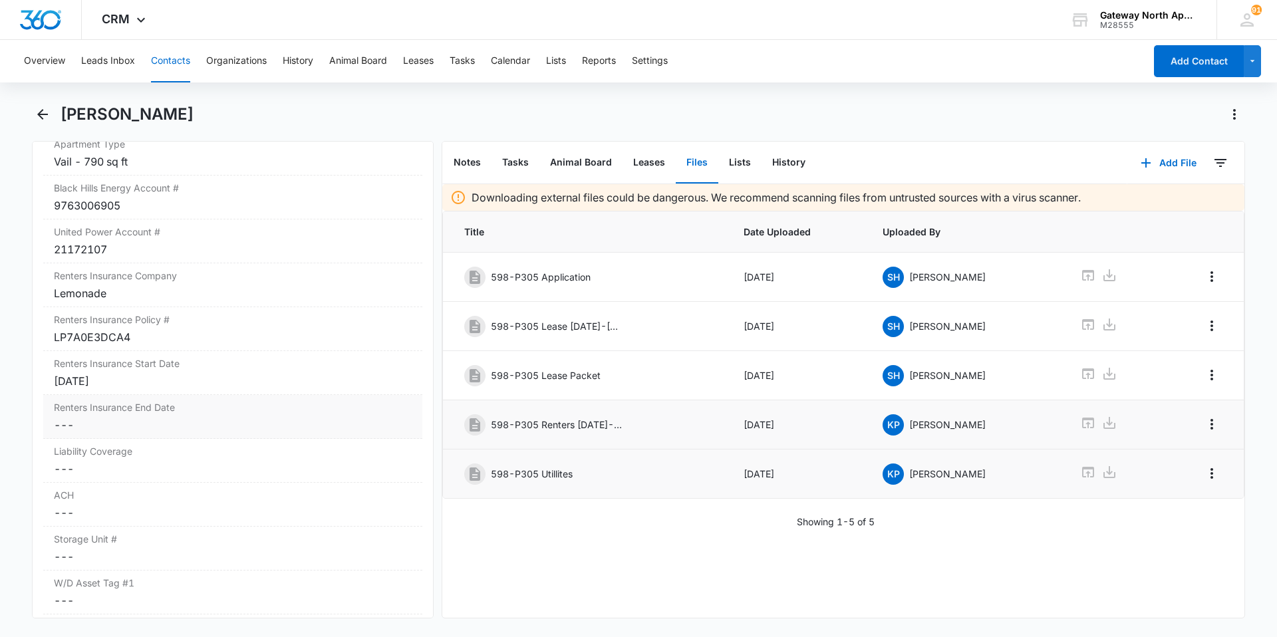
click at [201, 423] on dd "Cancel Save Changes ---" at bounding box center [233, 425] width 358 height 16
click at [156, 436] on div at bounding box center [114, 435] width 110 height 15
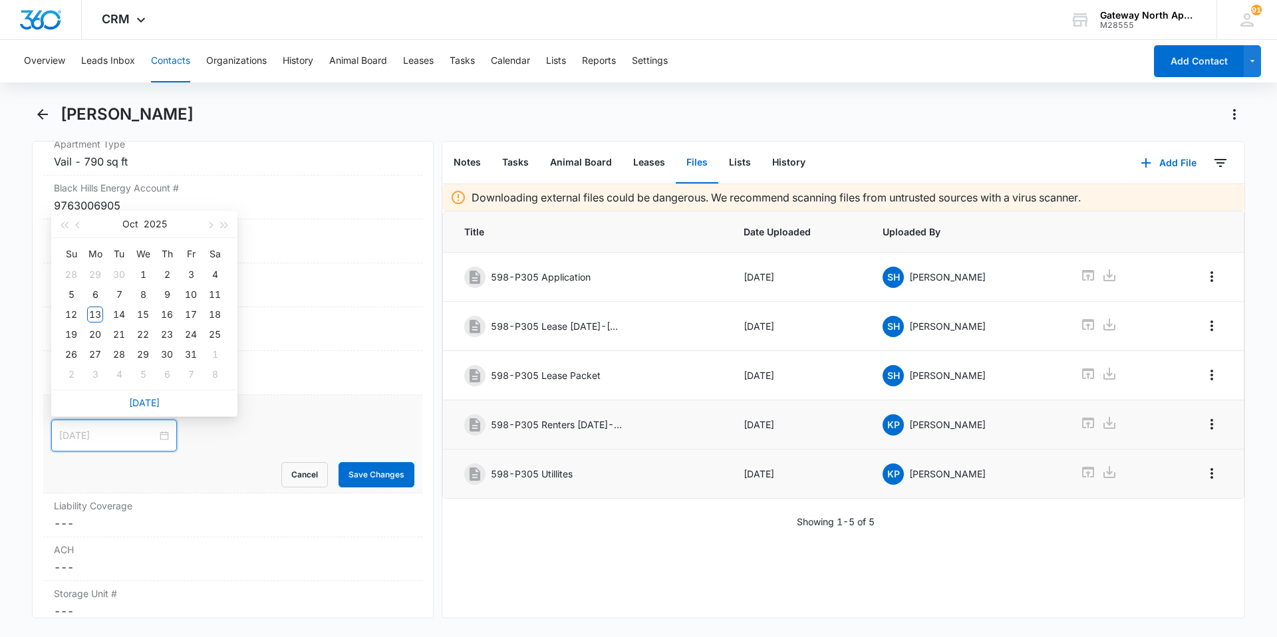
type input "[DATE]"
click at [225, 228] on button "button" at bounding box center [224, 224] width 15 height 27
click at [60, 227] on button "button" at bounding box center [64, 224] width 15 height 27
type input "[DATE]"
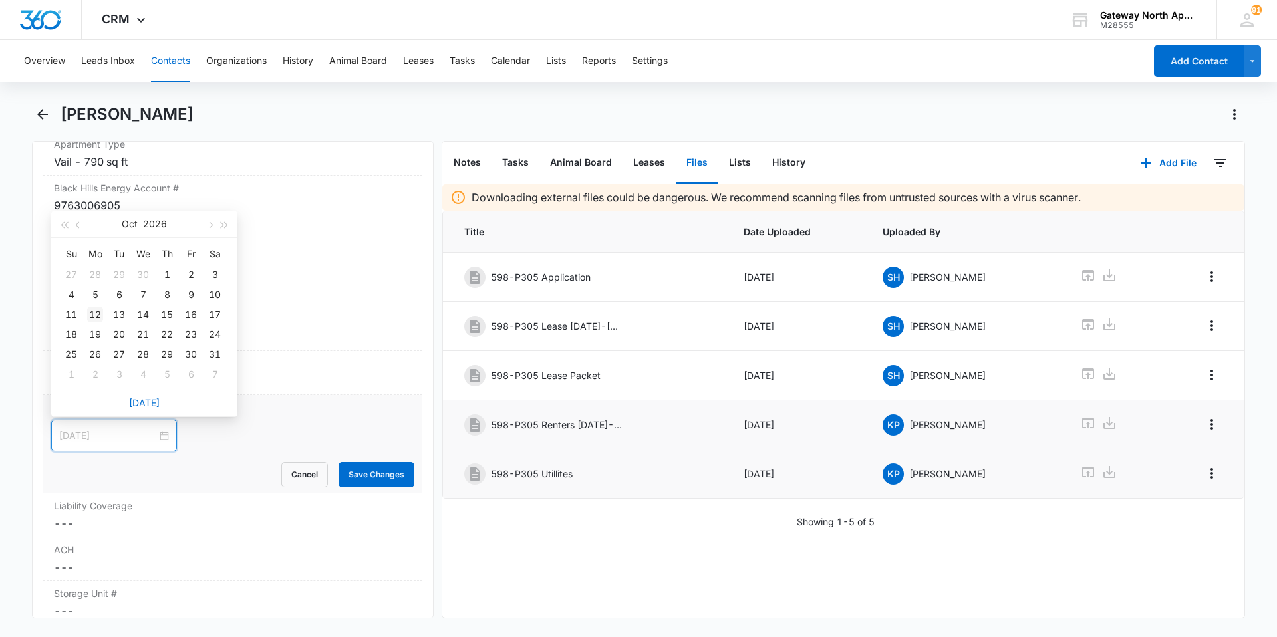
click at [90, 310] on div "12" at bounding box center [95, 315] width 16 height 16
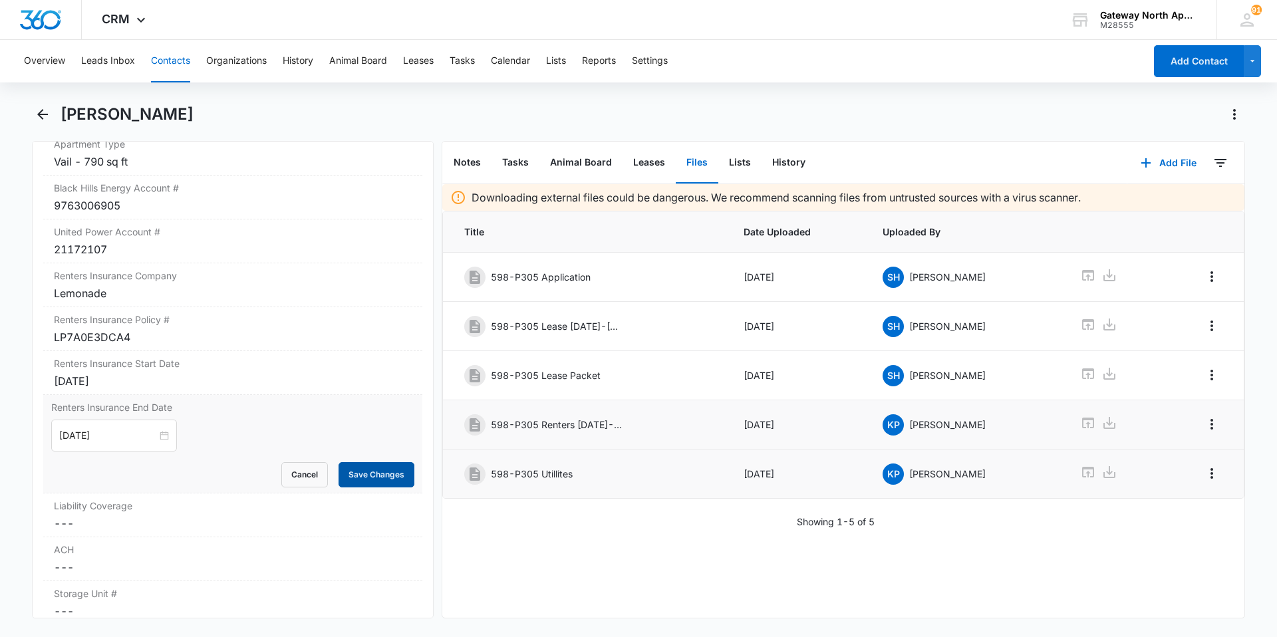
click at [384, 474] on button "Save Changes" at bounding box center [376, 474] width 76 height 25
click at [37, 113] on icon "Back" at bounding box center [43, 114] width 16 height 16
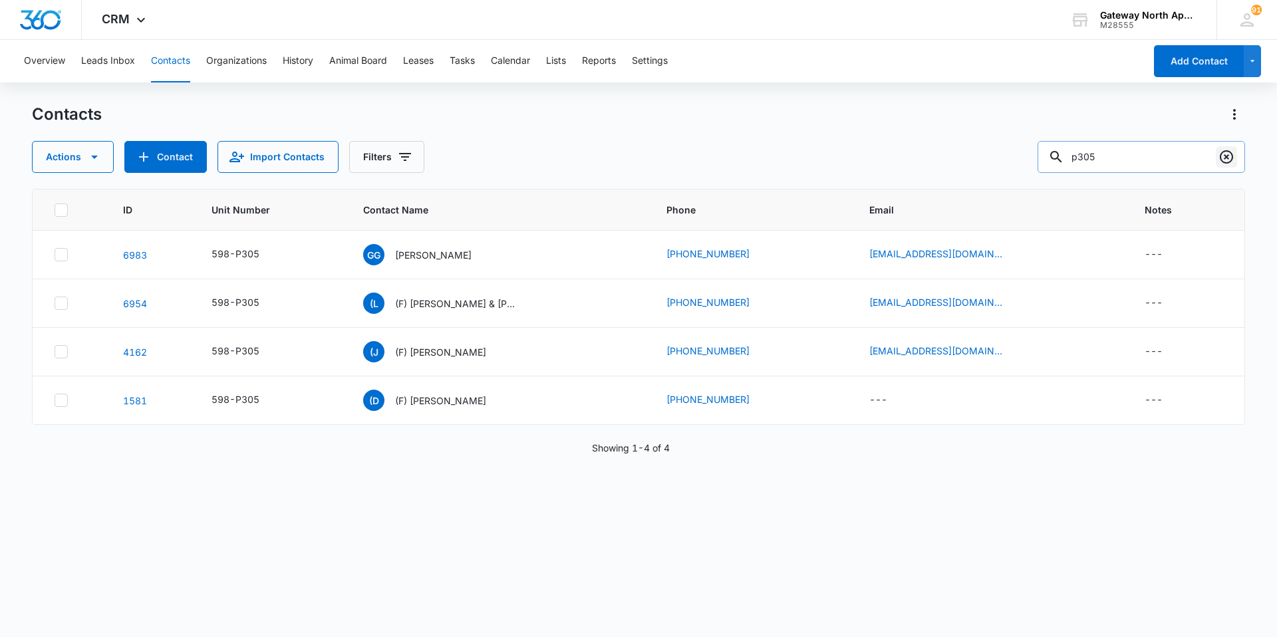
click at [1230, 157] on icon "Clear" at bounding box center [1226, 157] width 16 height 16
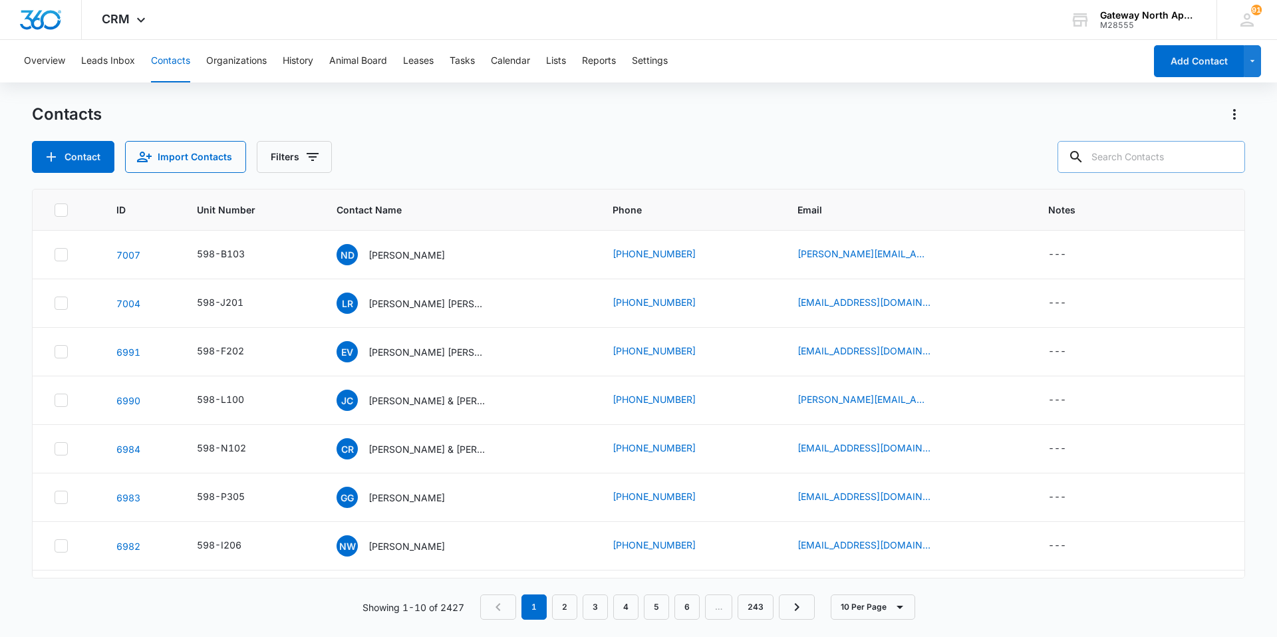
click at [1181, 154] on input "text" at bounding box center [1151, 157] width 188 height 32
type input "D106"
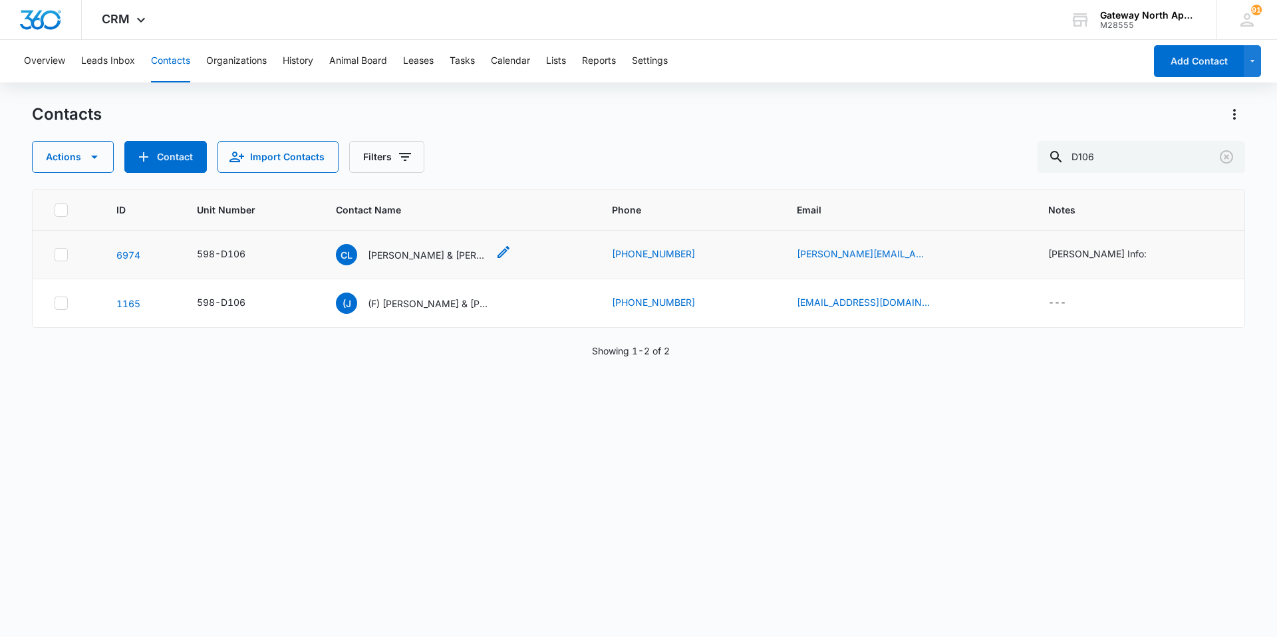
click at [427, 248] on p "[PERSON_NAME] & [PERSON_NAME]" at bounding box center [428, 255] width 120 height 14
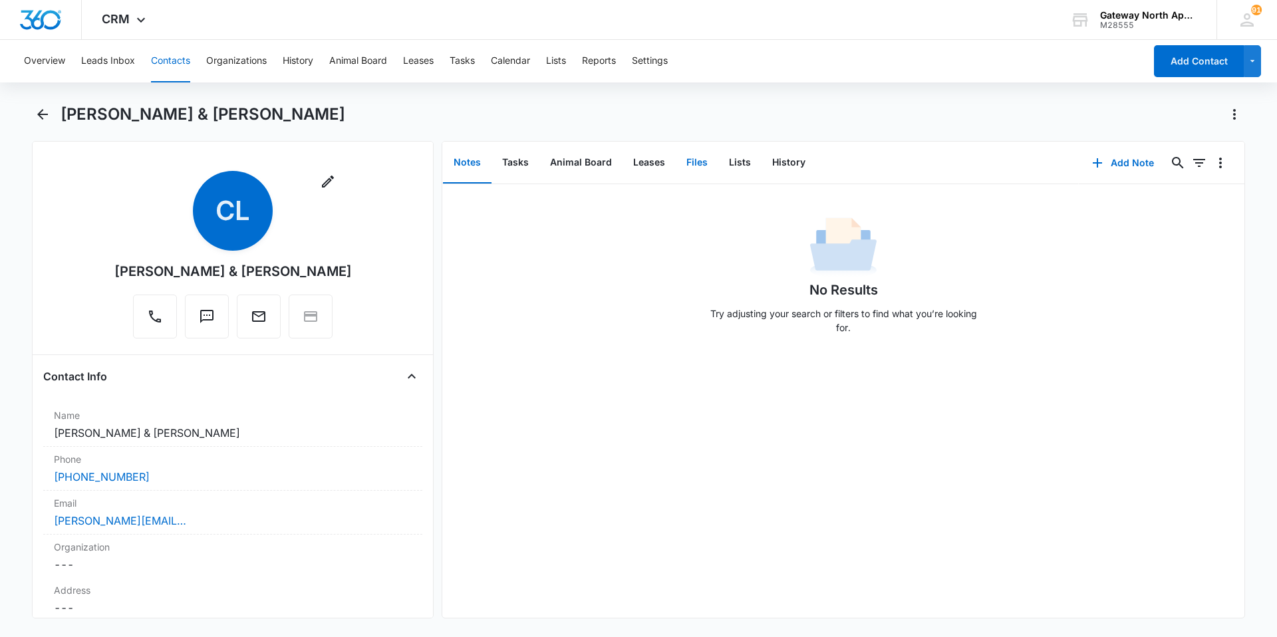
click at [682, 160] on button "Files" at bounding box center [697, 162] width 43 height 41
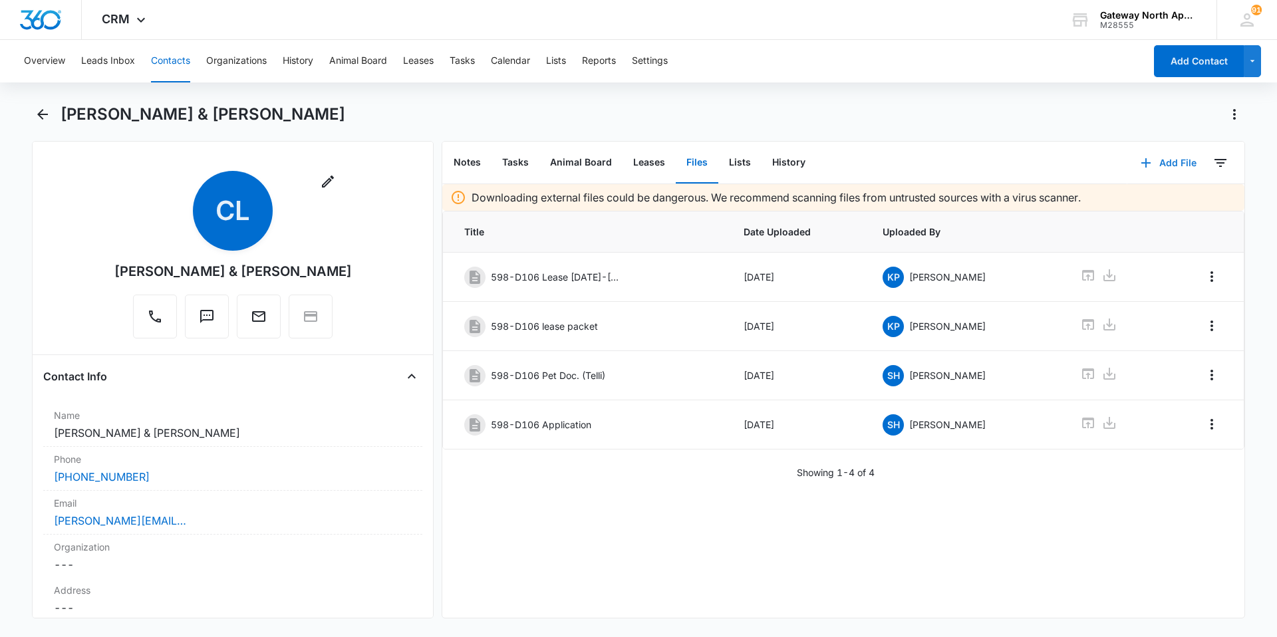
click at [1166, 156] on button "Add File" at bounding box center [1168, 163] width 82 height 32
click at [1154, 199] on button "Upload Files" at bounding box center [1158, 206] width 101 height 20
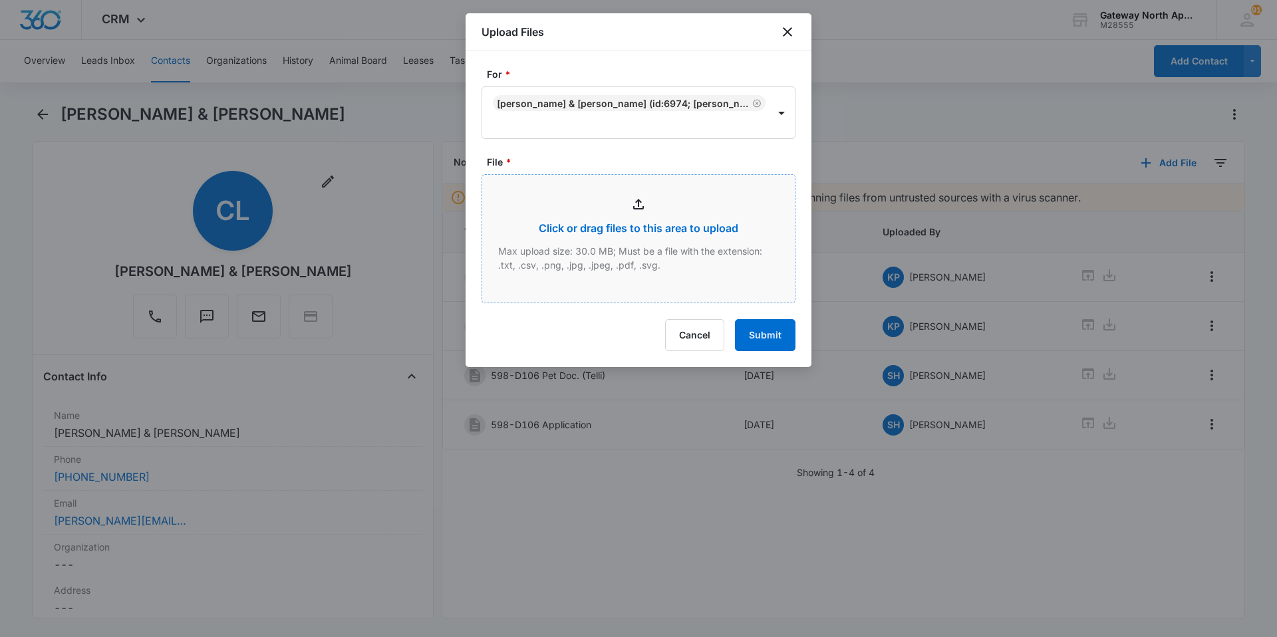
type input "C:\fakepath\D106 Renters_10112025102539.pdf"
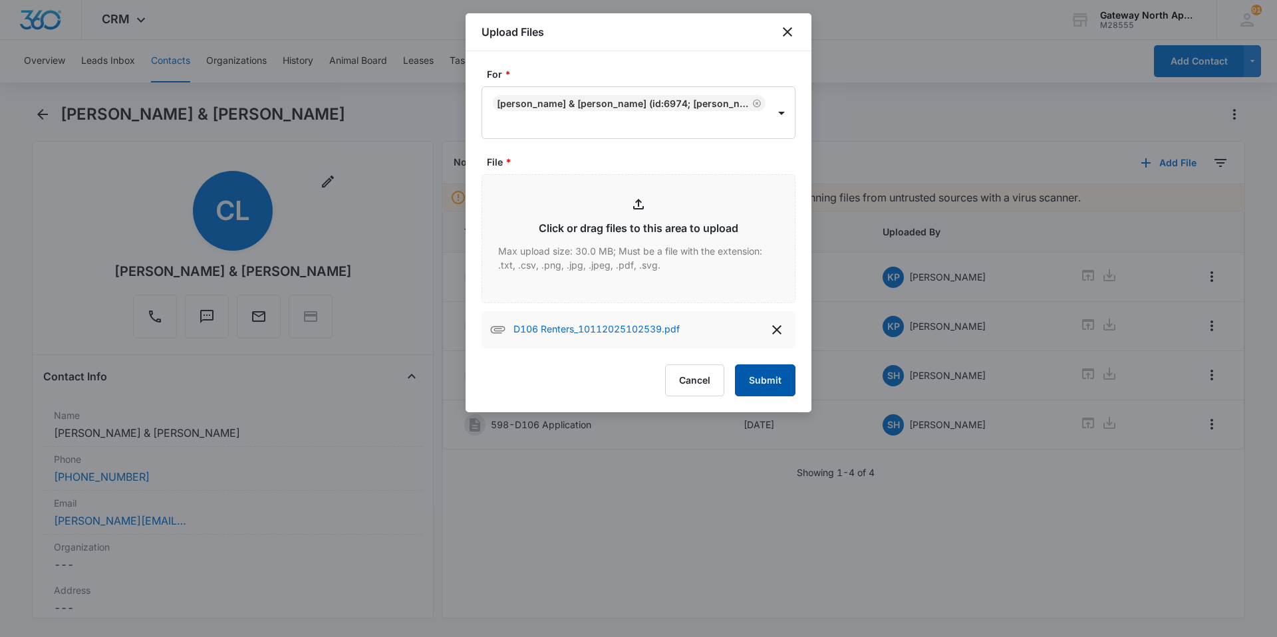
click at [787, 387] on button "Submit" at bounding box center [765, 380] width 61 height 32
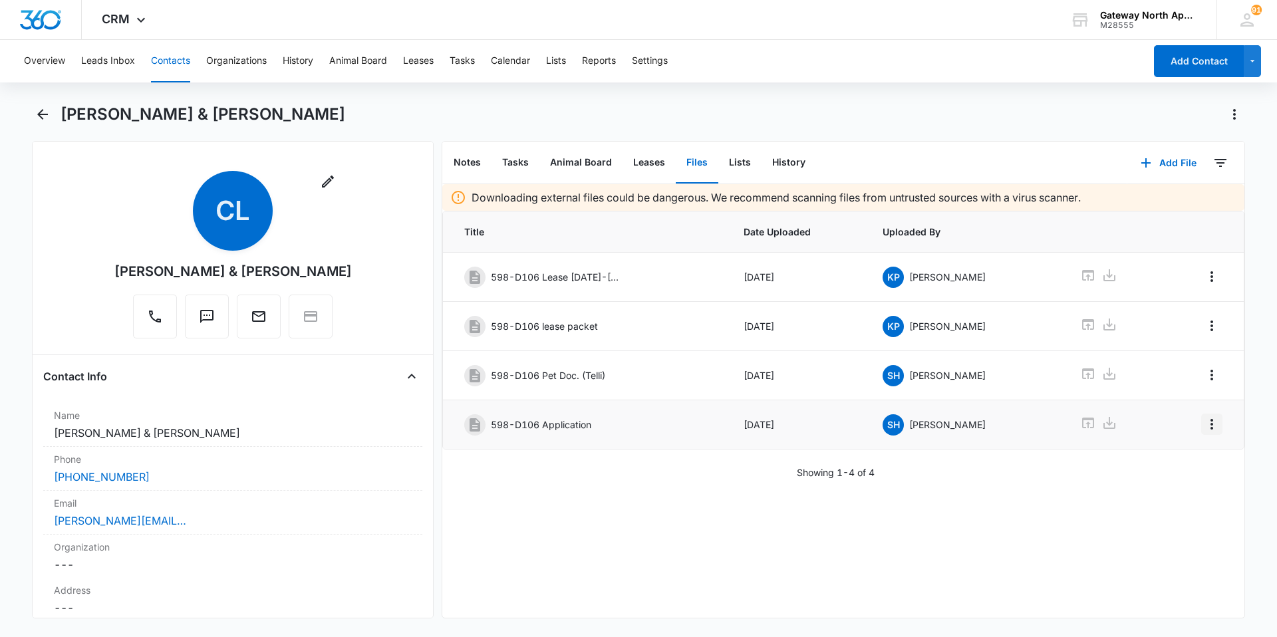
click at [1204, 423] on icon "Overflow Menu" at bounding box center [1212, 424] width 16 height 16
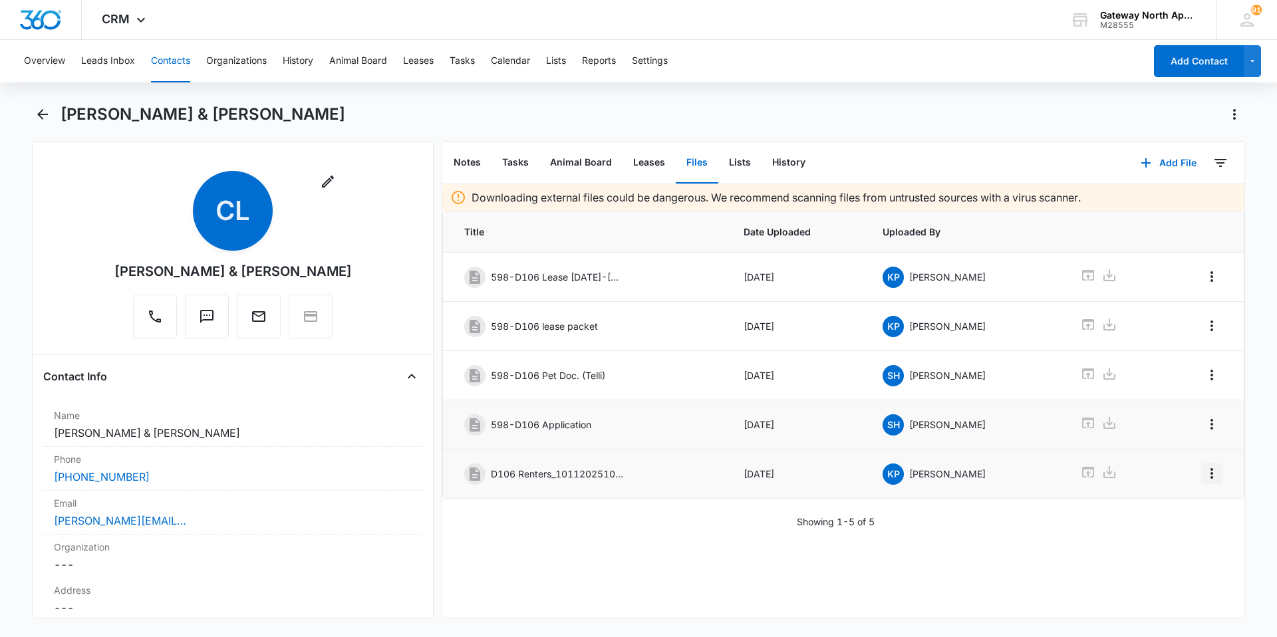
click at [1206, 473] on icon "Overflow Menu" at bounding box center [1212, 474] width 16 height 16
click at [1176, 514] on div "Edit" at bounding box center [1166, 510] width 28 height 9
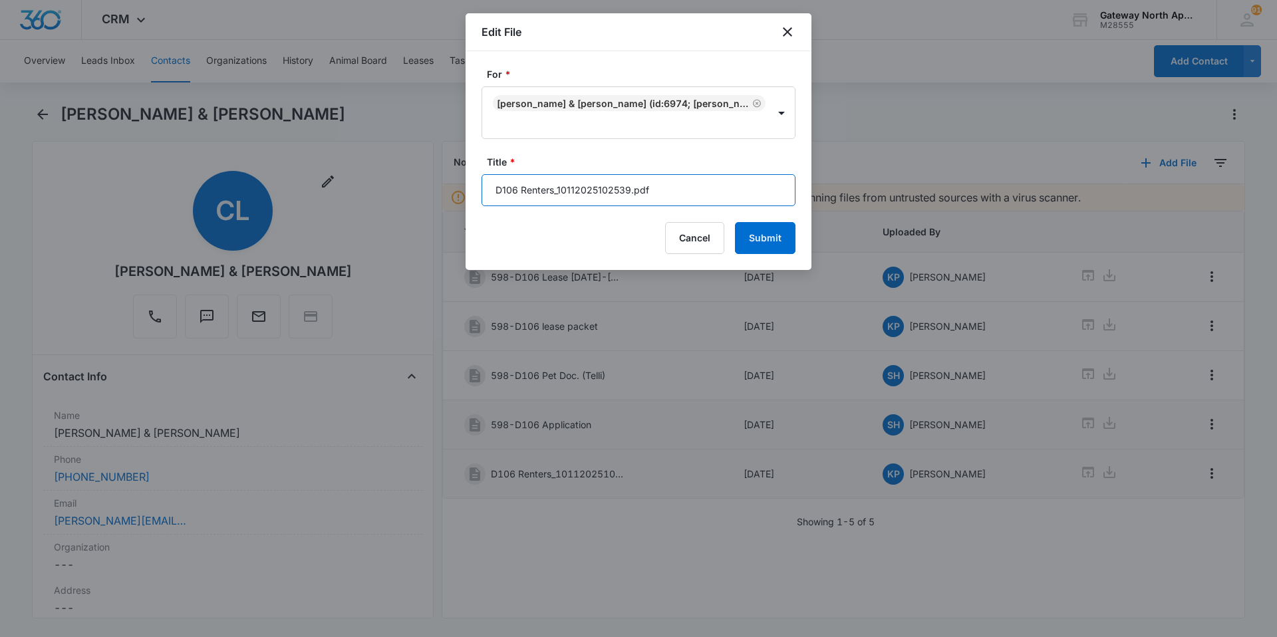
drag, startPoint x: 660, startPoint y: 187, endPoint x: 443, endPoint y: 190, distance: 217.5
click at [443, 190] on body "CRM Apps Reputation Websites Forms CRM Email Social Content Ads Intelligence Fi…" at bounding box center [638, 318] width 1277 height 637
click at [625, 188] on input "598-D106 Renters" at bounding box center [638, 190] width 314 height 32
type input "598-D106 Renters [DATE]-[DATE]"
click at [774, 236] on button "Submit" at bounding box center [765, 238] width 61 height 32
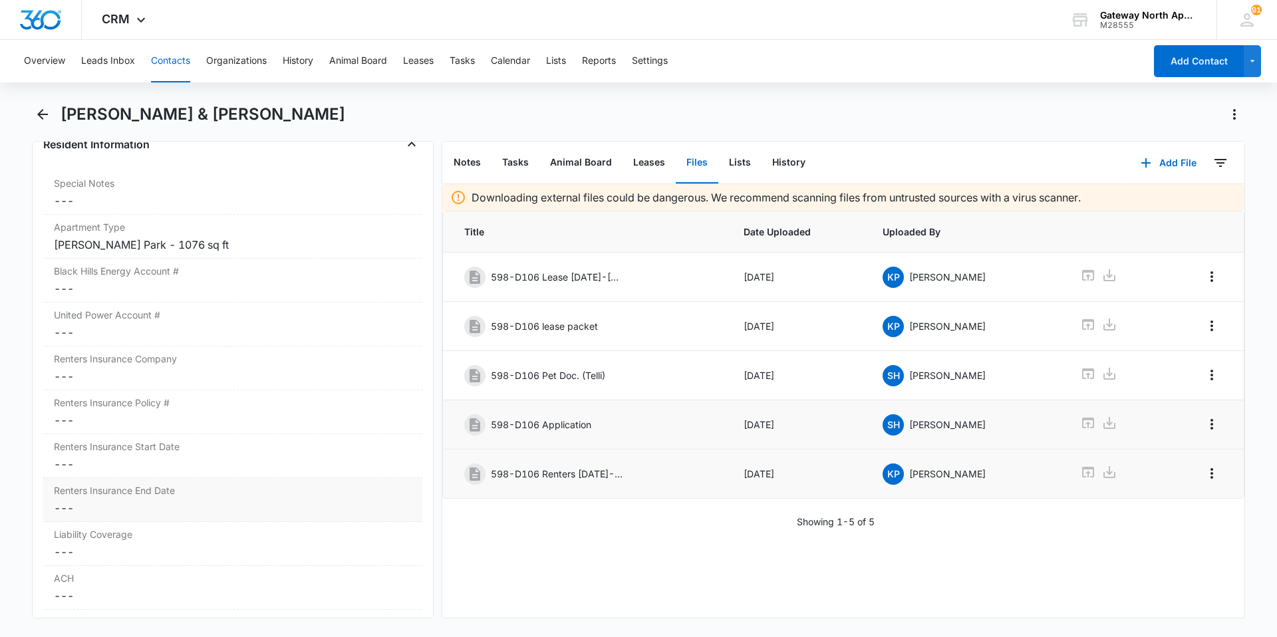
scroll to position [1397, 0]
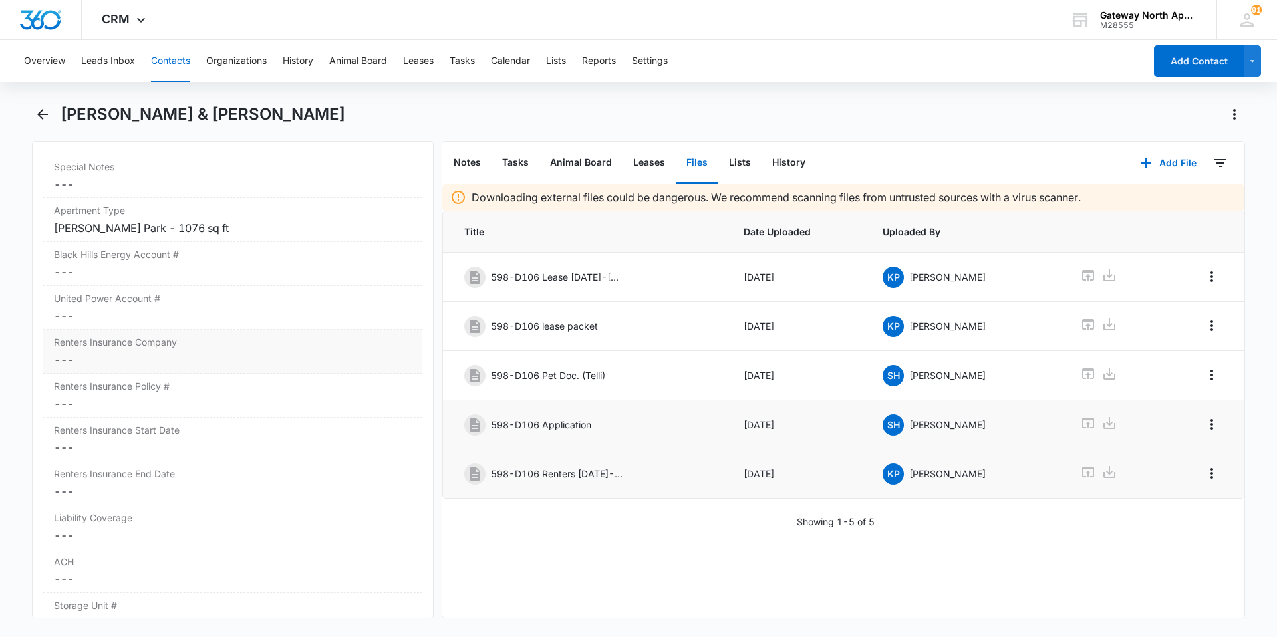
click at [187, 354] on dd "Cancel Save Changes ---" at bounding box center [233, 360] width 358 height 16
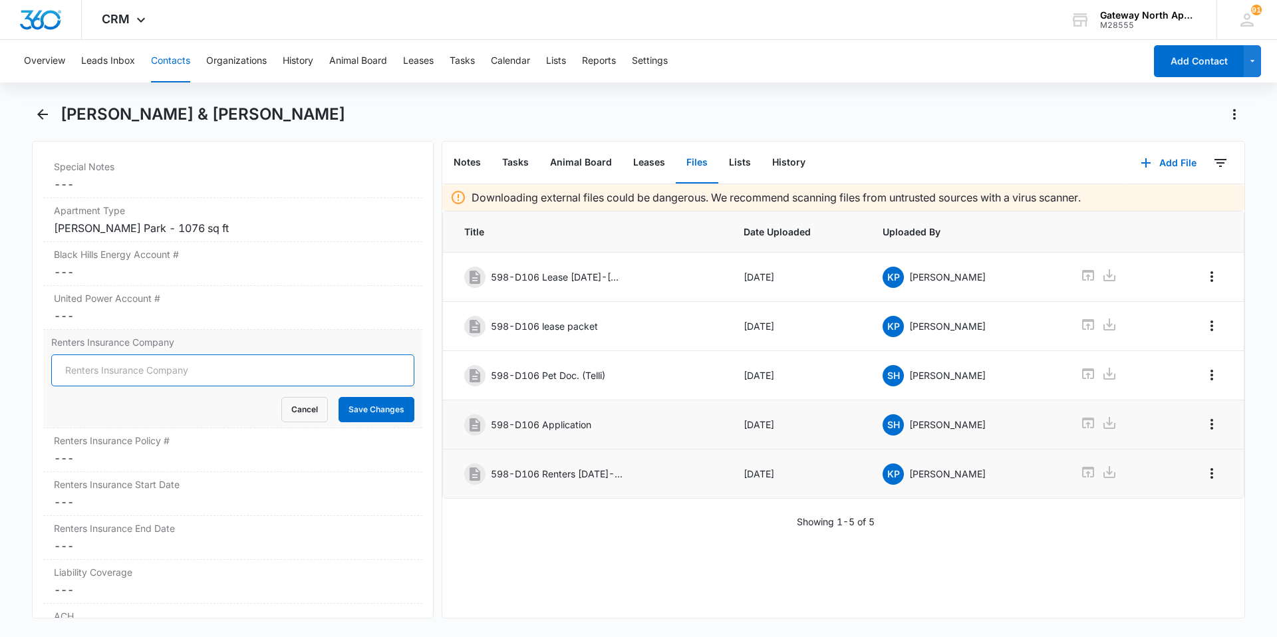
click at [170, 369] on input "Renters Insurance Company" at bounding box center [232, 370] width 363 height 32
type input "Farmers Insurance"
click at [380, 414] on button "Save Changes" at bounding box center [376, 409] width 76 height 25
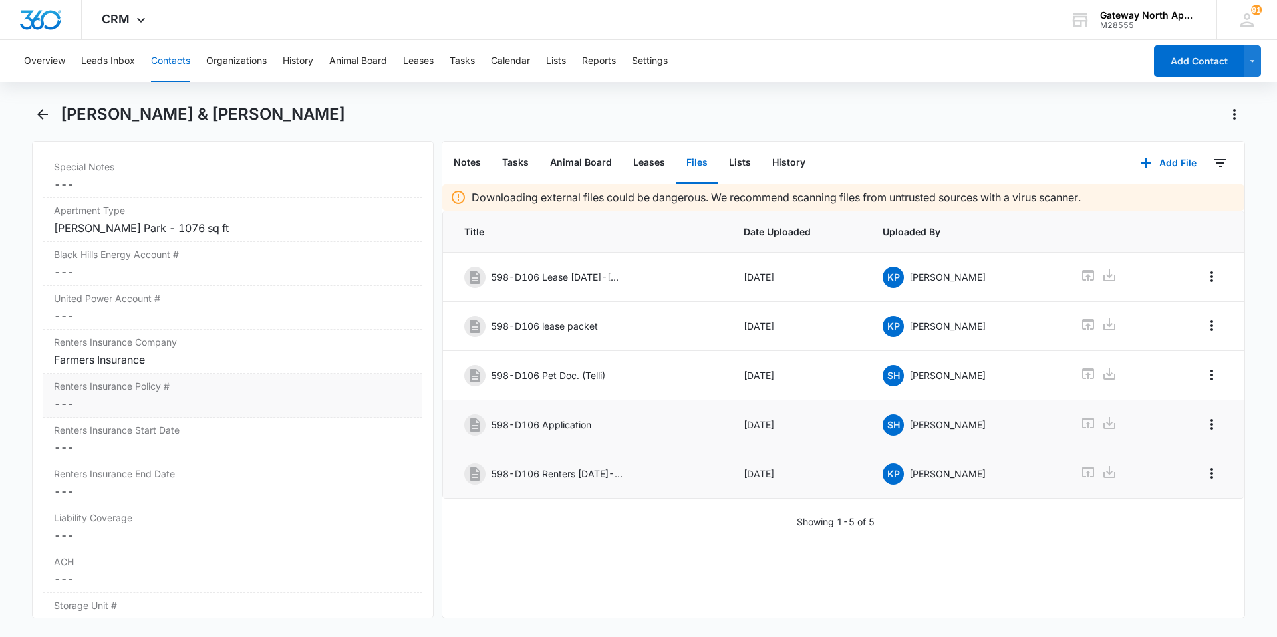
click at [207, 394] on div "Renters Insurance Policy # Cancel Save Changes ---" at bounding box center [232, 396] width 379 height 44
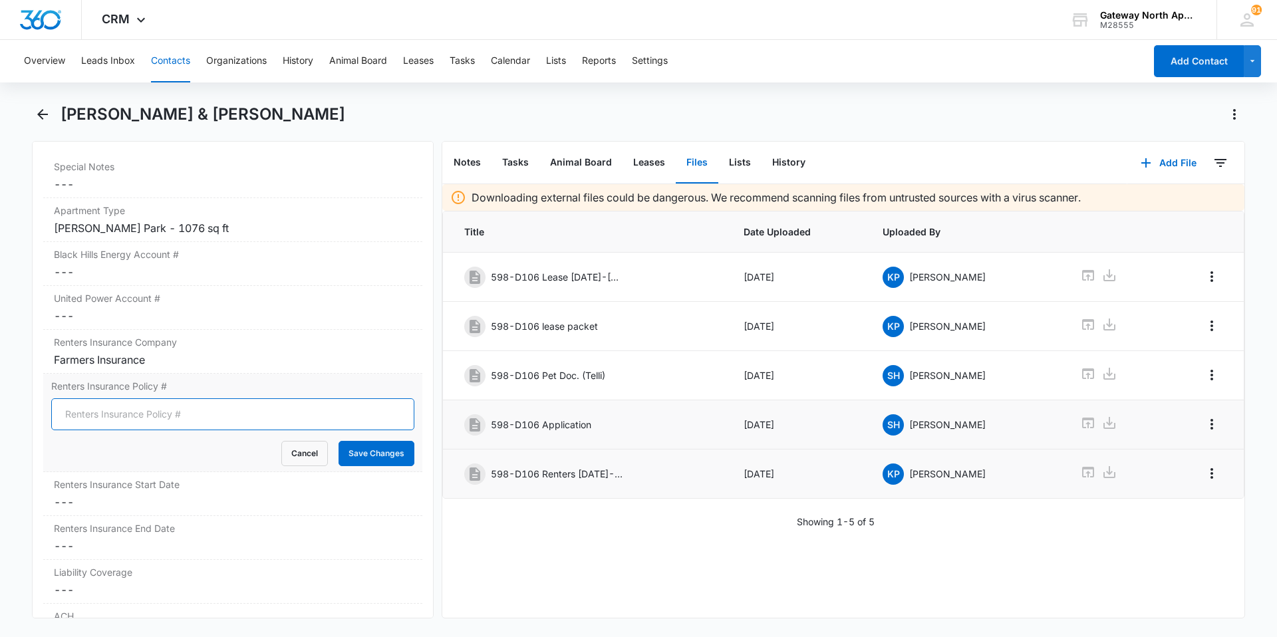
click at [173, 412] on input "Renters Insurance Policy #" at bounding box center [232, 414] width 363 height 32
type input "[PHONE_NUMBER]"
click at [358, 448] on button "Save Changes" at bounding box center [376, 453] width 76 height 25
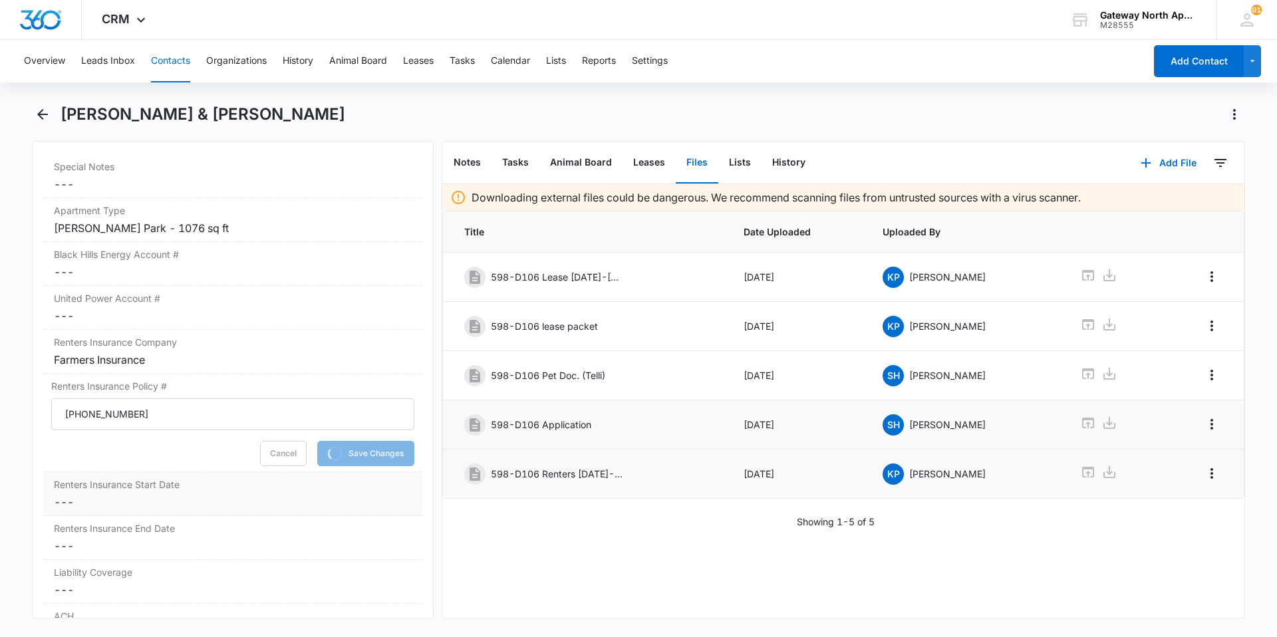
click at [170, 501] on dd "Cancel Save Changes ---" at bounding box center [233, 502] width 358 height 16
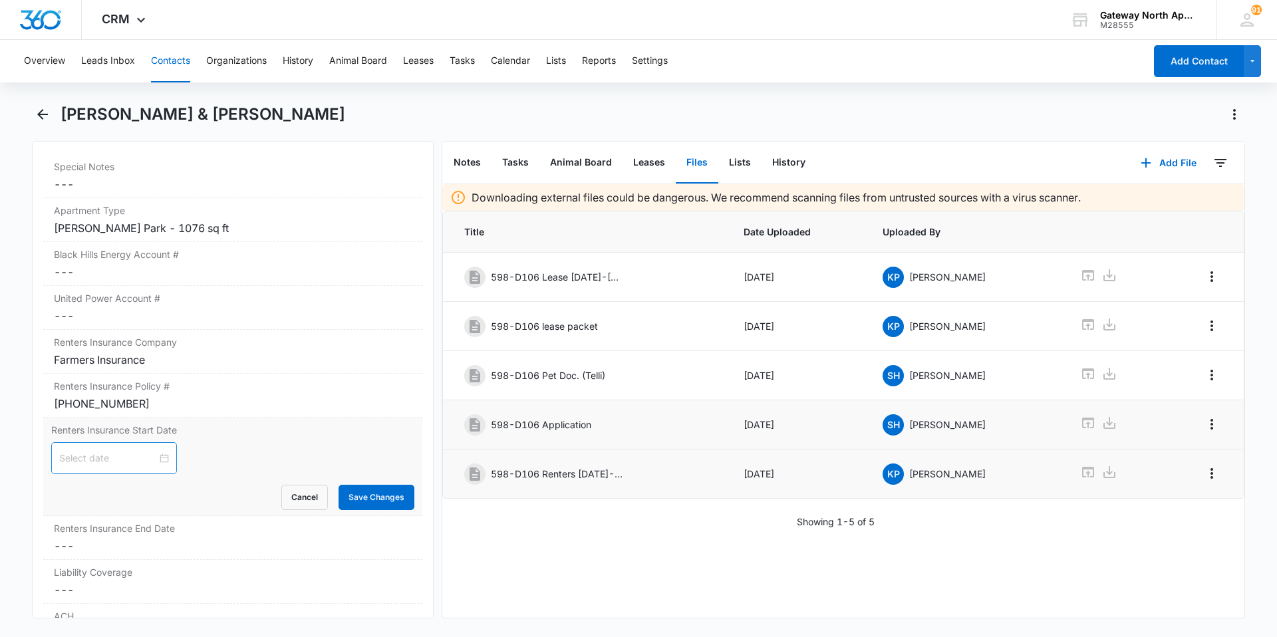
click at [159, 457] on div at bounding box center [114, 458] width 110 height 15
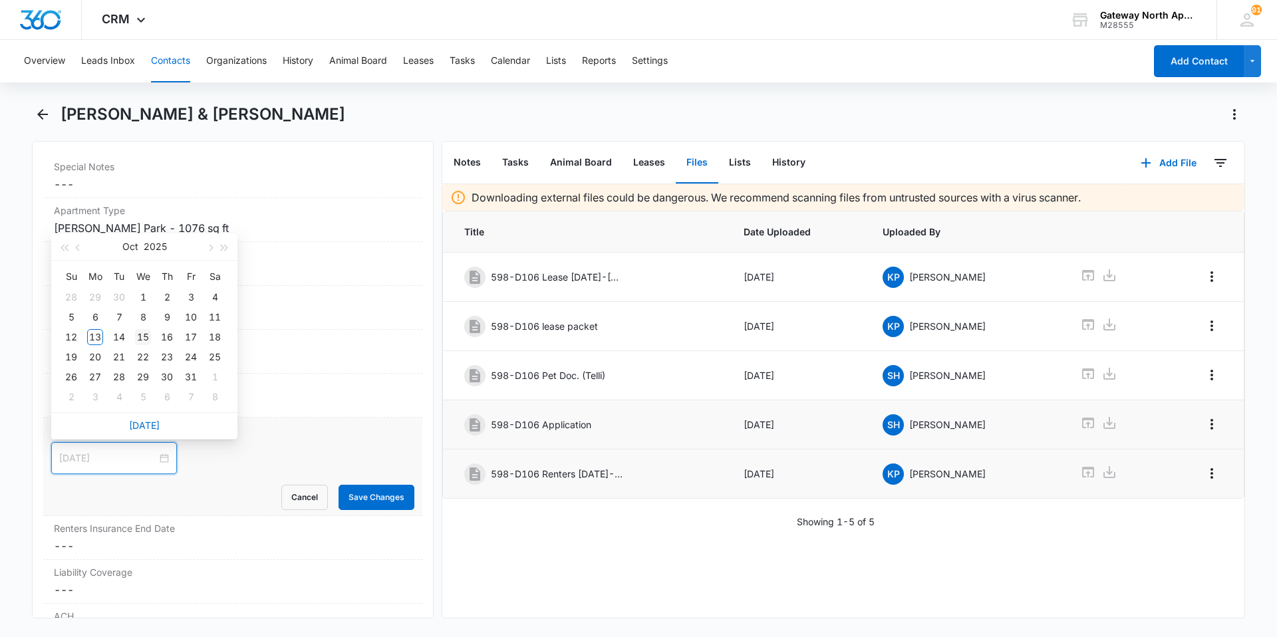
type input "[DATE]"
click at [144, 337] on div "15" at bounding box center [143, 337] width 16 height 16
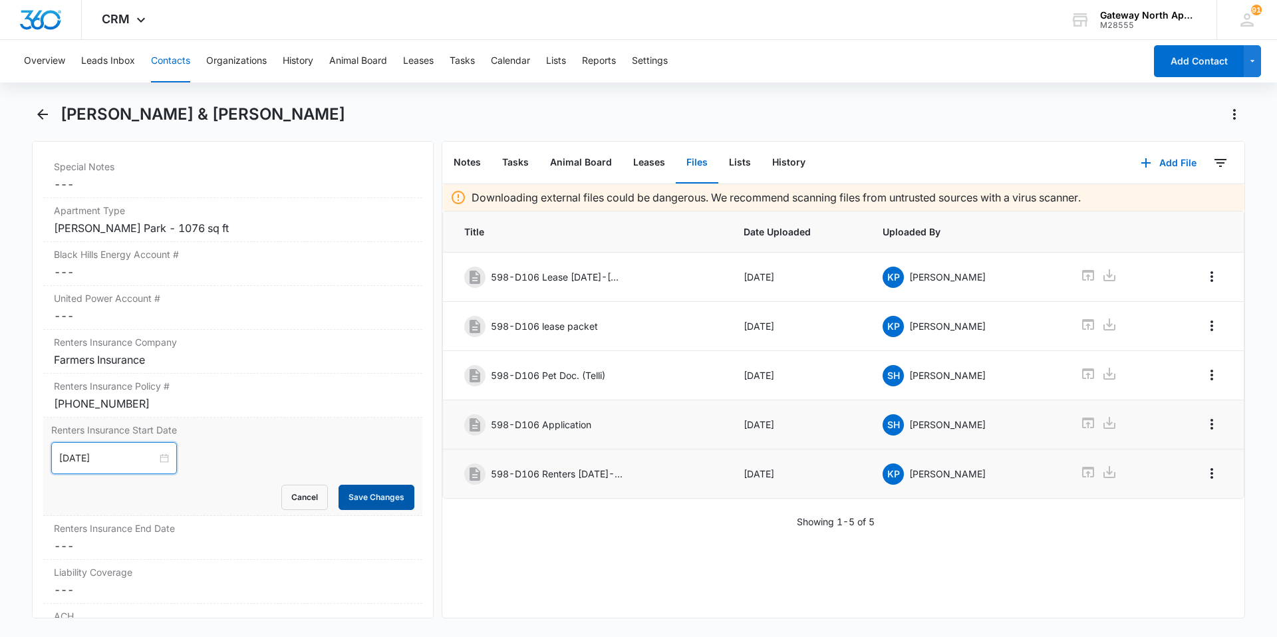
click at [380, 492] on button "Save Changes" at bounding box center [376, 497] width 76 height 25
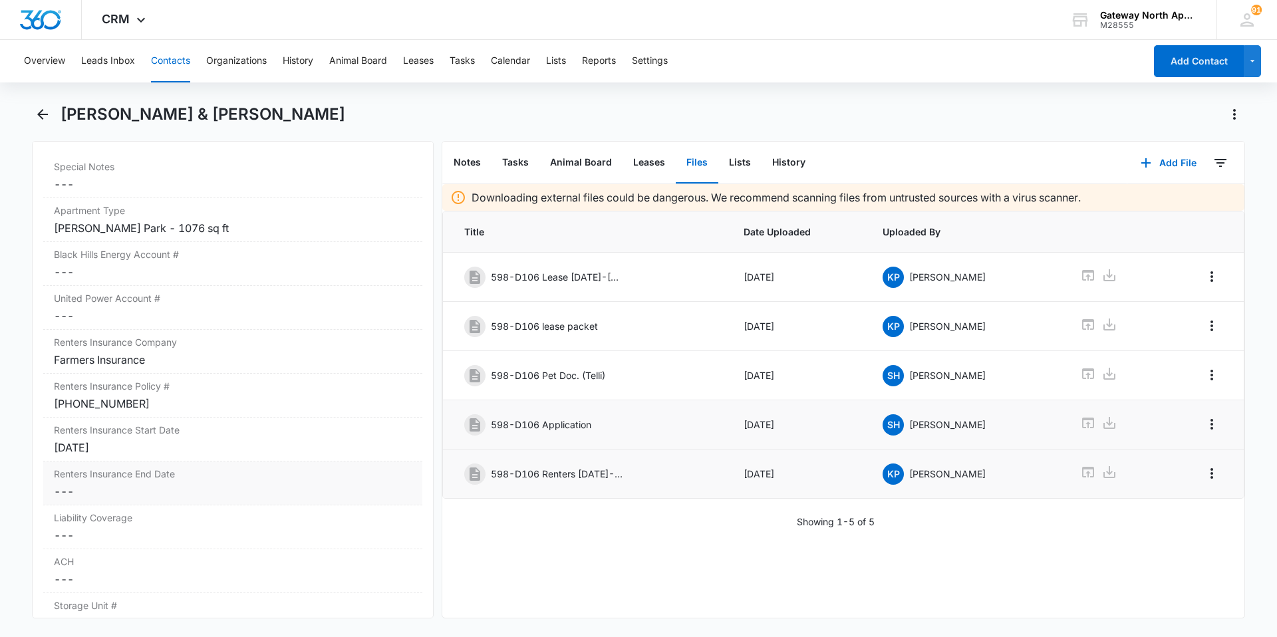
click at [160, 466] on div "Renters Insurance End Date Cancel Save Changes ---" at bounding box center [232, 484] width 379 height 44
click at [154, 501] on div at bounding box center [114, 502] width 110 height 15
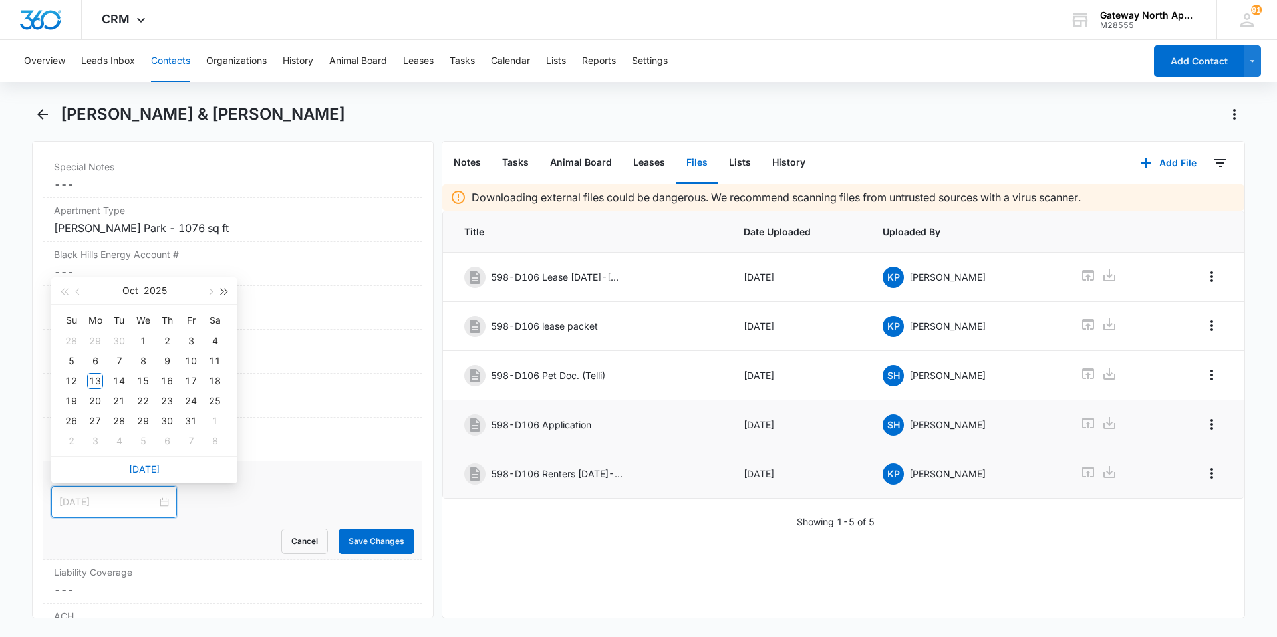
type input "[DATE]"
click at [219, 282] on button "button" at bounding box center [224, 290] width 15 height 27
type input "[DATE]"
click at [168, 382] on div "15" at bounding box center [167, 381] width 16 height 16
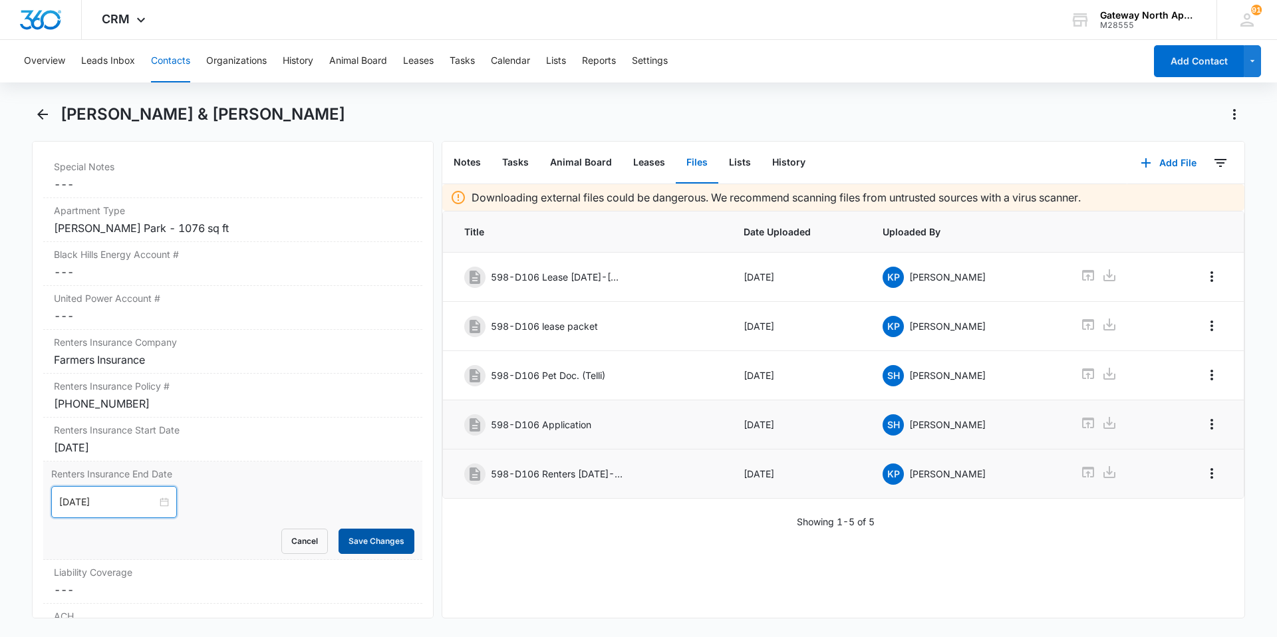
click at [389, 549] on button "Save Changes" at bounding box center [376, 541] width 76 height 25
click at [43, 111] on icon "Back" at bounding box center [43, 114] width 16 height 16
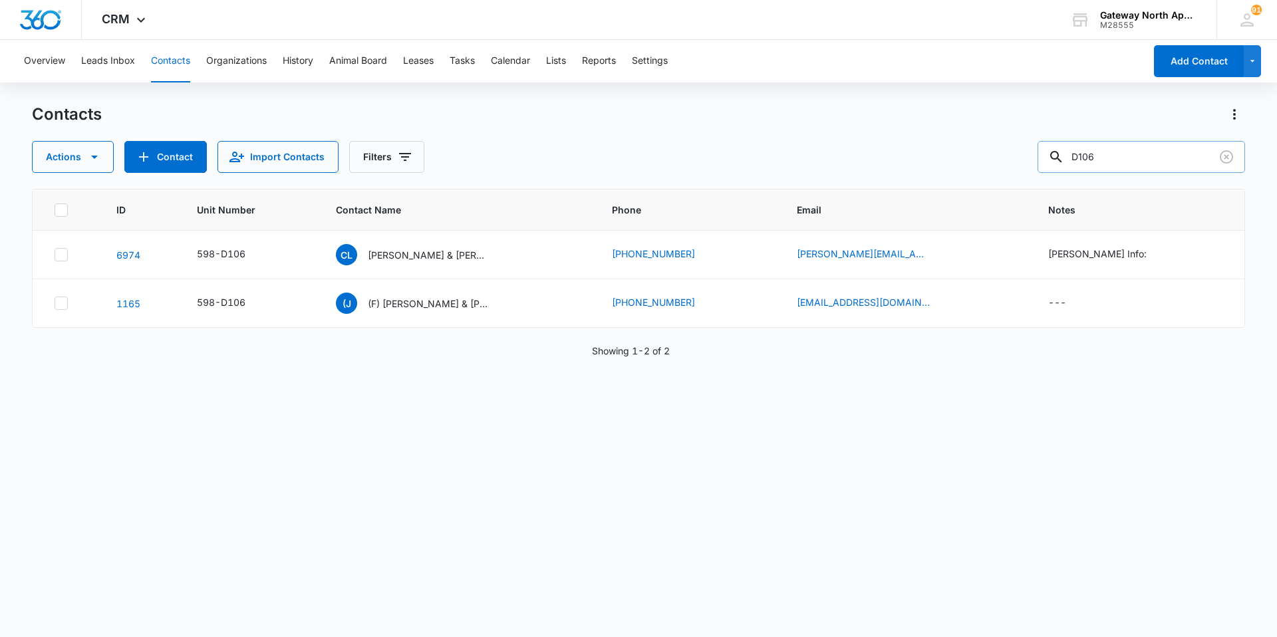
click at [1127, 153] on input "D106" at bounding box center [1140, 157] width 207 height 32
type input "D"
type input "L100"
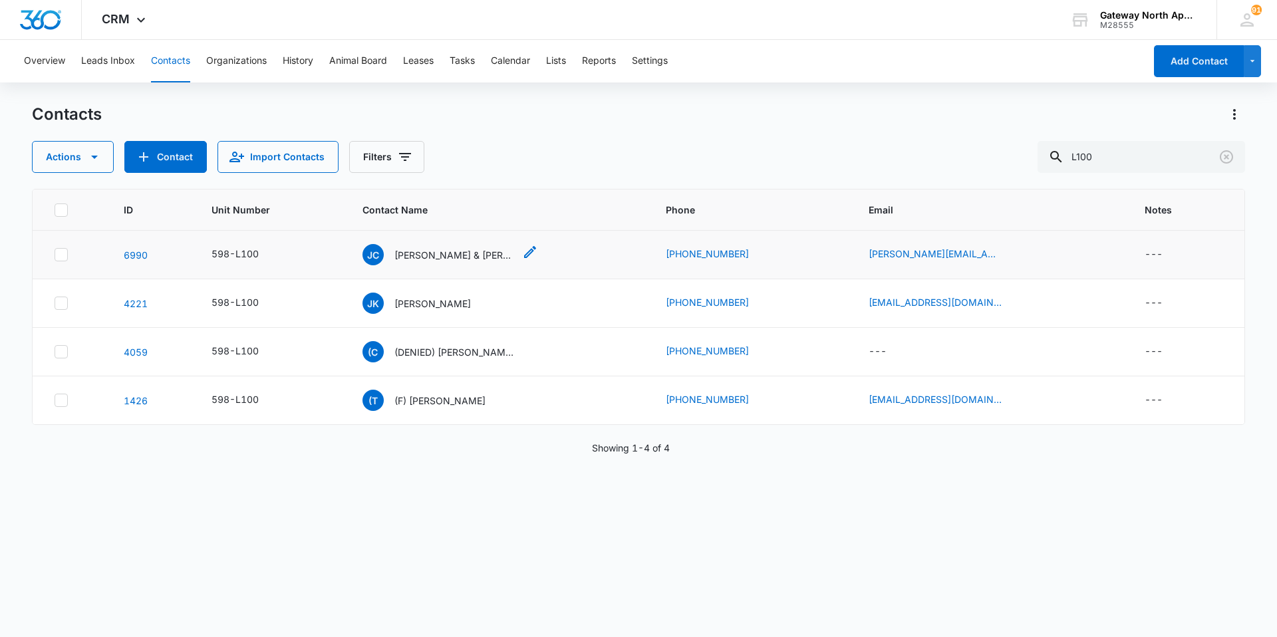
click at [482, 253] on p "[PERSON_NAME] & [PERSON_NAME] [PERSON_NAME] [PERSON_NAME]" at bounding box center [454, 255] width 120 height 14
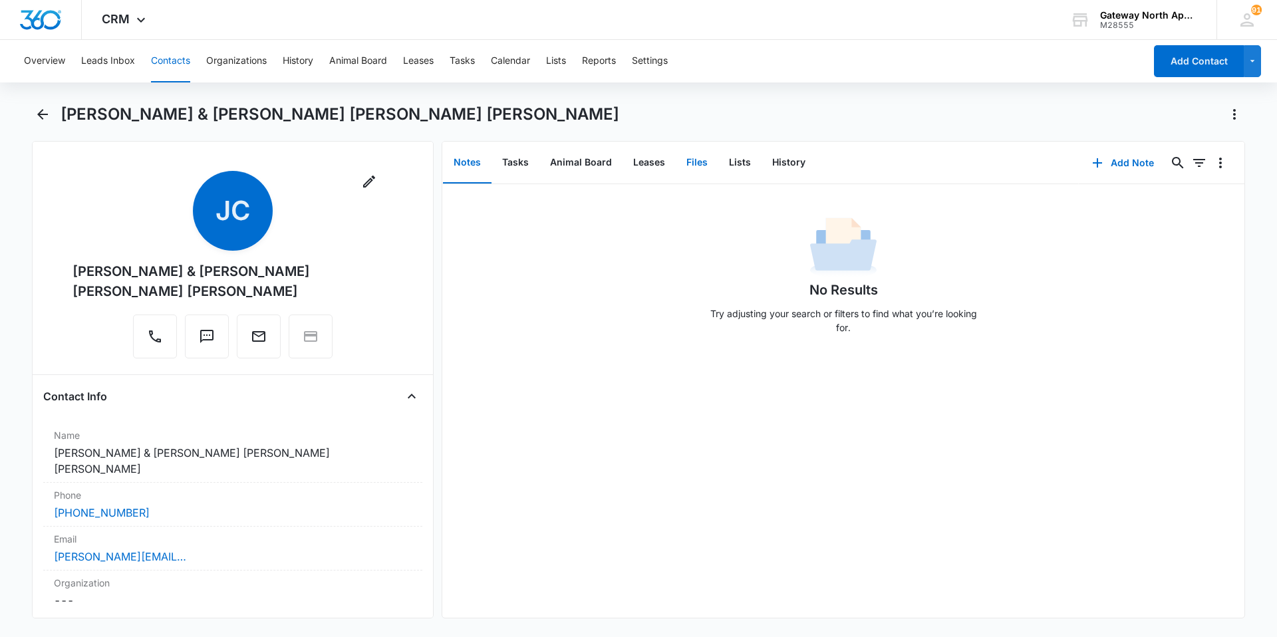
click at [684, 161] on button "Files" at bounding box center [697, 162] width 43 height 41
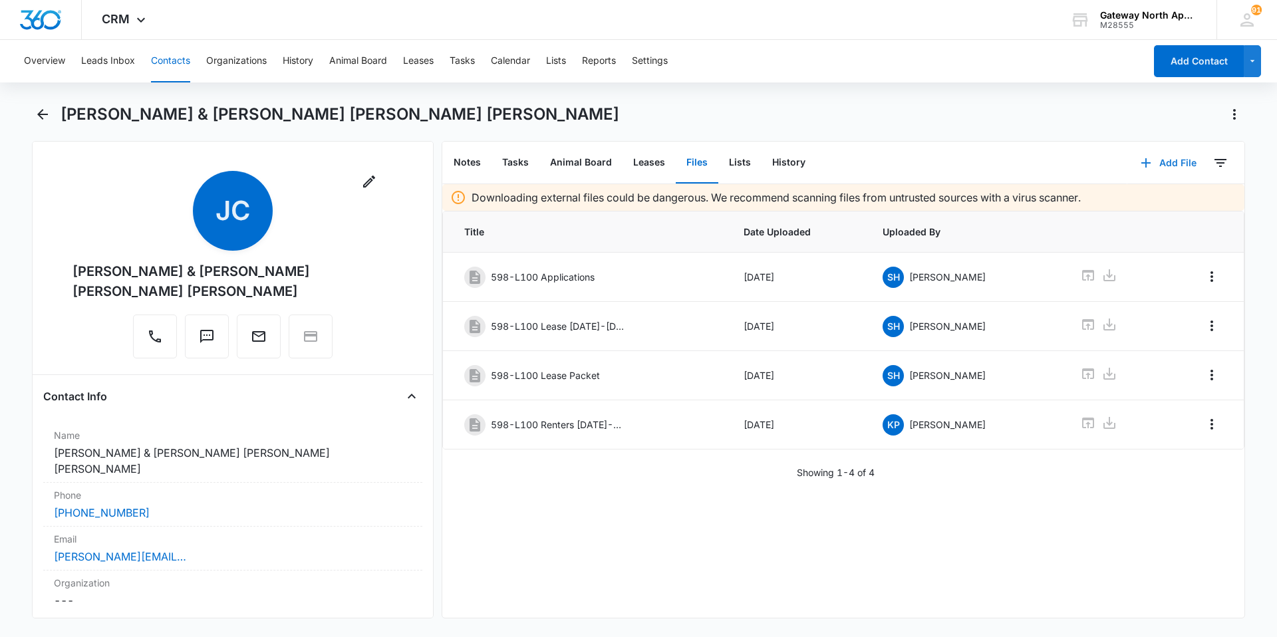
click at [1159, 160] on button "Add File" at bounding box center [1168, 163] width 82 height 32
click at [1144, 201] on div "Upload Files" at bounding box center [1150, 205] width 53 height 9
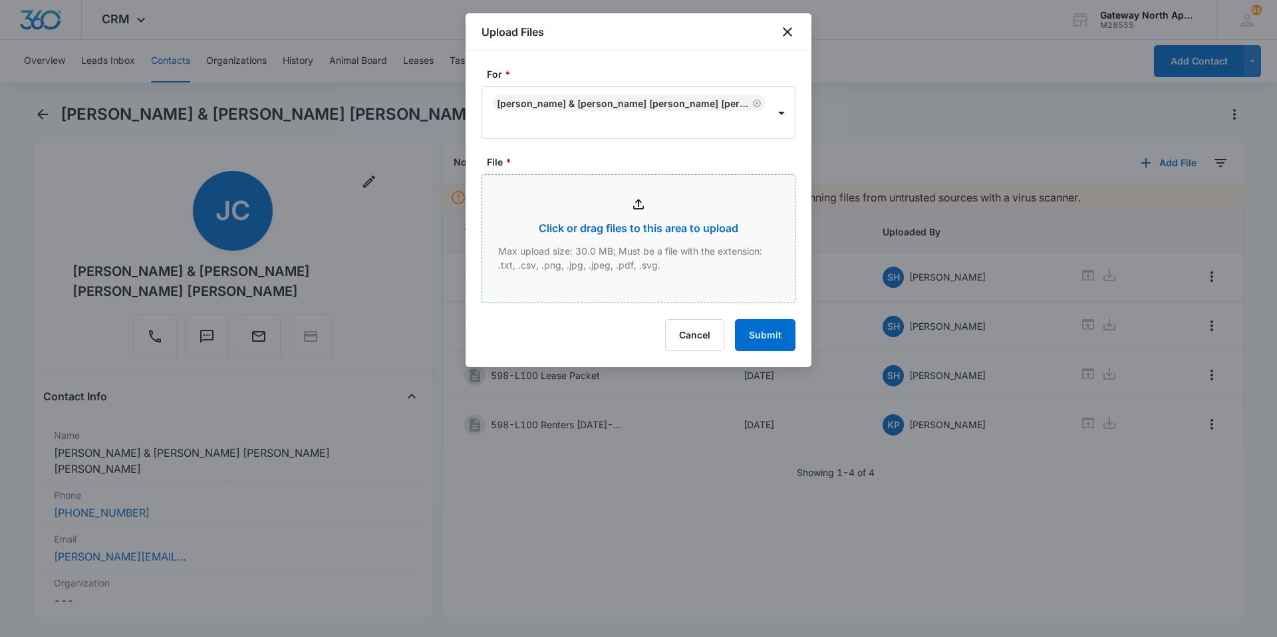
type input "C:\fakepath\L100 Utillites_10112025103803.pdf"
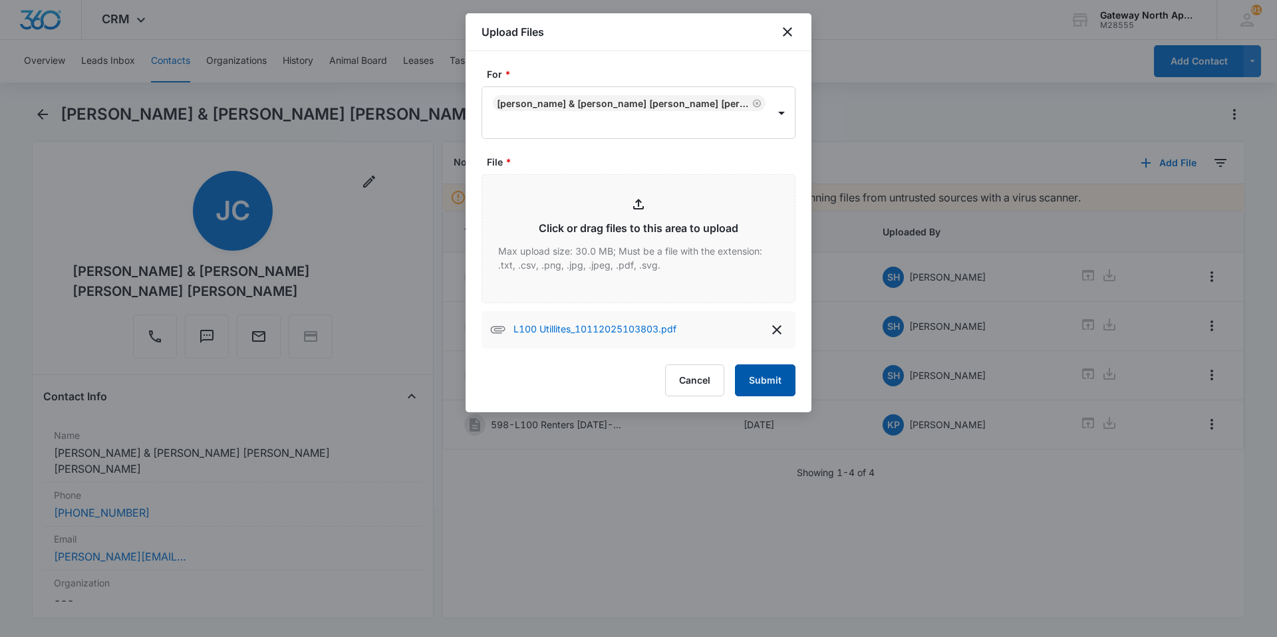
click at [782, 373] on button "Submit" at bounding box center [765, 380] width 61 height 32
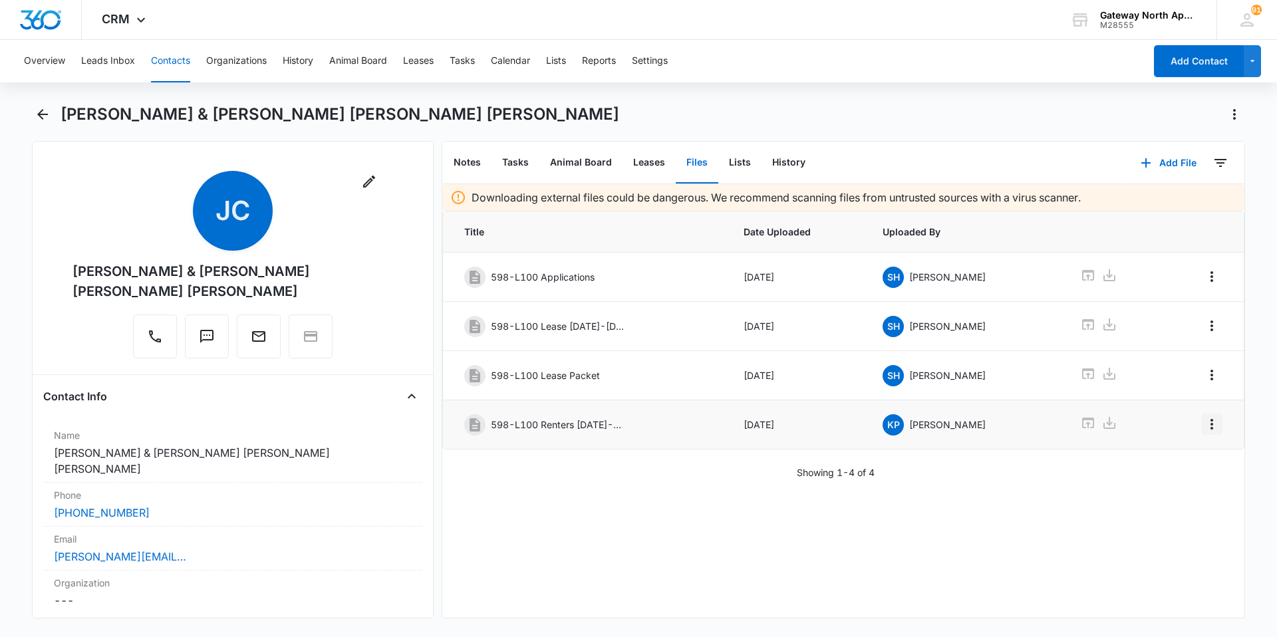
click at [1204, 420] on icon "Overflow Menu" at bounding box center [1212, 424] width 16 height 16
click at [1204, 475] on icon "Overflow Menu" at bounding box center [1212, 474] width 16 height 16
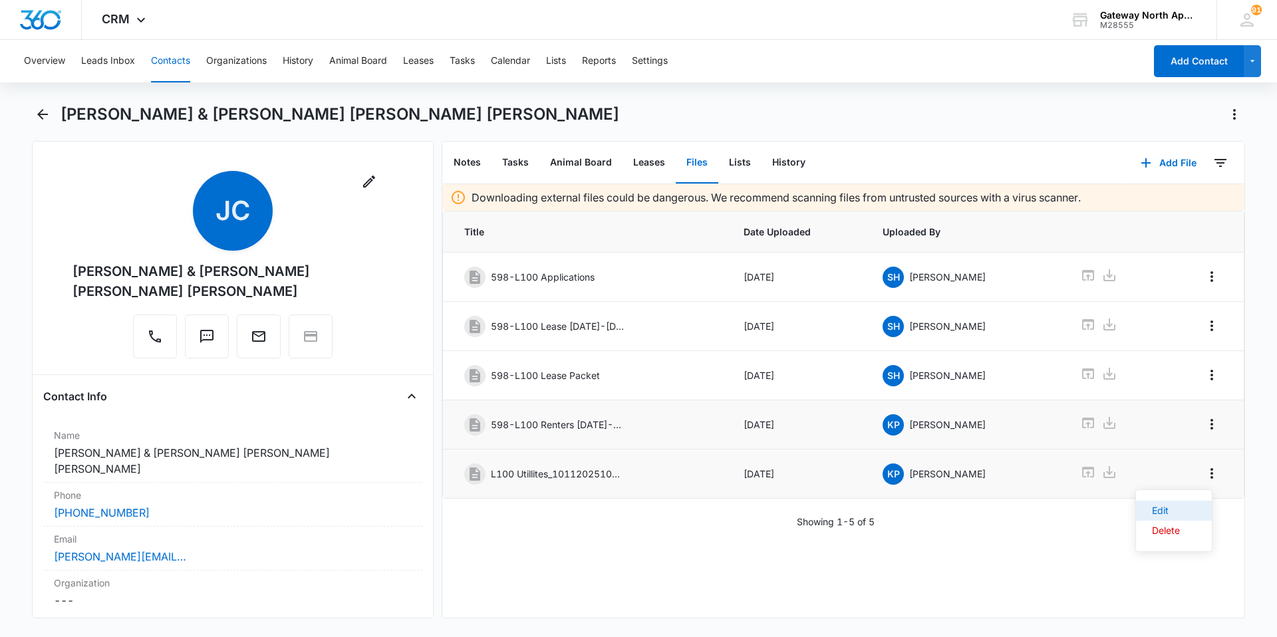
click at [1177, 509] on div "Edit" at bounding box center [1166, 510] width 28 height 9
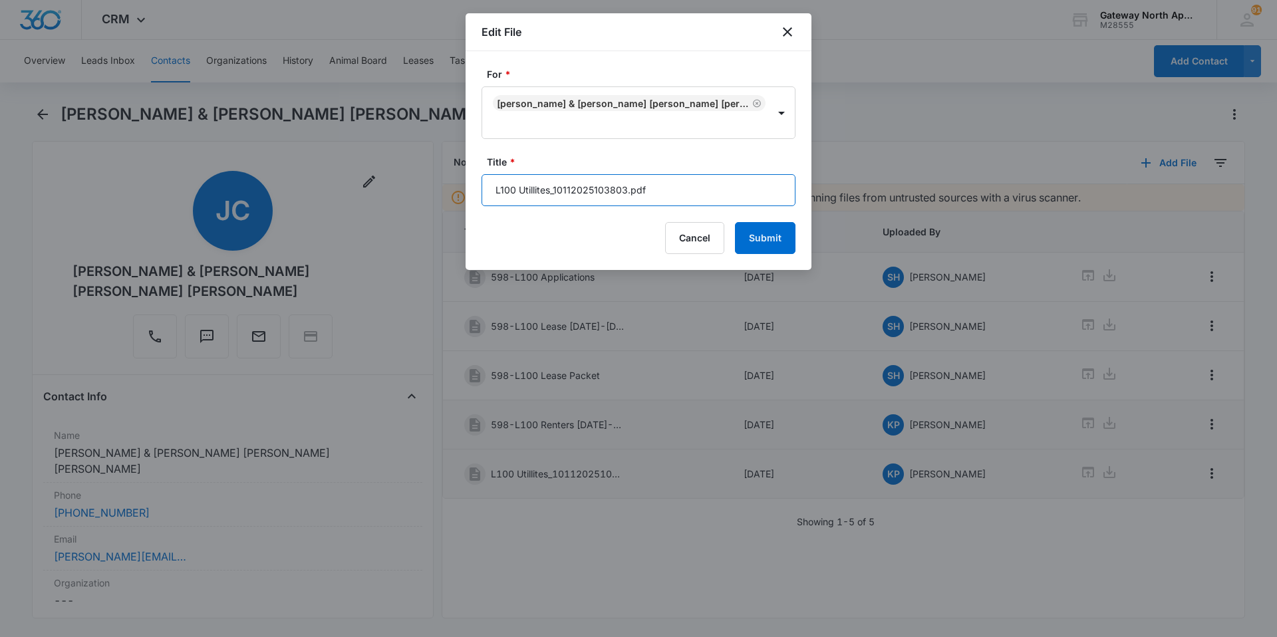
drag, startPoint x: 714, startPoint y: 205, endPoint x: 423, endPoint y: 218, distance: 291.5
click at [422, 218] on body "CRM Apps Reputation Websites Forms CRM Email Social Content Ads Intelligence Fi…" at bounding box center [638, 318] width 1277 height 637
type input "598-L100 Utillites"
click at [793, 233] on button "Submit" at bounding box center [765, 238] width 61 height 32
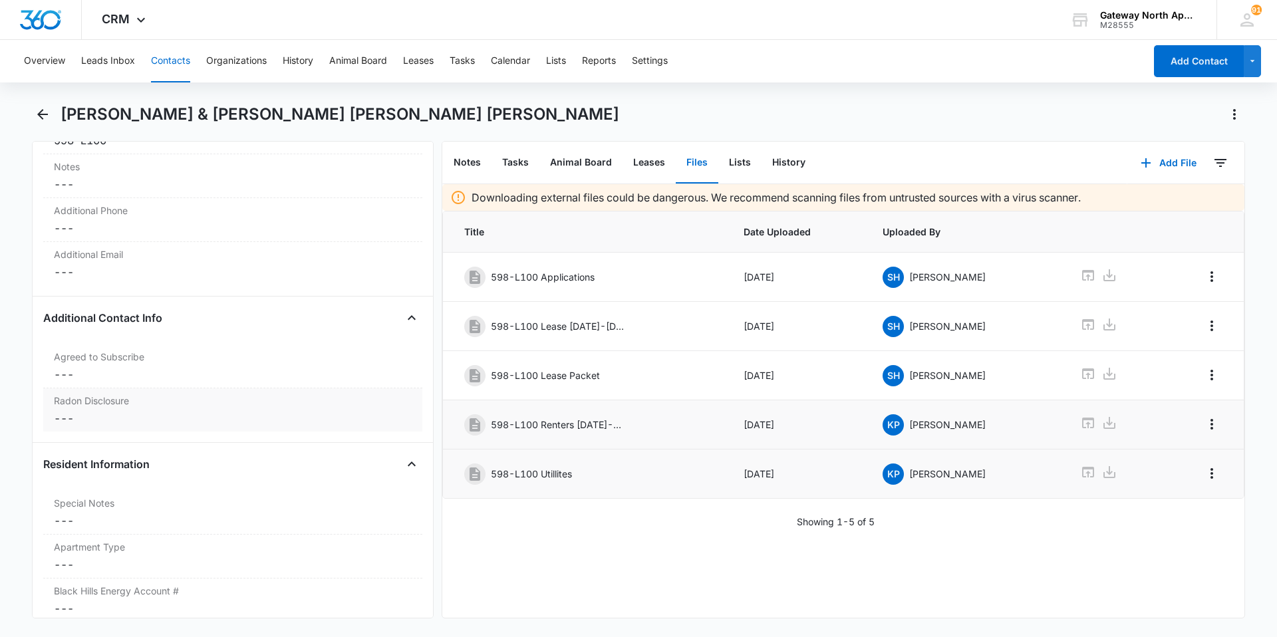
scroll to position [1064, 0]
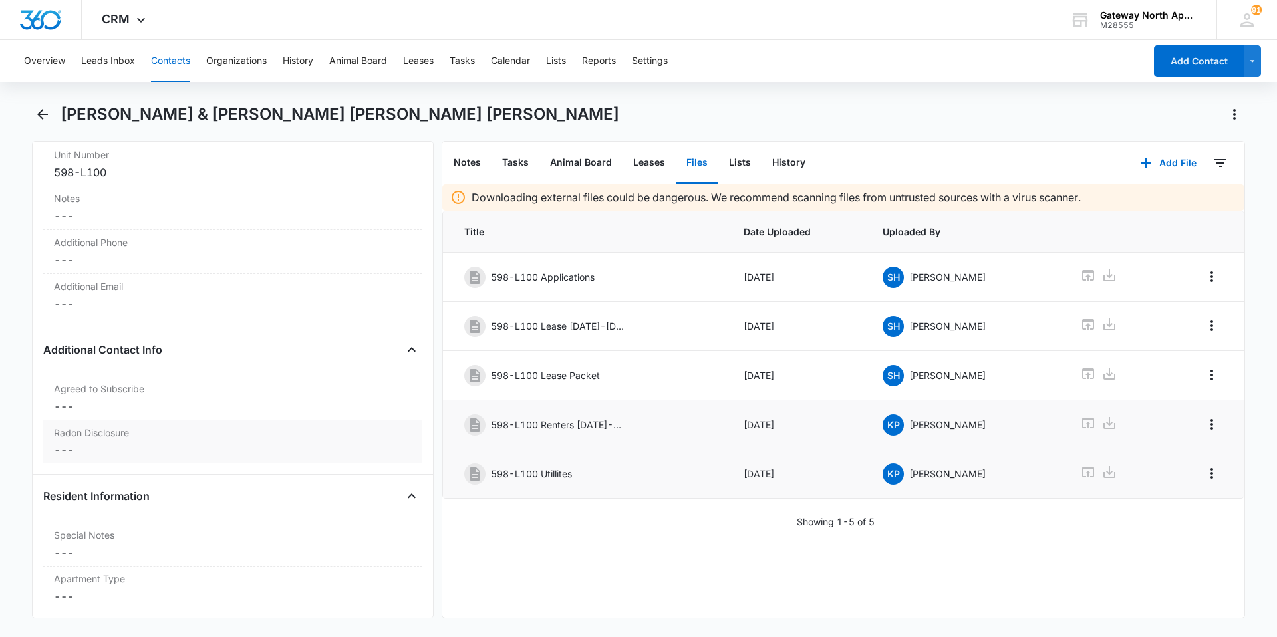
click at [185, 442] on dd "Cancel Save Changes ---" at bounding box center [233, 450] width 358 height 16
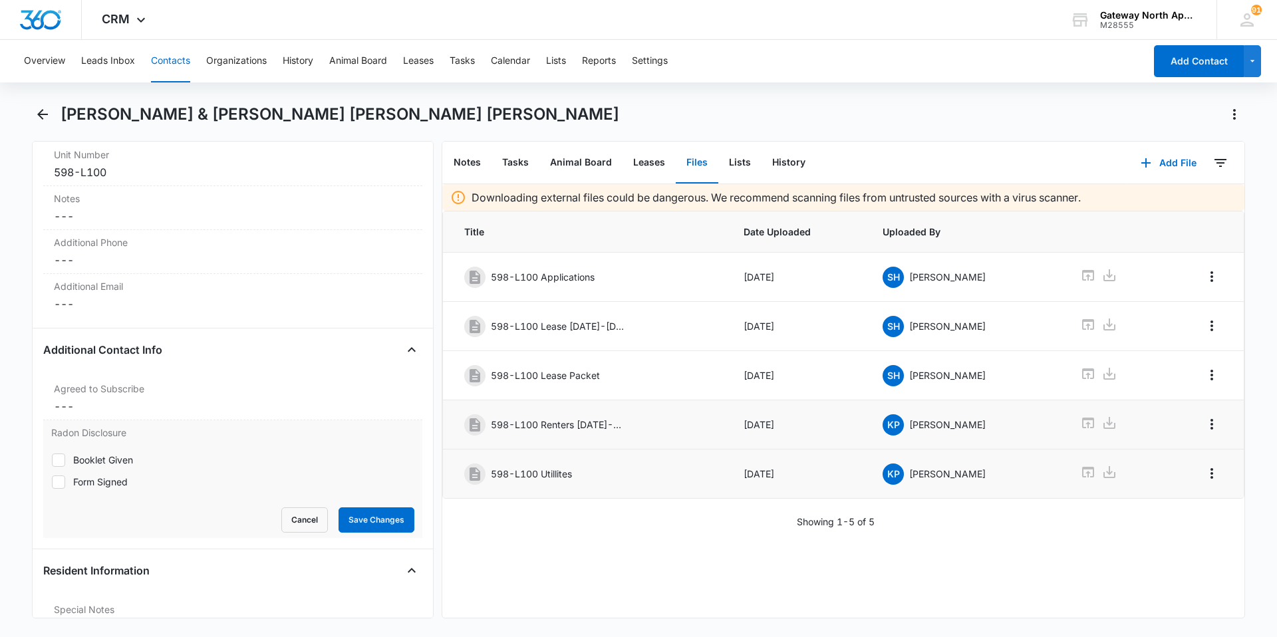
click at [60, 479] on icon at bounding box center [59, 482] width 8 height 6
click at [52, 481] on input "Form Signed" at bounding box center [51, 481] width 1 height 1
checkbox input "true"
click at [376, 507] on button "Save Changes" at bounding box center [376, 519] width 76 height 25
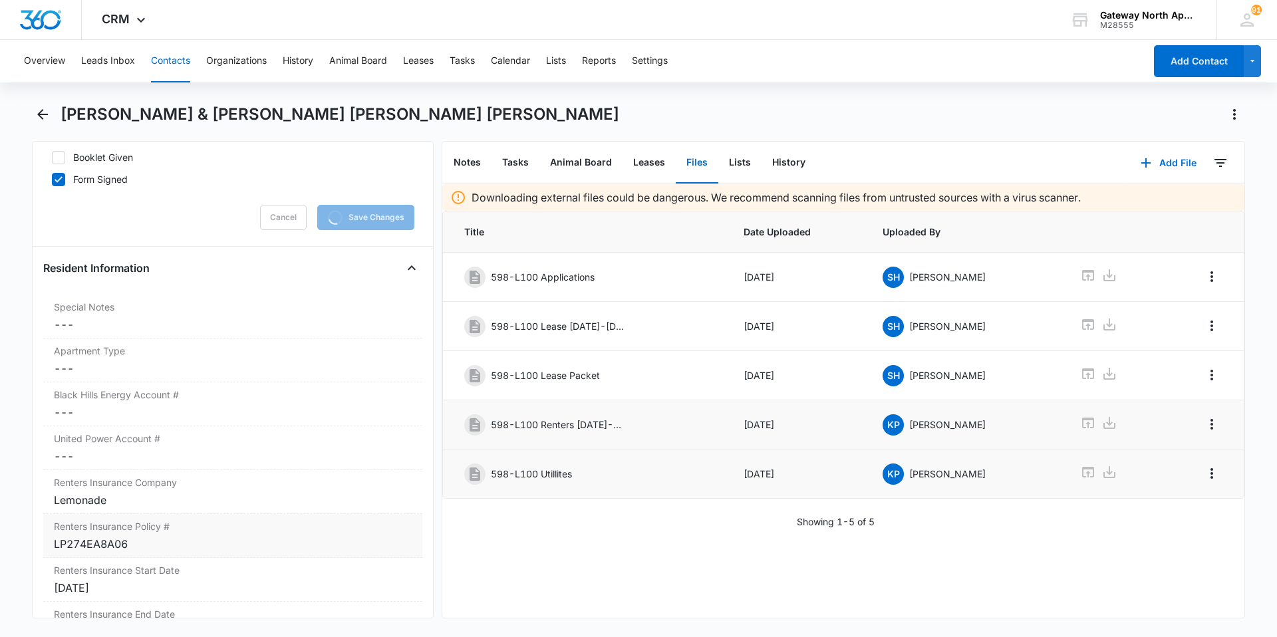
scroll to position [1397, 0]
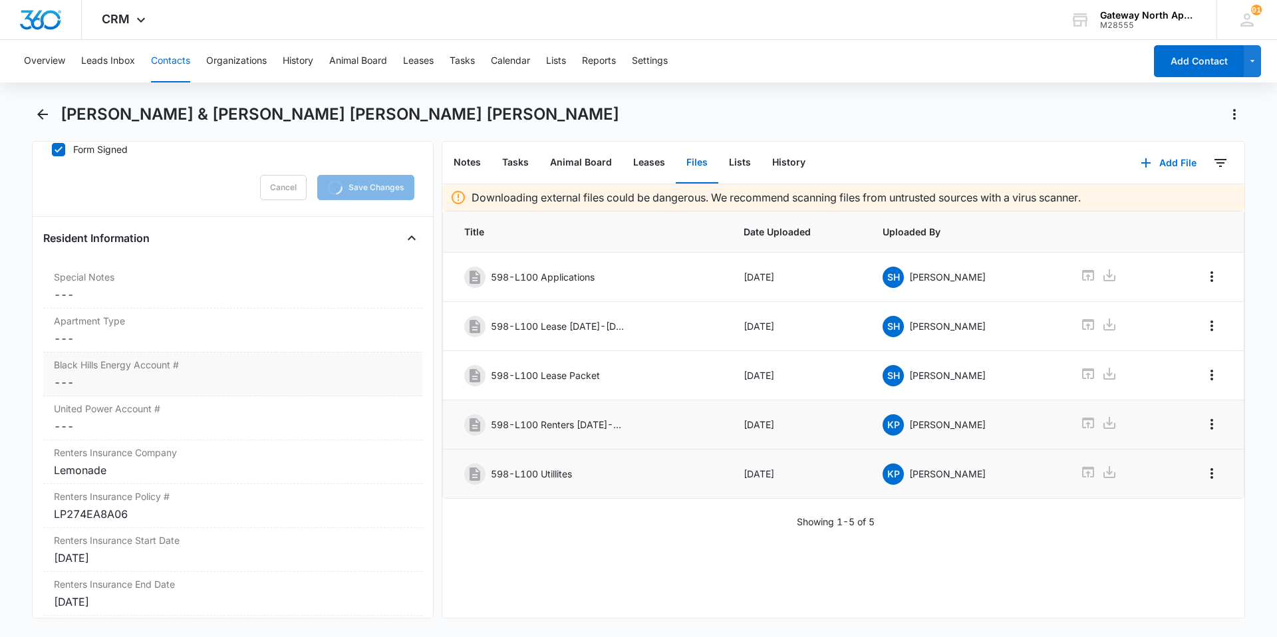
click at [161, 374] on dd "Cancel Save Changes ---" at bounding box center [233, 382] width 358 height 16
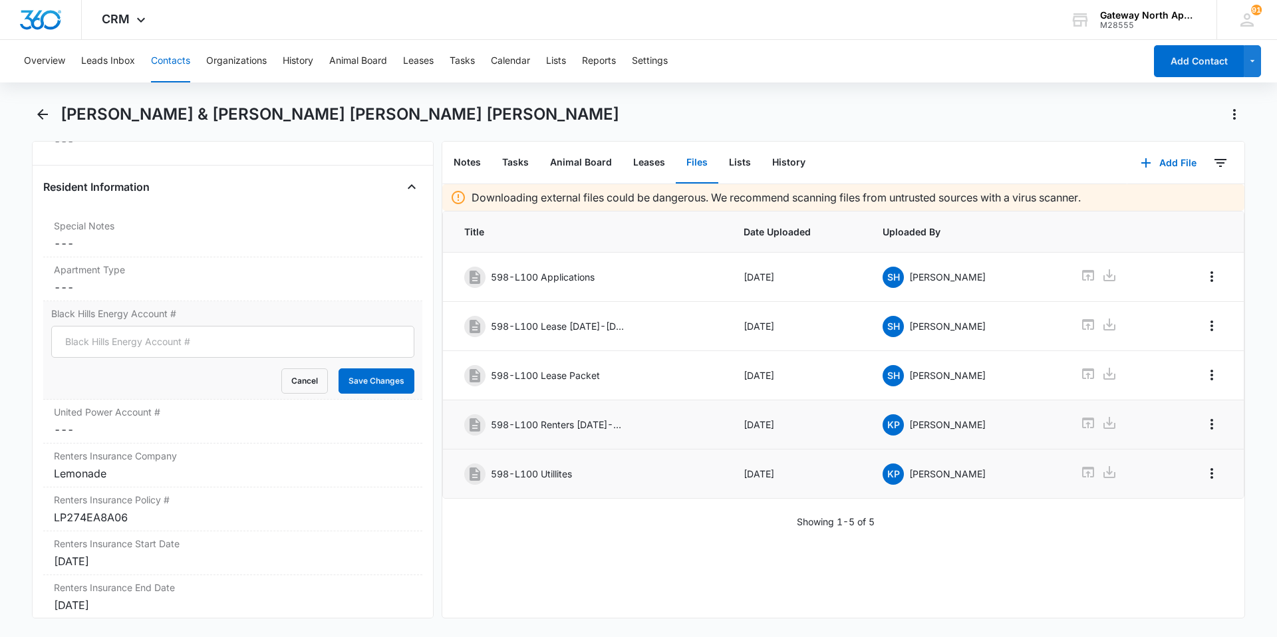
scroll to position [1371, 0]
click at [171, 328] on input "Black Hills Energy Account #" at bounding box center [232, 344] width 363 height 32
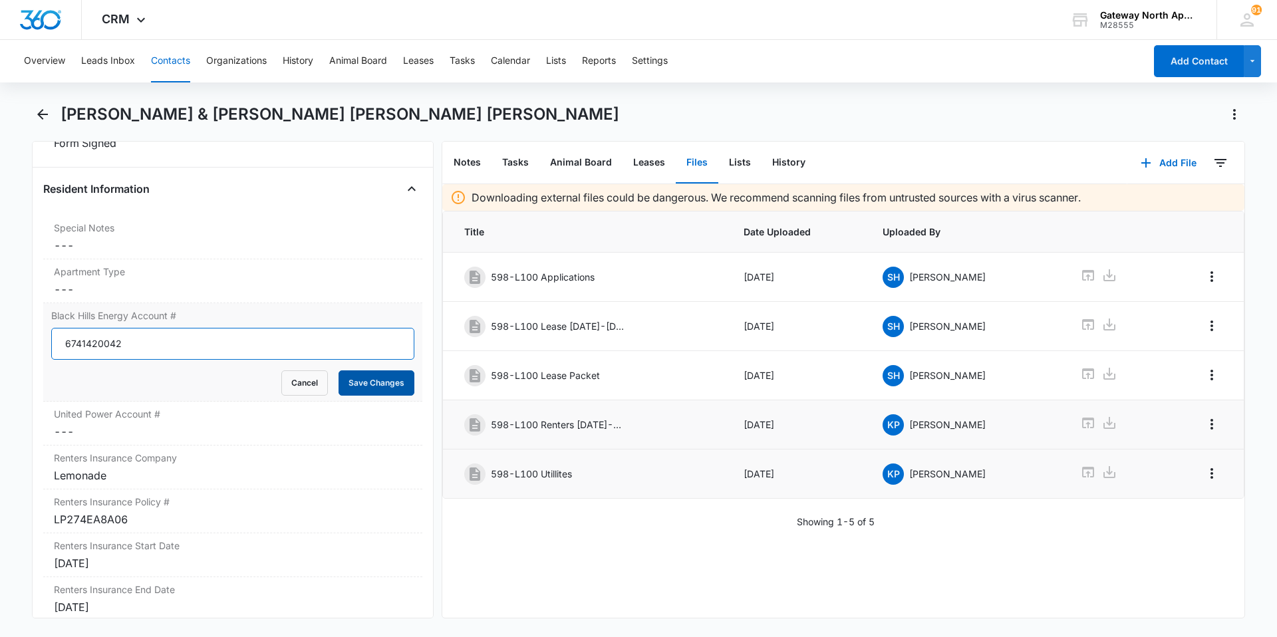
type input "6741420042"
click at [350, 370] on button "Save Changes" at bounding box center [376, 382] width 76 height 25
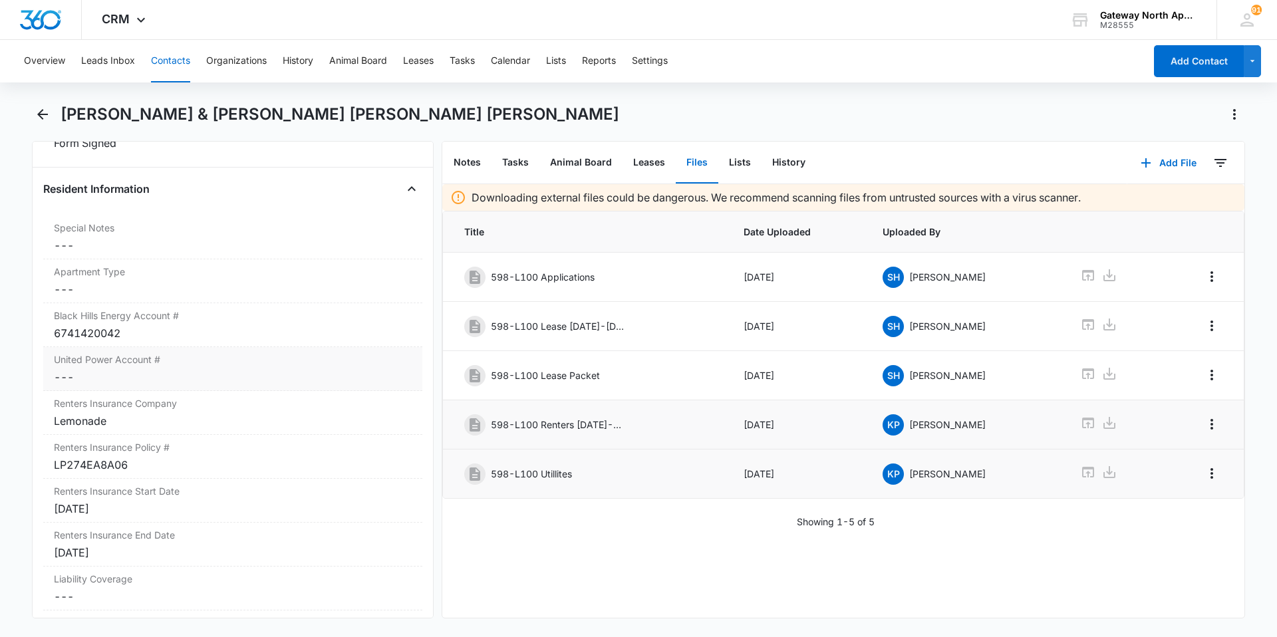
click at [164, 369] on dd "Cancel Save Changes ---" at bounding box center [233, 377] width 358 height 16
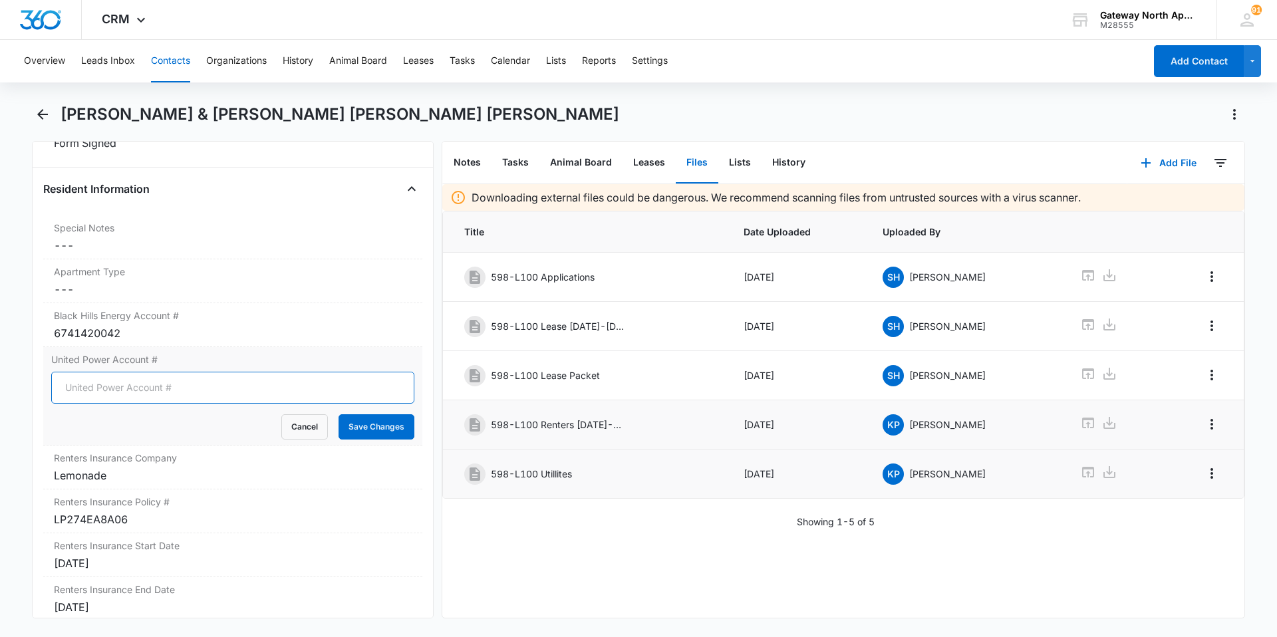
click at [175, 372] on input "United Power Account #" at bounding box center [232, 388] width 363 height 32
type input "20980807"
click at [385, 414] on button "Save Changes" at bounding box center [376, 426] width 76 height 25
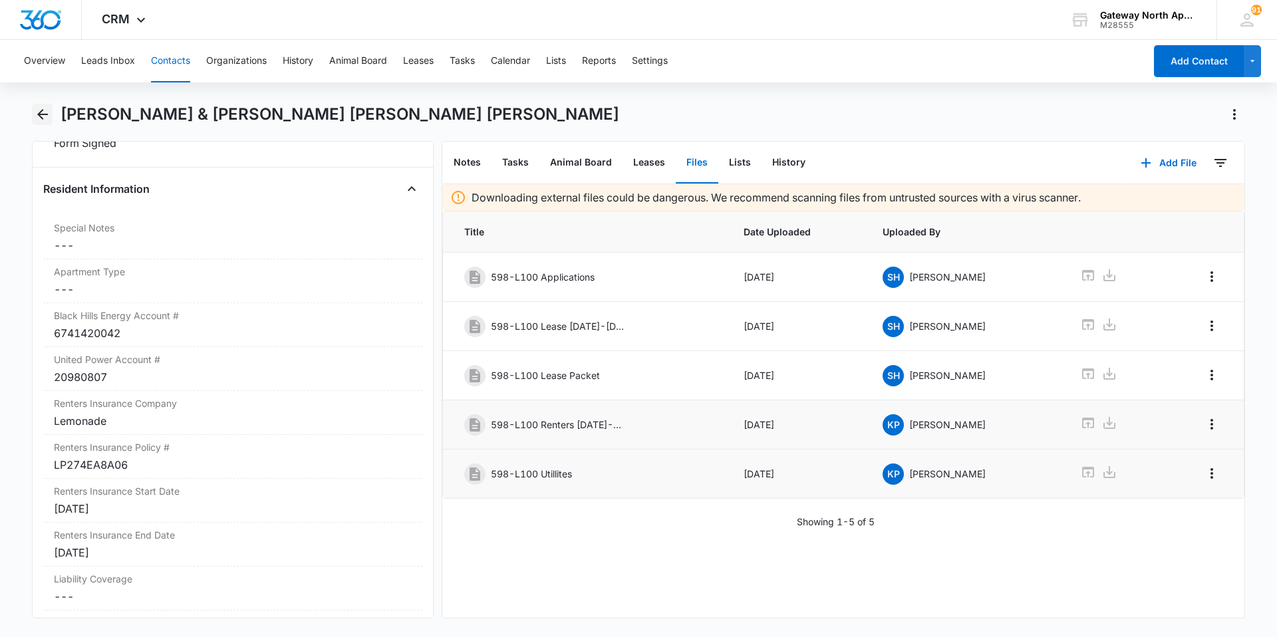
click at [39, 115] on icon "Back" at bounding box center [42, 114] width 11 height 11
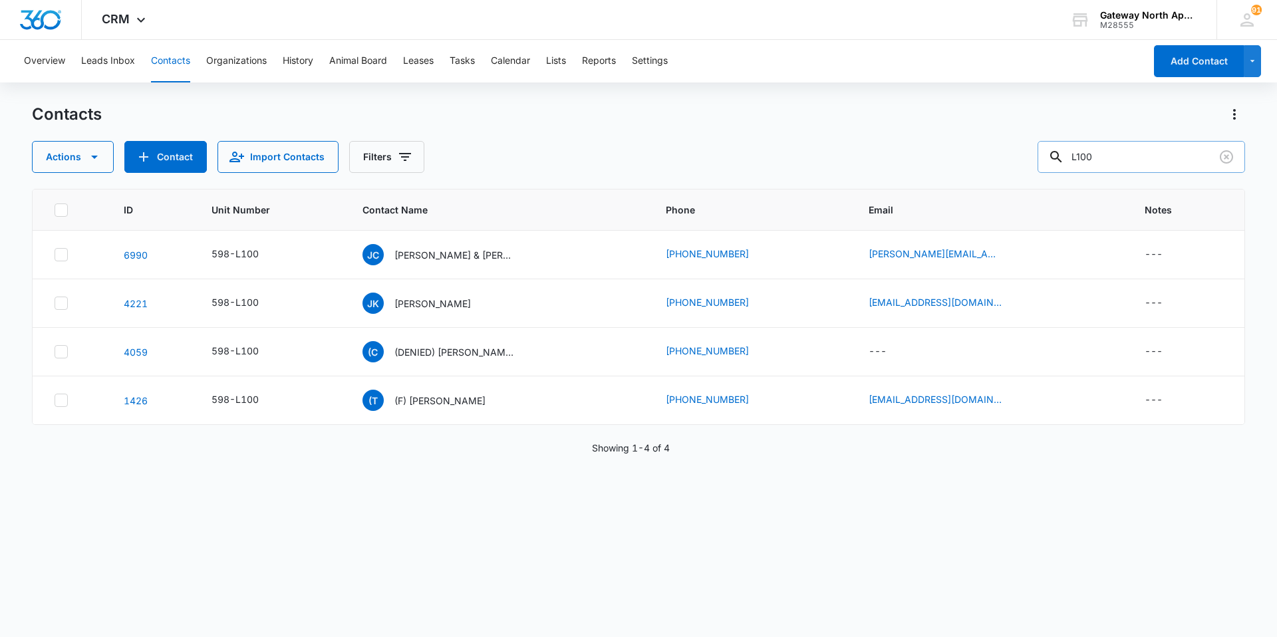
click at [1123, 154] on input "L100" at bounding box center [1140, 157] width 207 height 32
type input "L"
type input "R304"
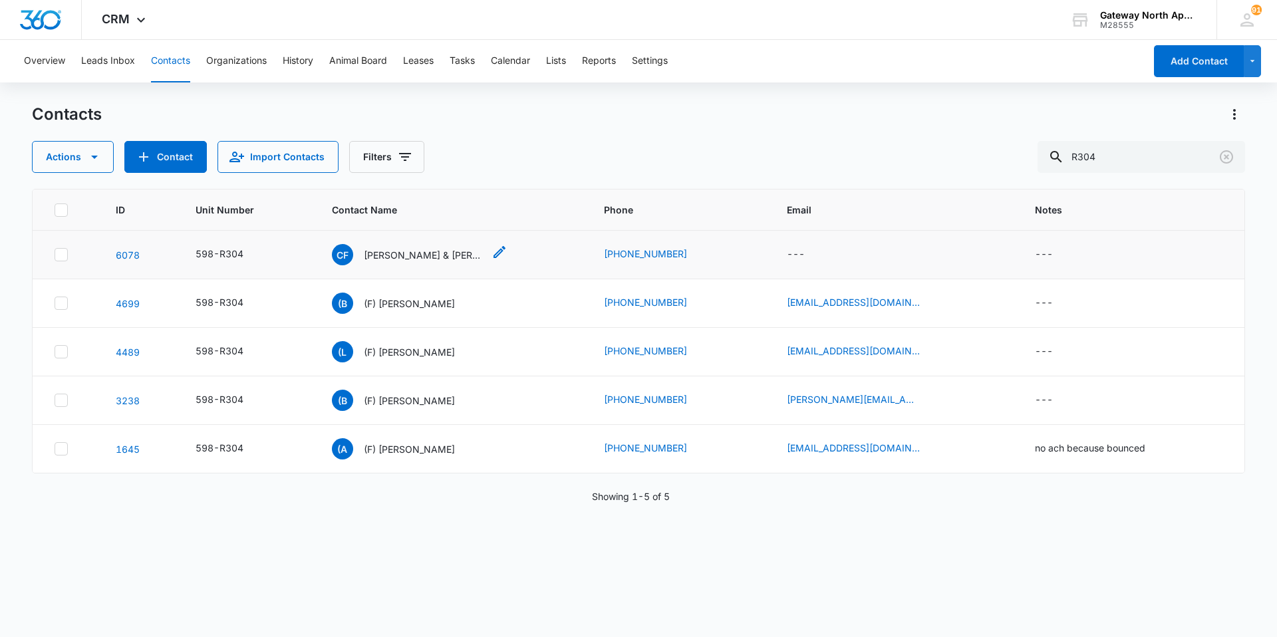
click at [416, 256] on p "[PERSON_NAME] & [PERSON_NAME]" at bounding box center [424, 255] width 120 height 14
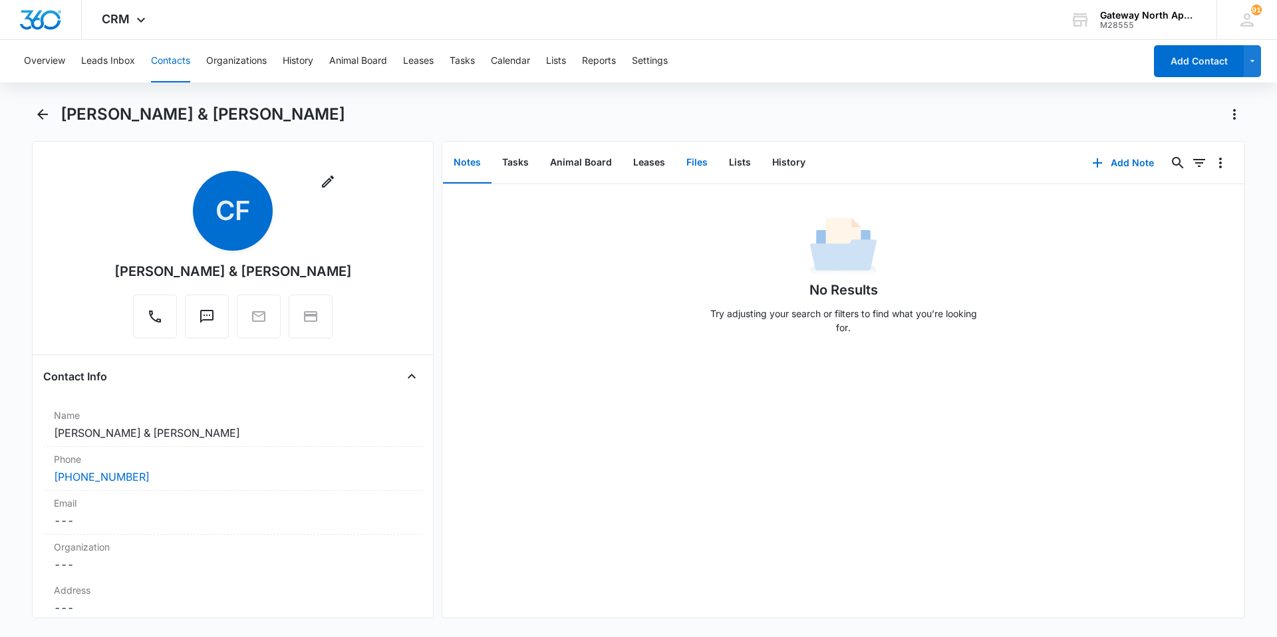
click at [701, 164] on button "Files" at bounding box center [697, 162] width 43 height 41
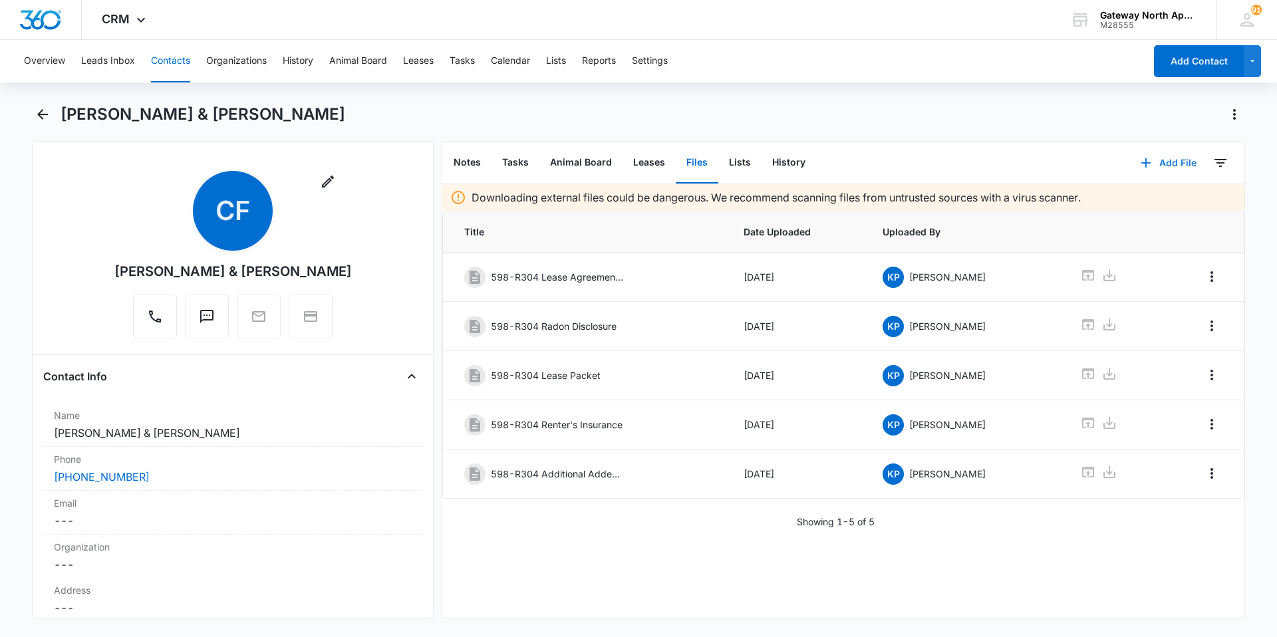
click at [1172, 162] on button "Add File" at bounding box center [1168, 163] width 82 height 32
click at [1151, 204] on div "Upload Files" at bounding box center [1150, 205] width 53 height 9
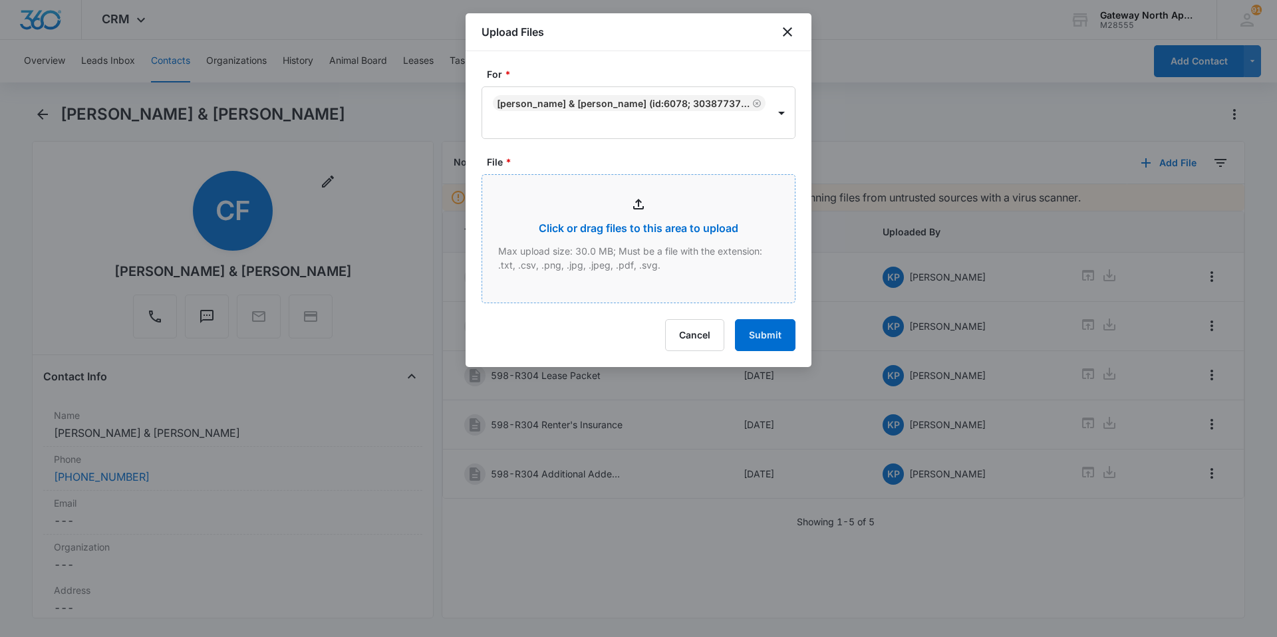
type input "C:\fakepath\R304_10112025105448.pdf"
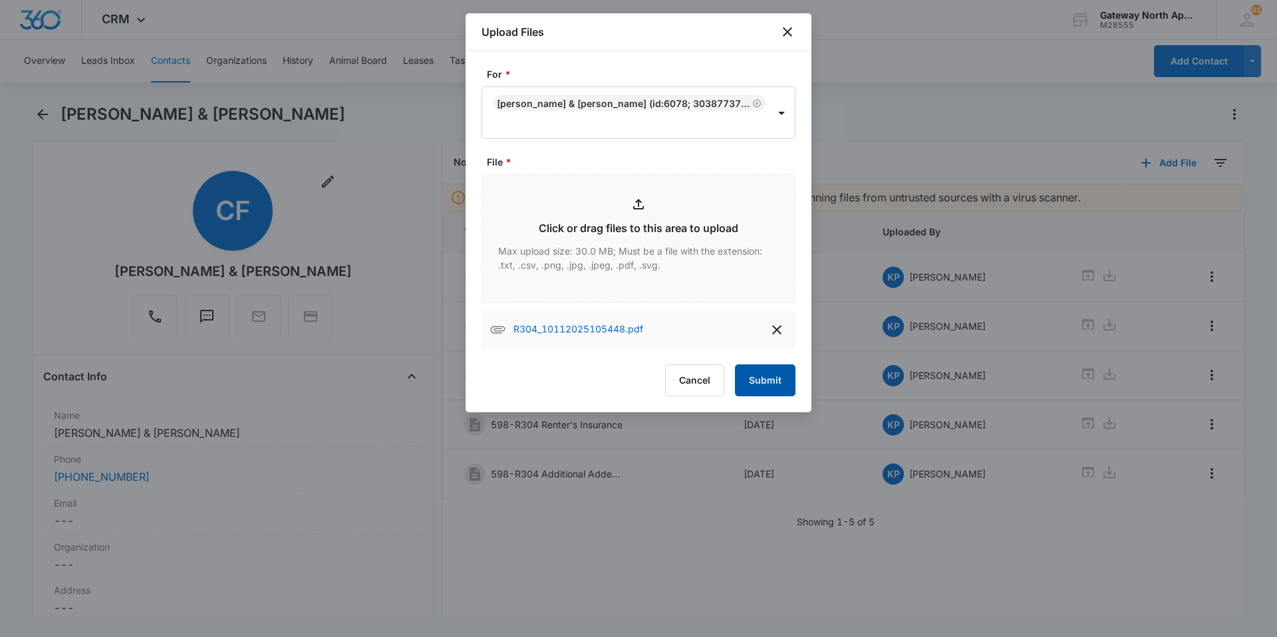
click at [770, 377] on button "Submit" at bounding box center [765, 380] width 61 height 32
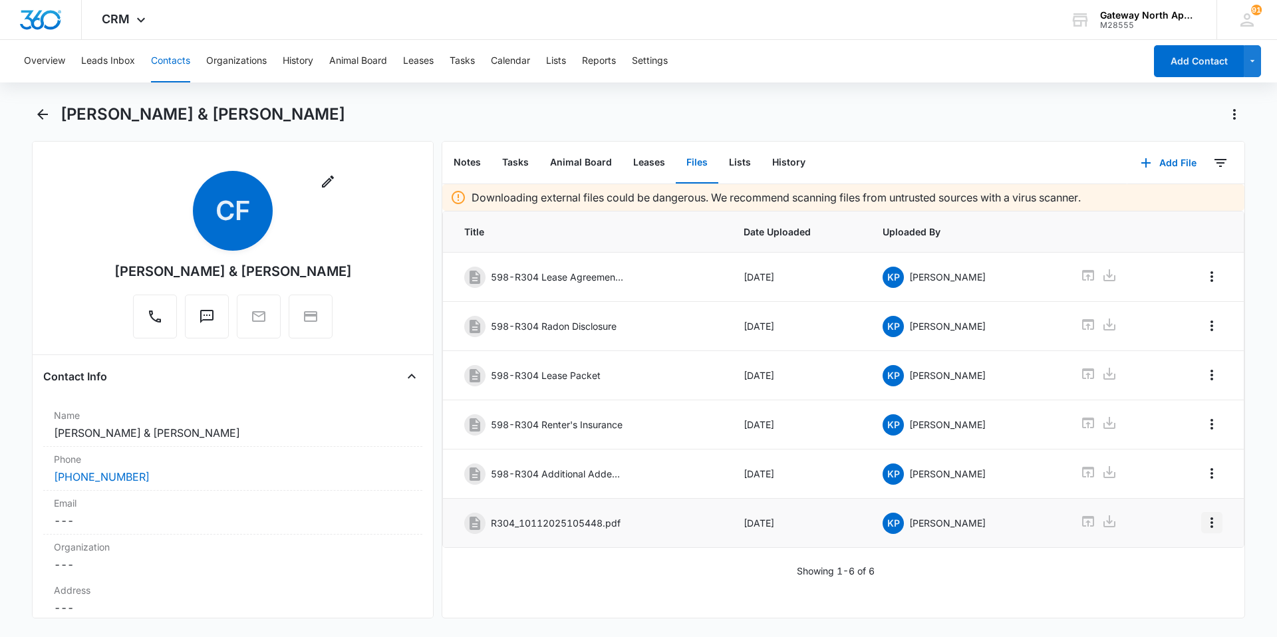
click at [1207, 522] on icon "Overflow Menu" at bounding box center [1212, 523] width 16 height 16
click at [1164, 549] on div "Edit Delete" at bounding box center [1173, 570] width 77 height 63
click at [1206, 521] on icon "Overflow Menu" at bounding box center [1212, 523] width 16 height 16
click at [1175, 555] on div "Edit" at bounding box center [1166, 559] width 28 height 9
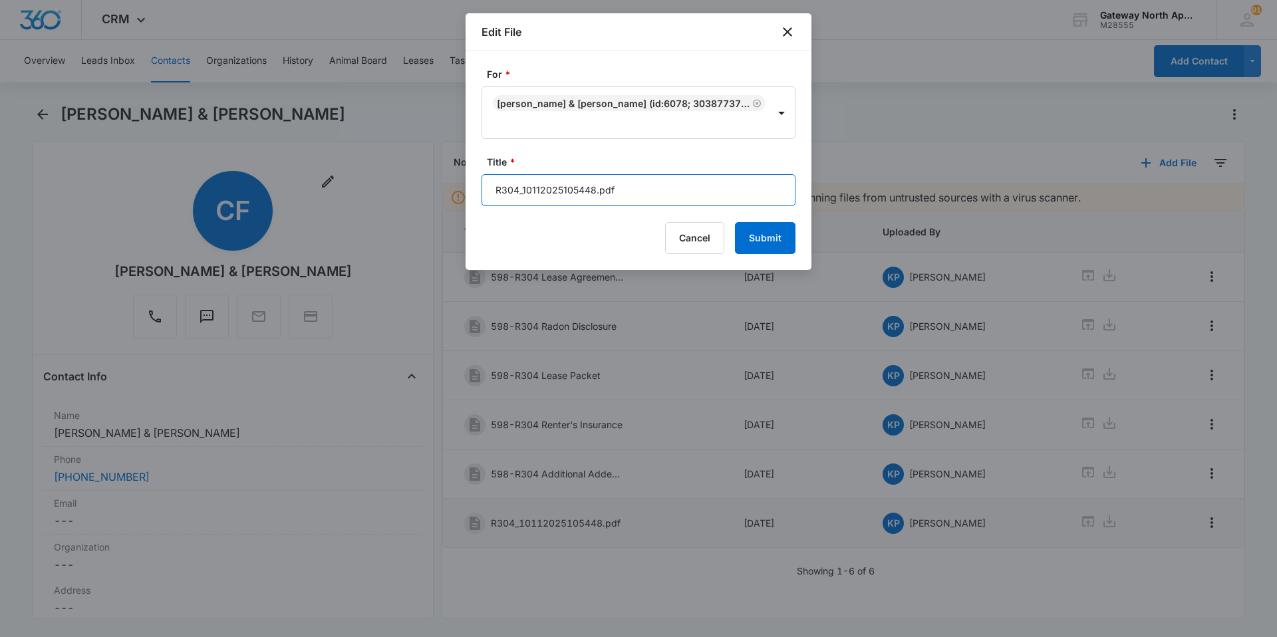
drag, startPoint x: 668, startPoint y: 200, endPoint x: 422, endPoint y: 203, distance: 246.7
click at [420, 204] on body "CRM Apps Reputation Websites Forms CRM Email Social Content Ads Intelligence Fi…" at bounding box center [638, 318] width 1277 height 637
type input "598-R304 Key Replacement"
click at [765, 234] on button "Submit" at bounding box center [765, 238] width 61 height 32
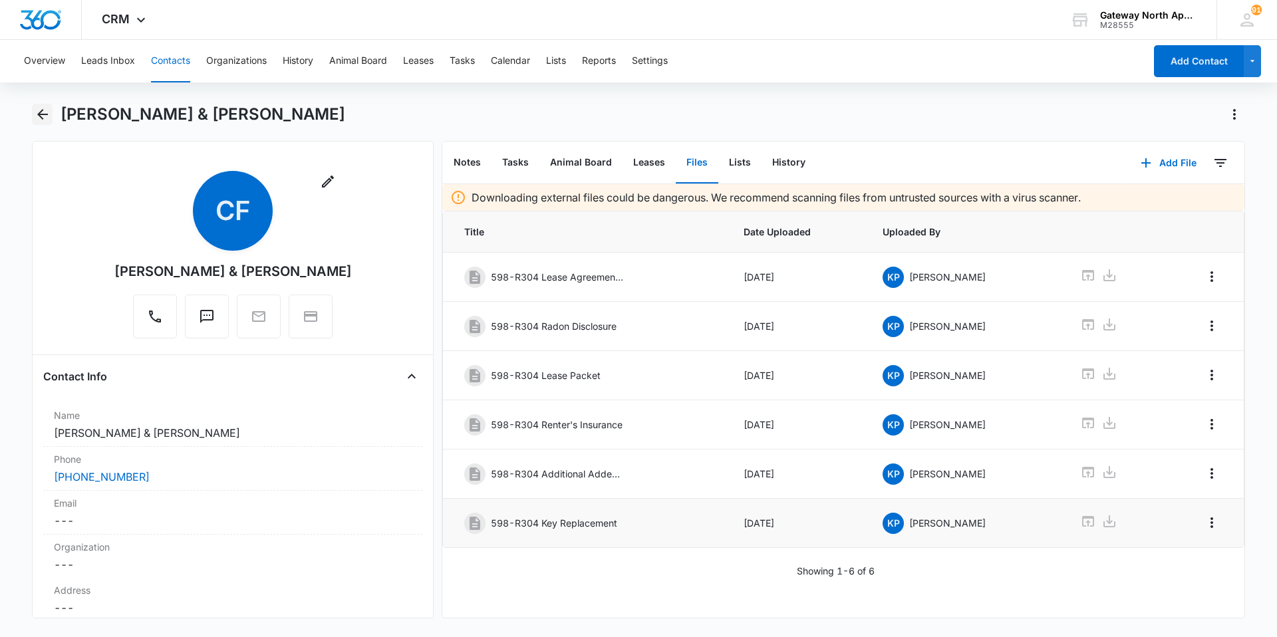
click at [46, 112] on icon "Back" at bounding box center [43, 114] width 16 height 16
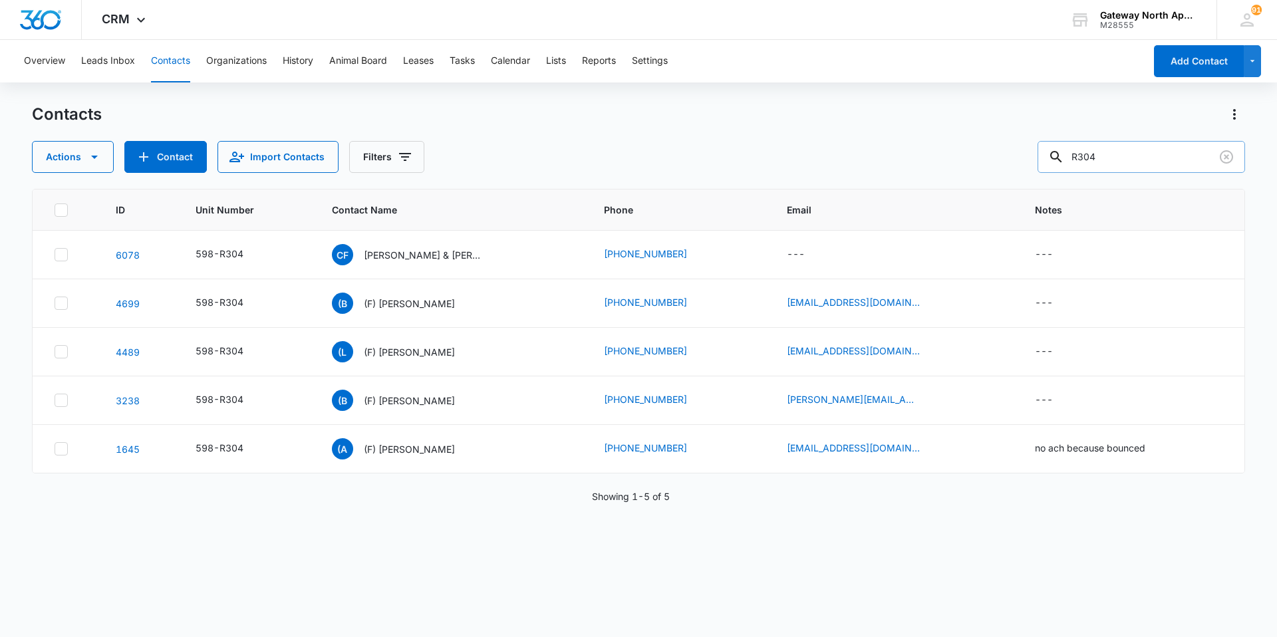
click at [1164, 164] on input "R304" at bounding box center [1140, 157] width 207 height 32
type input "R"
type input "A204"
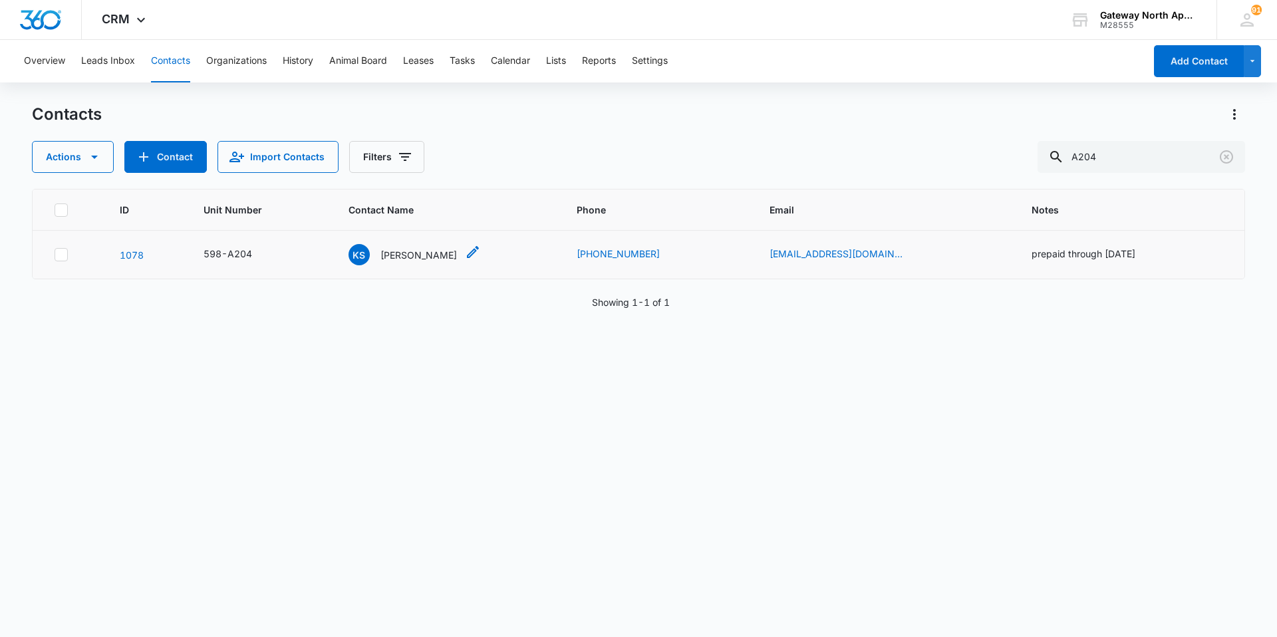
click at [416, 254] on p "[PERSON_NAME]" at bounding box center [418, 255] width 76 height 14
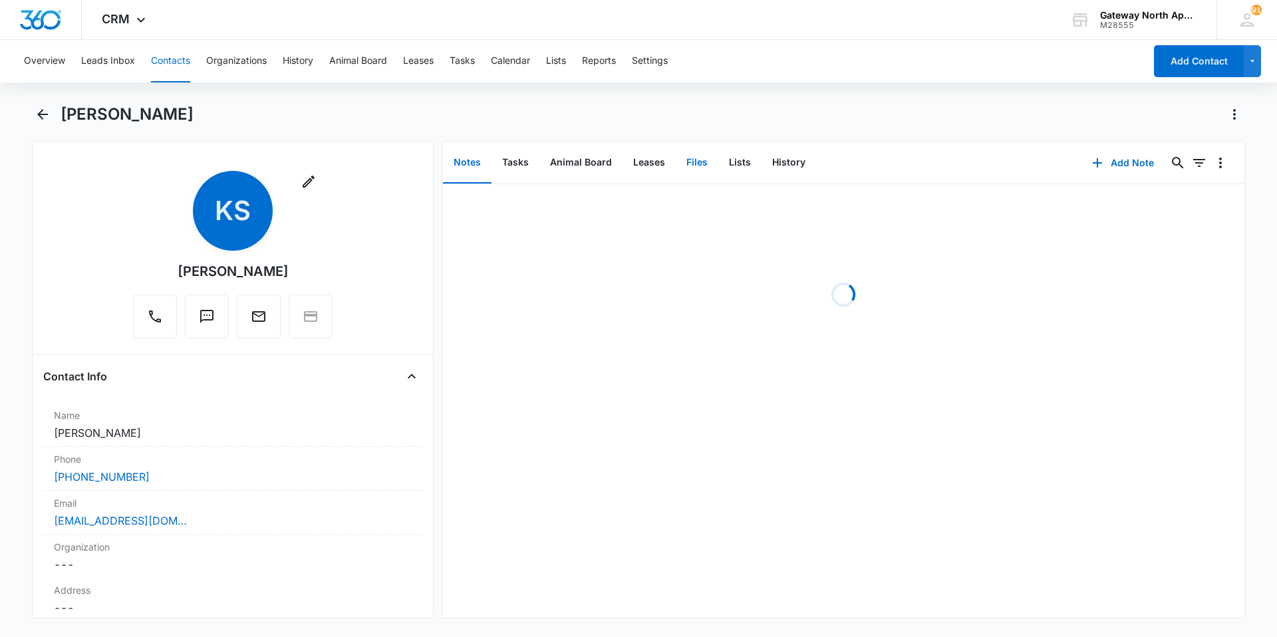
click at [692, 162] on button "Files" at bounding box center [697, 162] width 43 height 41
click at [1162, 159] on button "Add File" at bounding box center [1168, 163] width 82 height 32
click at [1136, 203] on div "Upload Files" at bounding box center [1150, 205] width 53 height 9
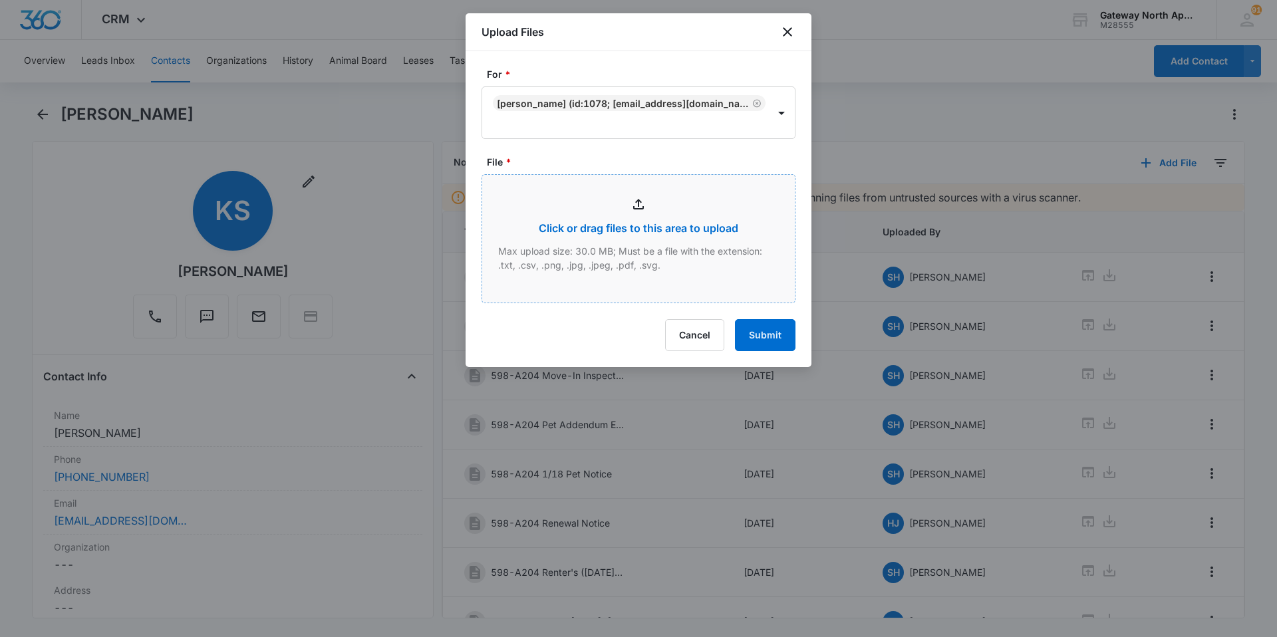
type input "C:\fakepath\A204_10112025105518.pdf"
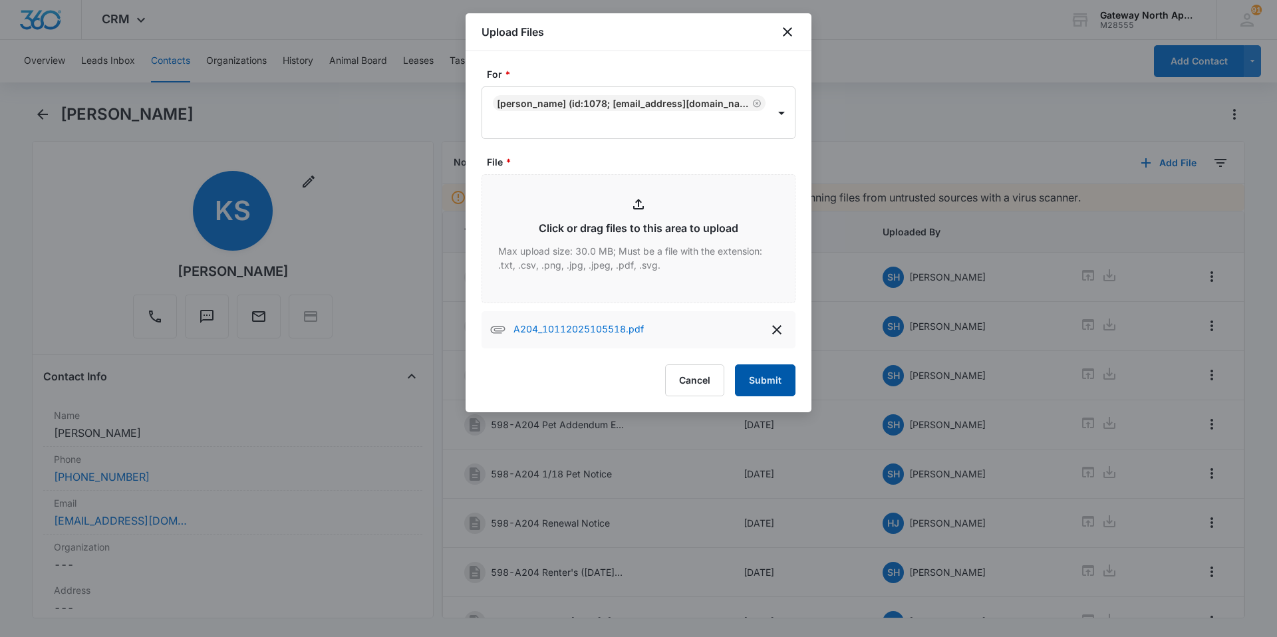
click at [778, 386] on button "Submit" at bounding box center [765, 380] width 61 height 32
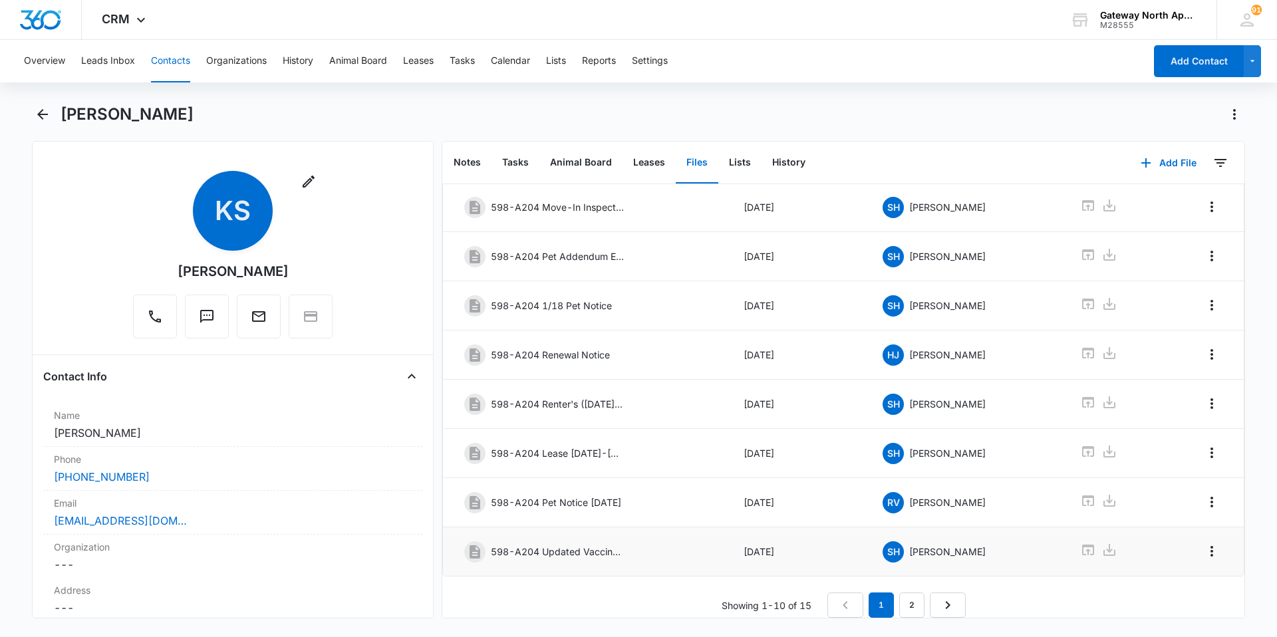
scroll to position [178, 0]
click at [908, 593] on link "2" at bounding box center [911, 605] width 25 height 25
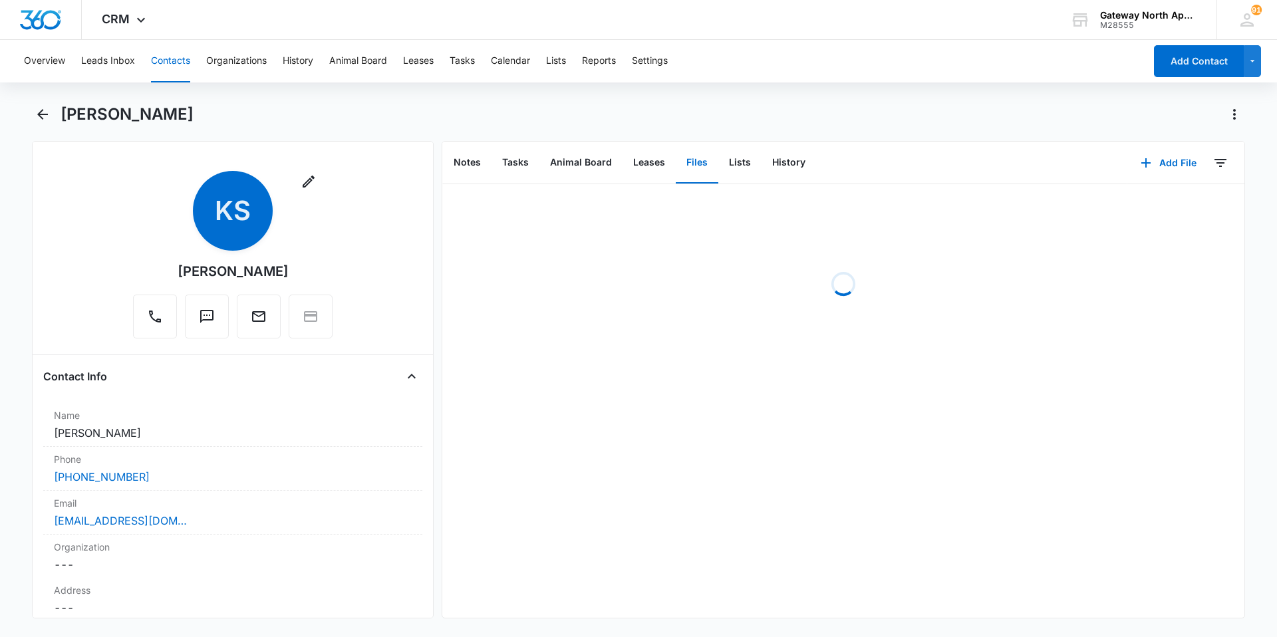
scroll to position [0, 0]
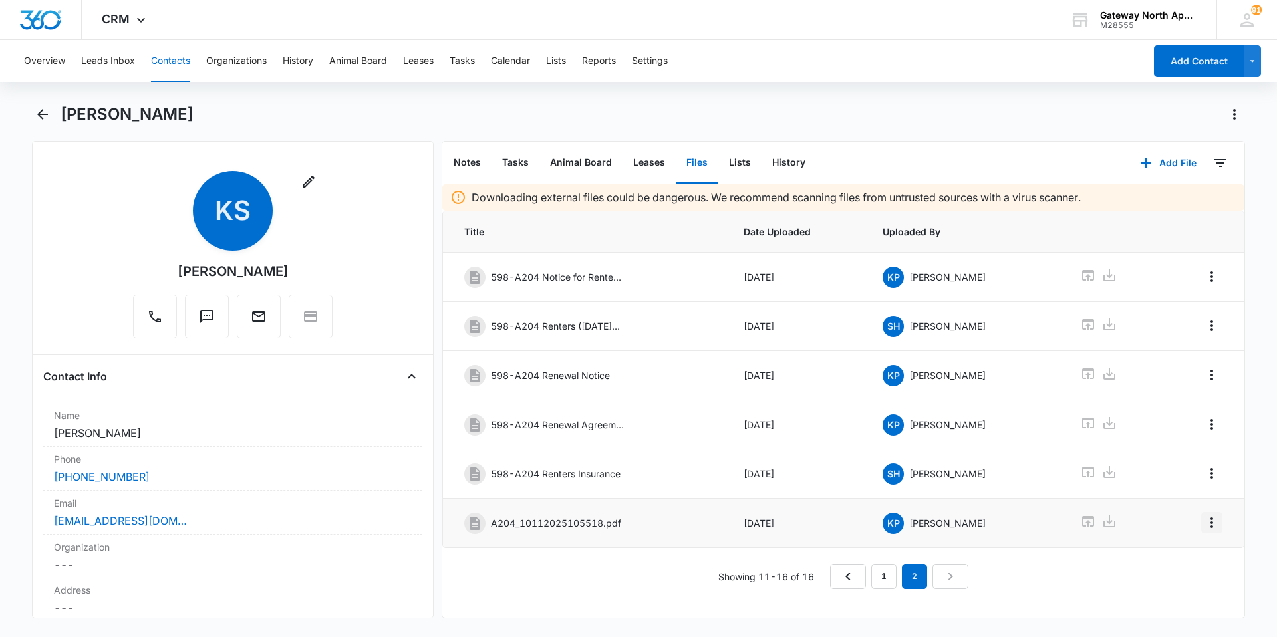
click at [1204, 520] on icon "Overflow Menu" at bounding box center [1212, 523] width 16 height 16
click at [1174, 553] on button "Edit" at bounding box center [1174, 560] width 76 height 20
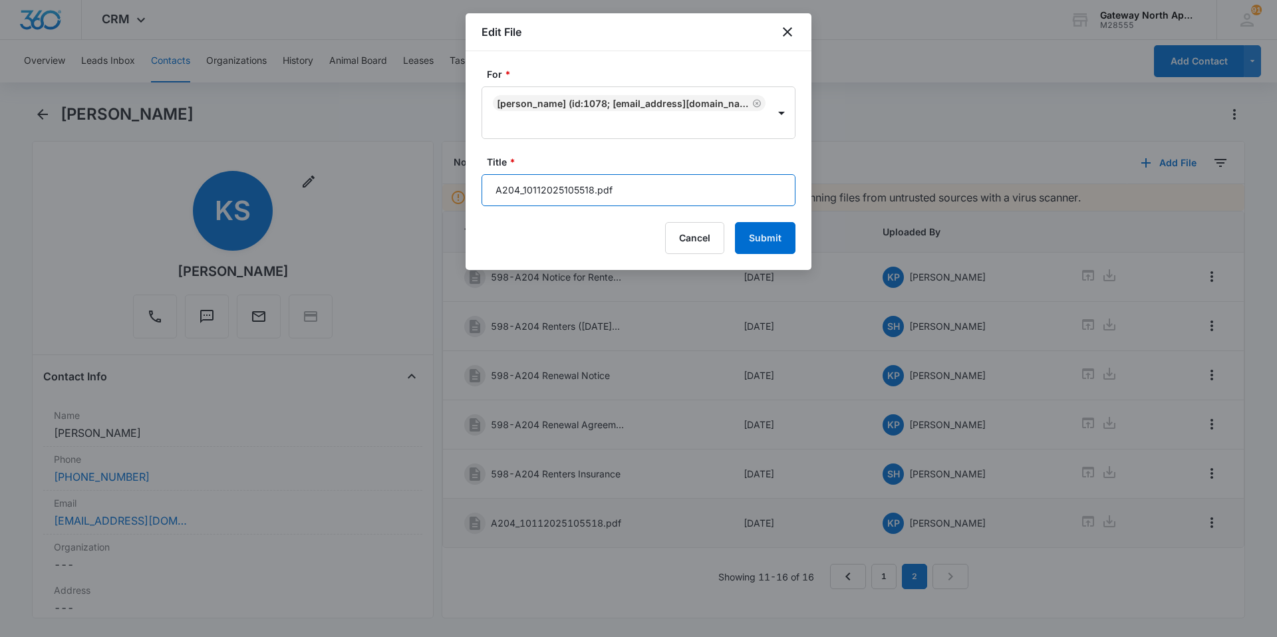
drag, startPoint x: 677, startPoint y: 195, endPoint x: 432, endPoint y: 201, distance: 245.5
click at [431, 201] on body "CRM Apps Reputation Websites Forms CRM Email Social Content Ads Intelligence Fi…" at bounding box center [638, 318] width 1277 height 637
type input "598-A204 [PERSON_NAME] replacement"
click at [777, 236] on button "Submit" at bounding box center [765, 238] width 61 height 32
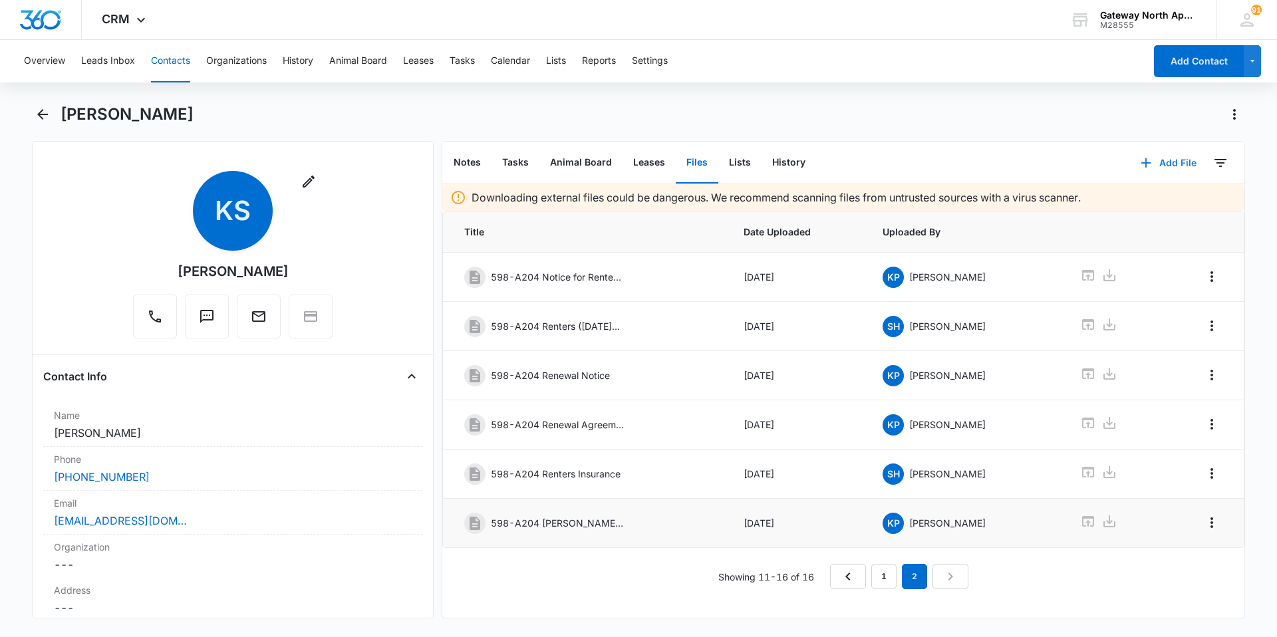
click at [1147, 165] on button "Add File" at bounding box center [1168, 163] width 82 height 32
click at [1124, 207] on div "Upload Files" at bounding box center [1150, 205] width 53 height 9
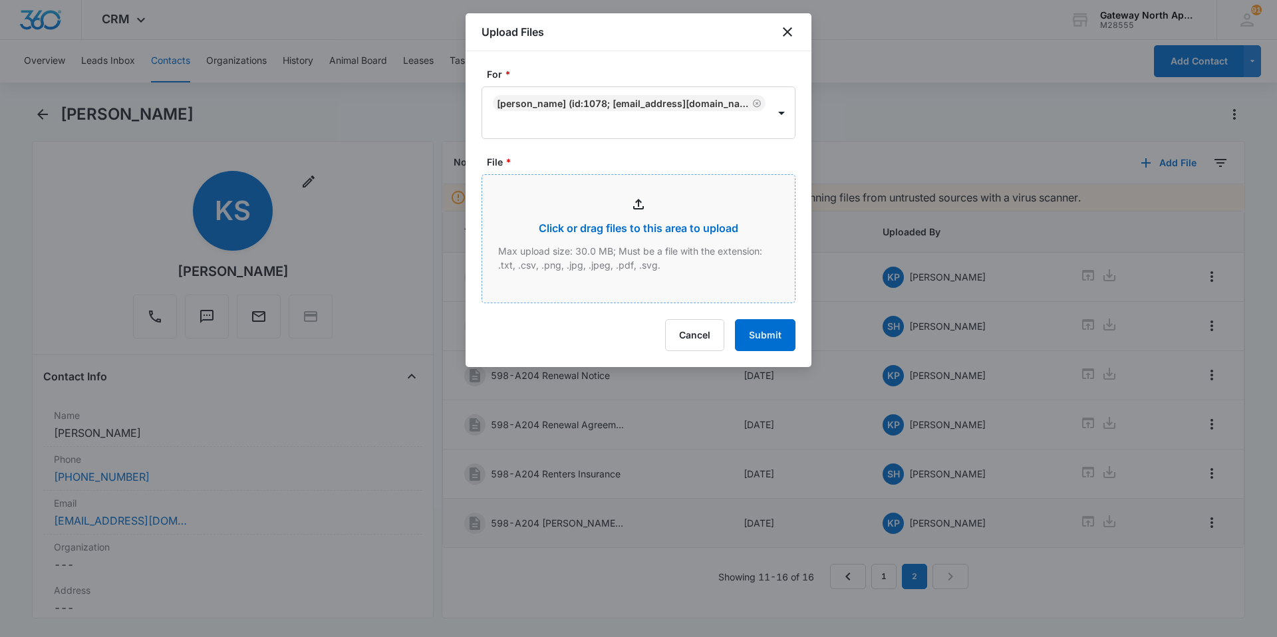
type input "C:\fakepath\A204 Renewal_10112025121948.pdf"
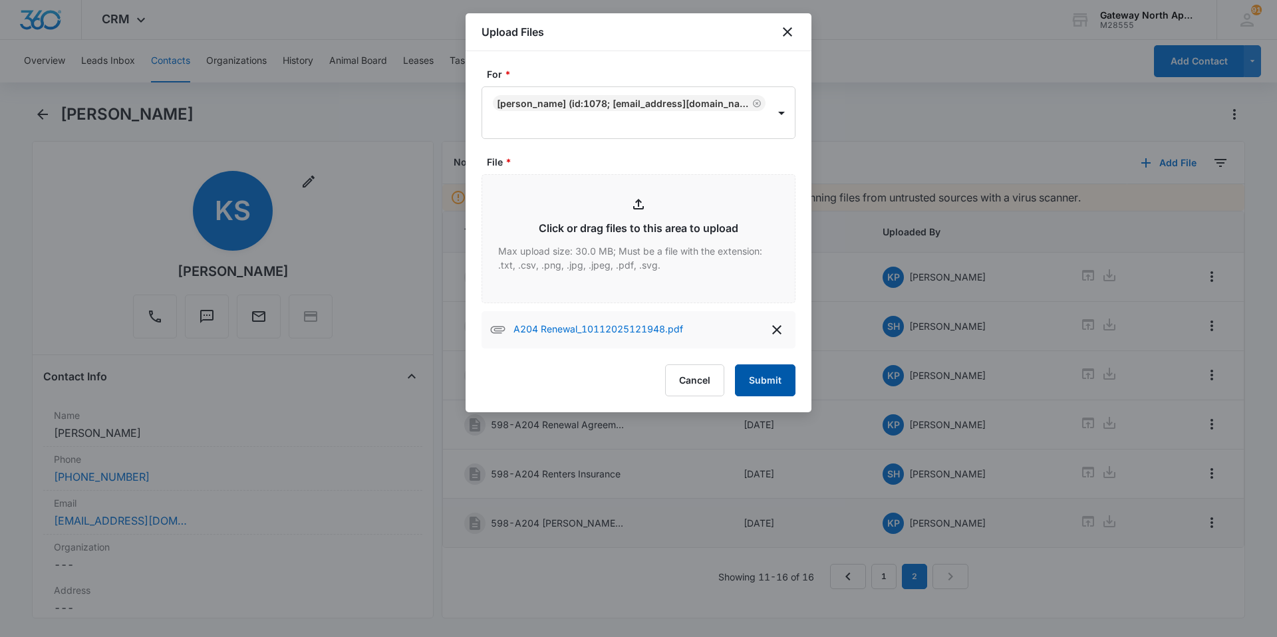
click at [763, 375] on button "Submit" at bounding box center [765, 380] width 61 height 32
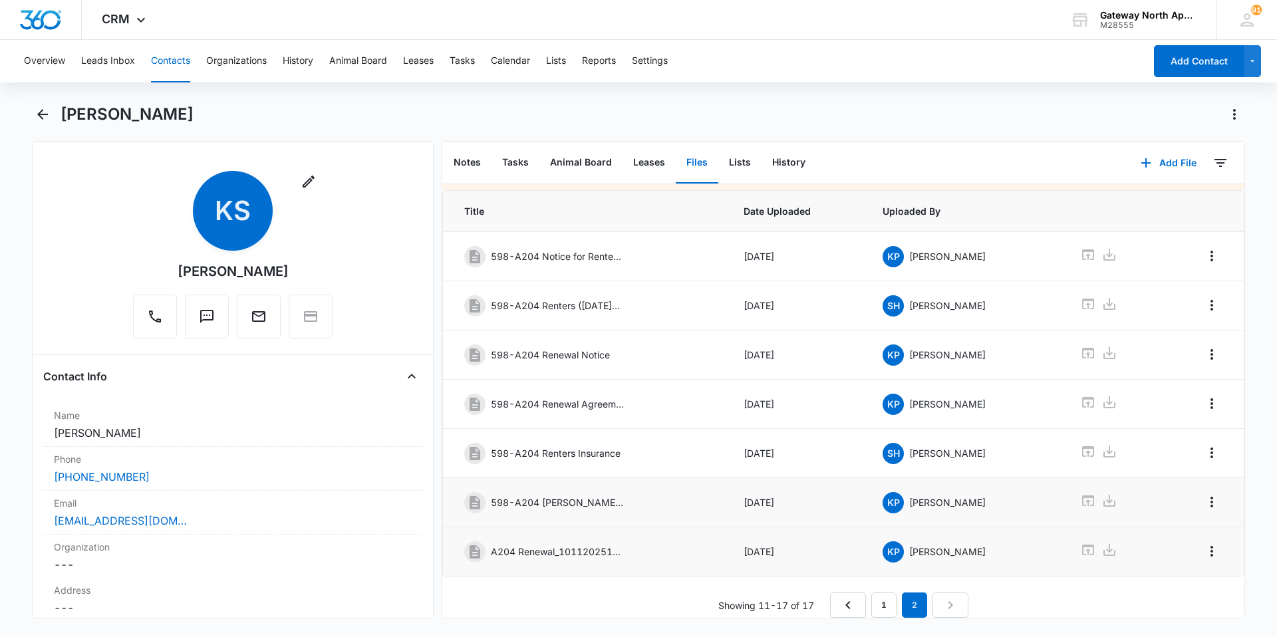
scroll to position [31, 0]
click at [1210, 546] on icon "Overflow Menu" at bounding box center [1211, 551] width 3 height 11
click at [1146, 568] on div "Edit Delete" at bounding box center [1173, 588] width 77 height 63
click at [1204, 543] on icon "Overflow Menu" at bounding box center [1212, 551] width 16 height 16
click at [1192, 570] on button "Edit" at bounding box center [1174, 579] width 76 height 20
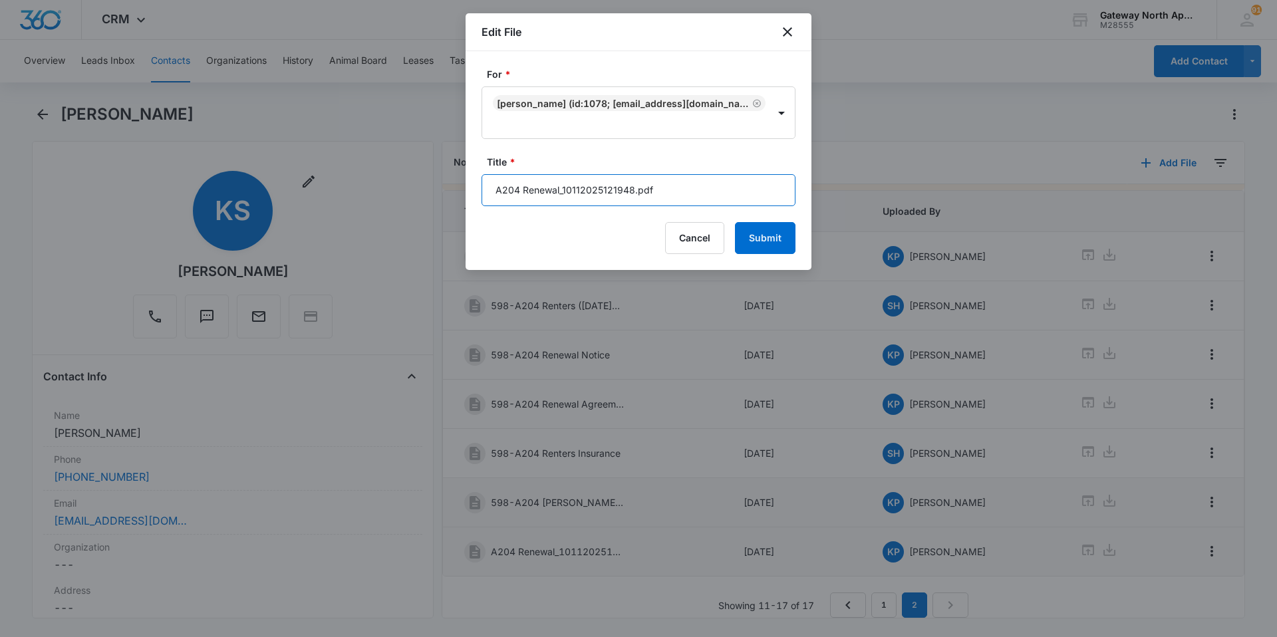
drag, startPoint x: 676, startPoint y: 196, endPoint x: 452, endPoint y: 212, distance: 224.0
click at [452, 212] on body "CRM Apps Reputation Websites Forms CRM Email Social Content Ads Intelligence Fi…" at bounding box center [638, 318] width 1277 height 637
type input "598-A204 Renewal [DATE]-[DATE]"
click at [787, 233] on button "Submit" at bounding box center [765, 238] width 61 height 32
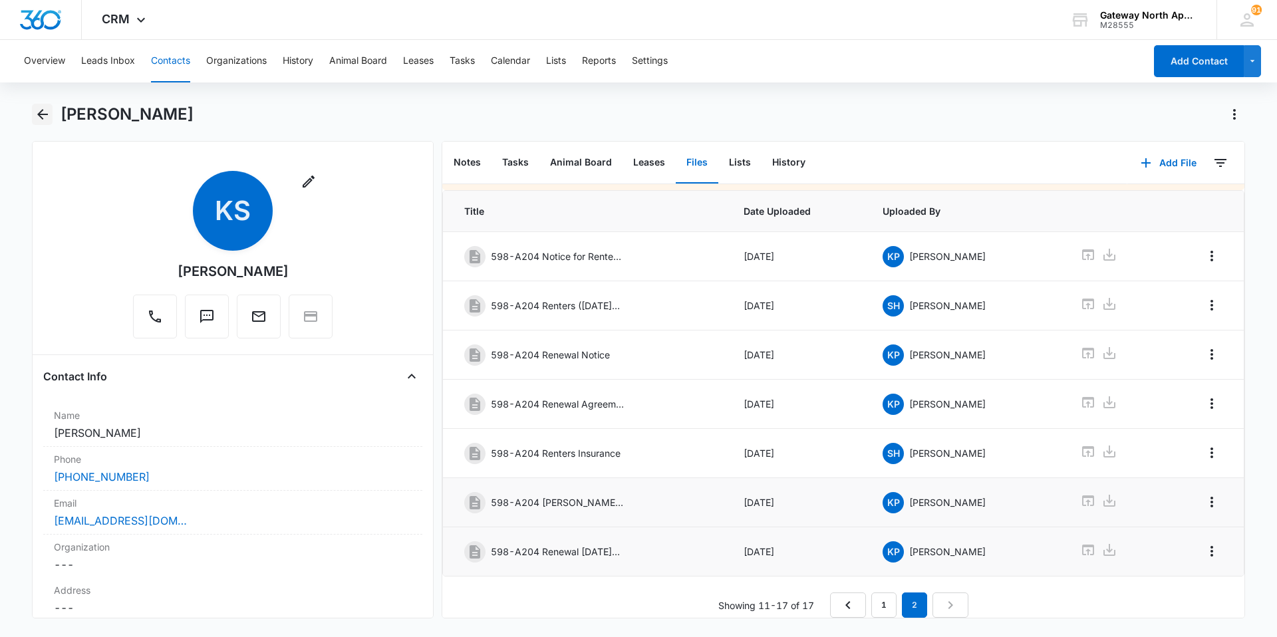
click at [39, 112] on icon "Back" at bounding box center [42, 114] width 11 height 11
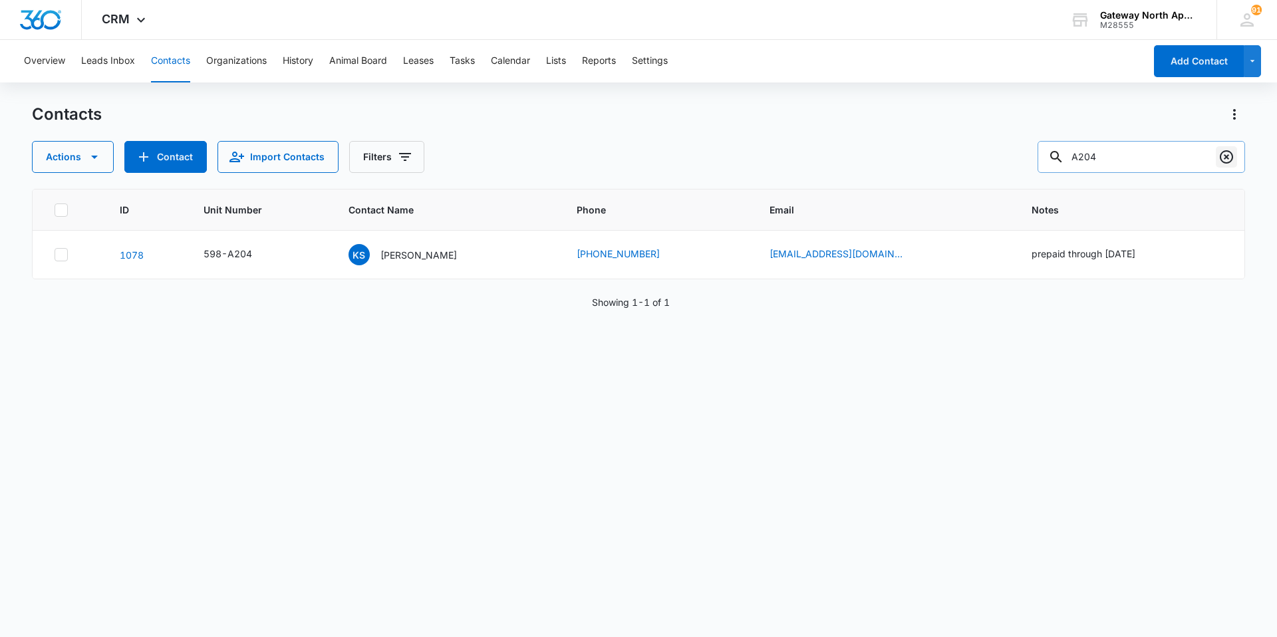
click at [1224, 152] on icon "Clear" at bounding box center [1226, 157] width 16 height 16
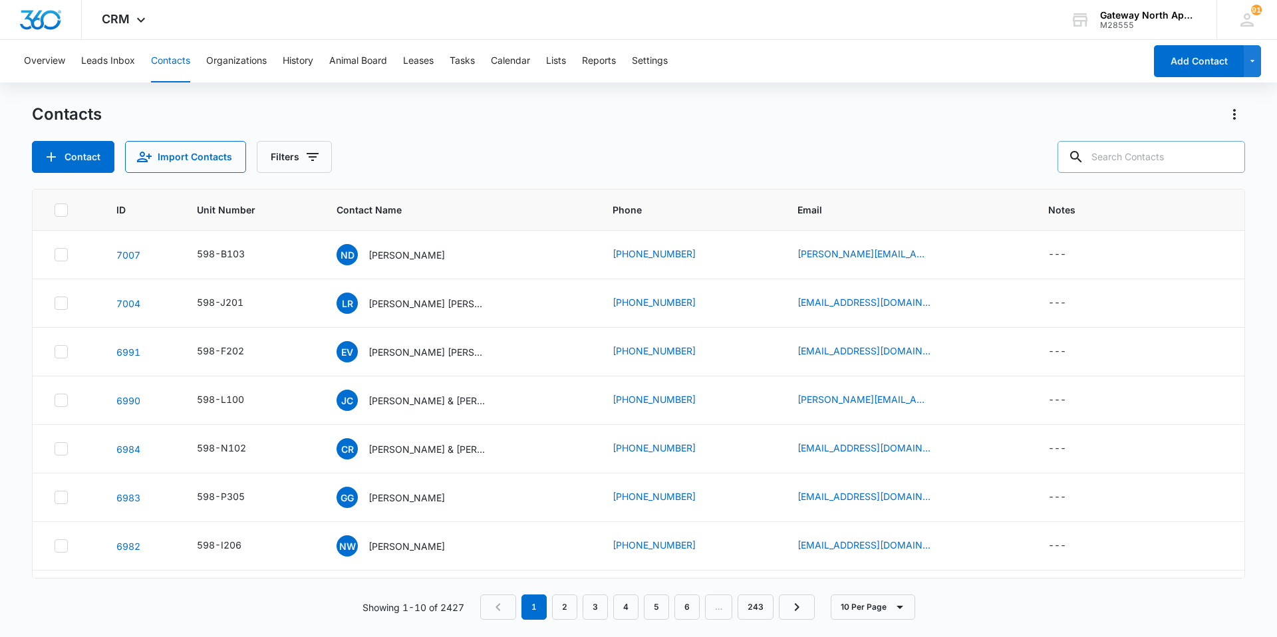
click at [1160, 158] on input "text" at bounding box center [1151, 157] width 188 height 32
type input "l100"
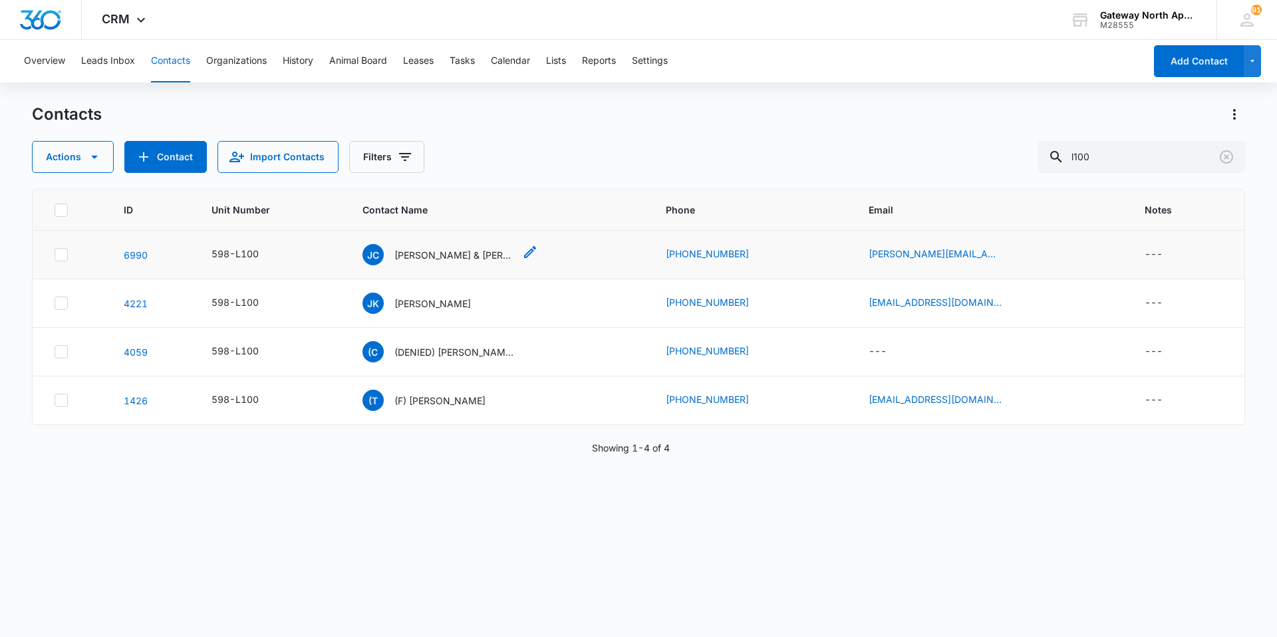
click at [464, 250] on p "[PERSON_NAME] & [PERSON_NAME] [PERSON_NAME] [PERSON_NAME]" at bounding box center [454, 255] width 120 height 14
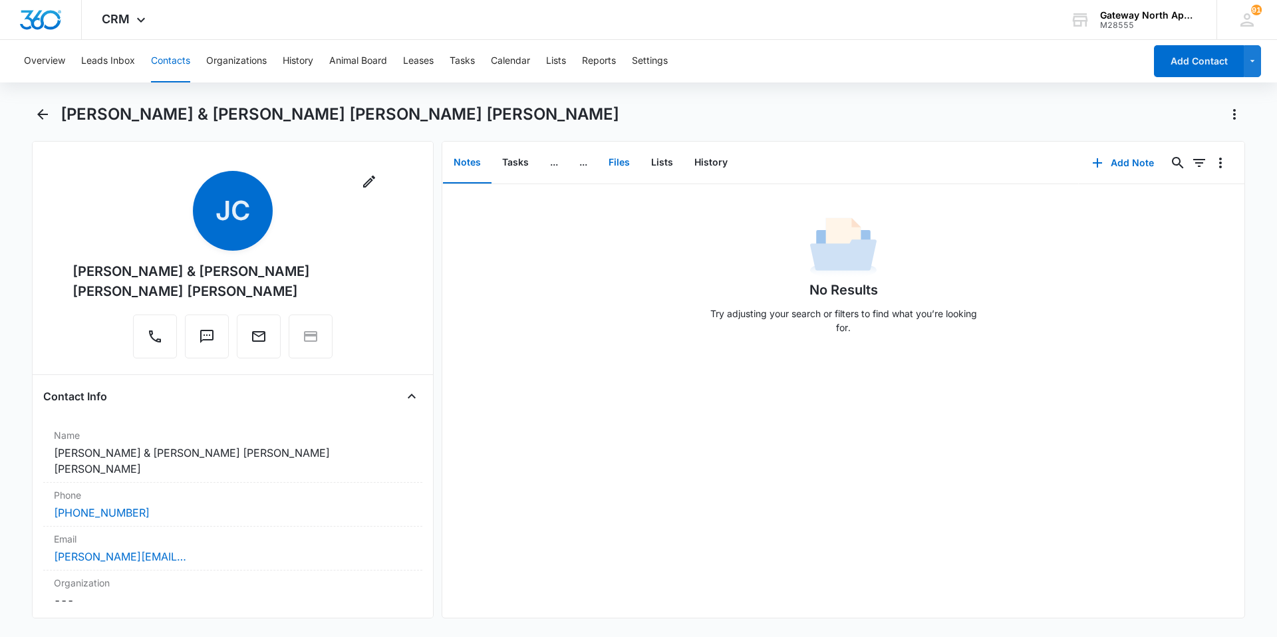
click at [620, 167] on button "Files" at bounding box center [619, 162] width 43 height 41
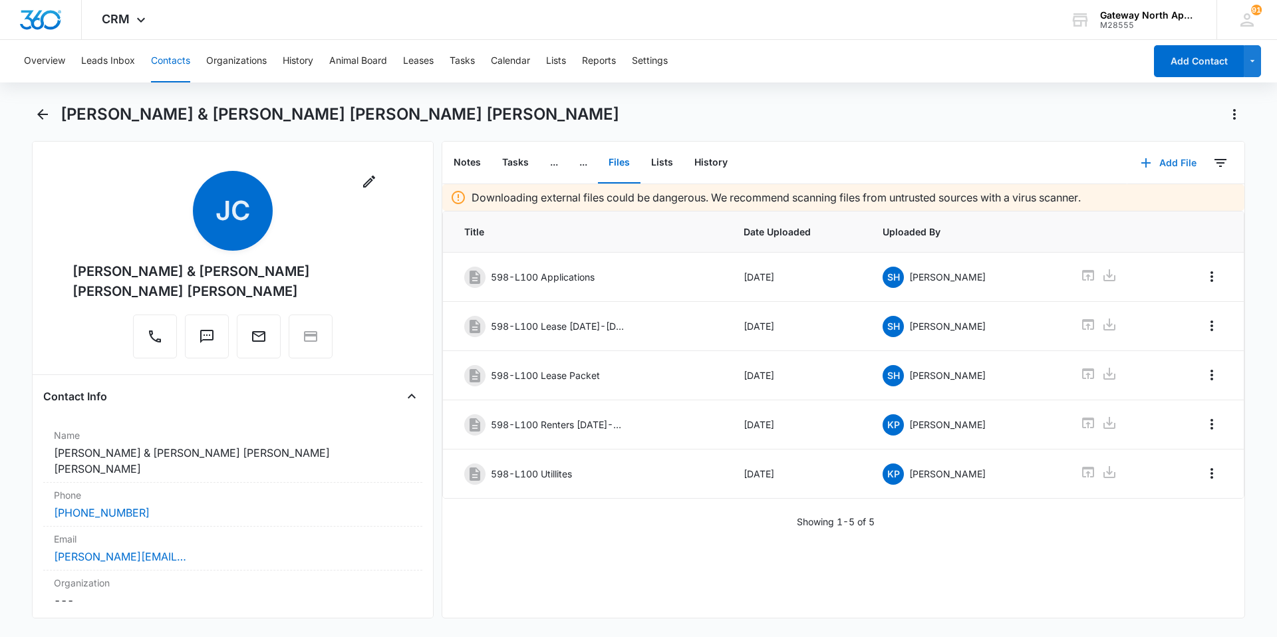
click at [1158, 161] on button "Add File" at bounding box center [1168, 163] width 82 height 32
click at [1136, 201] on div "Upload Files" at bounding box center [1150, 205] width 53 height 9
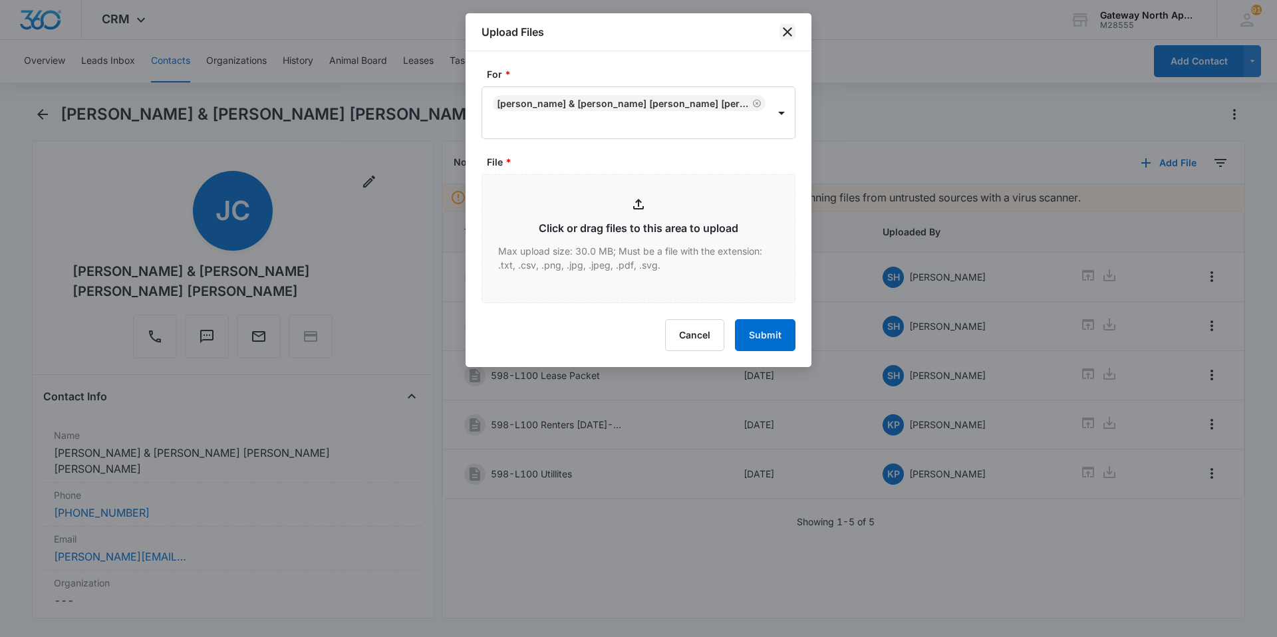
click at [781, 39] on icon "close" at bounding box center [787, 32] width 16 height 16
